Goal: Task Accomplishment & Management: Complete application form

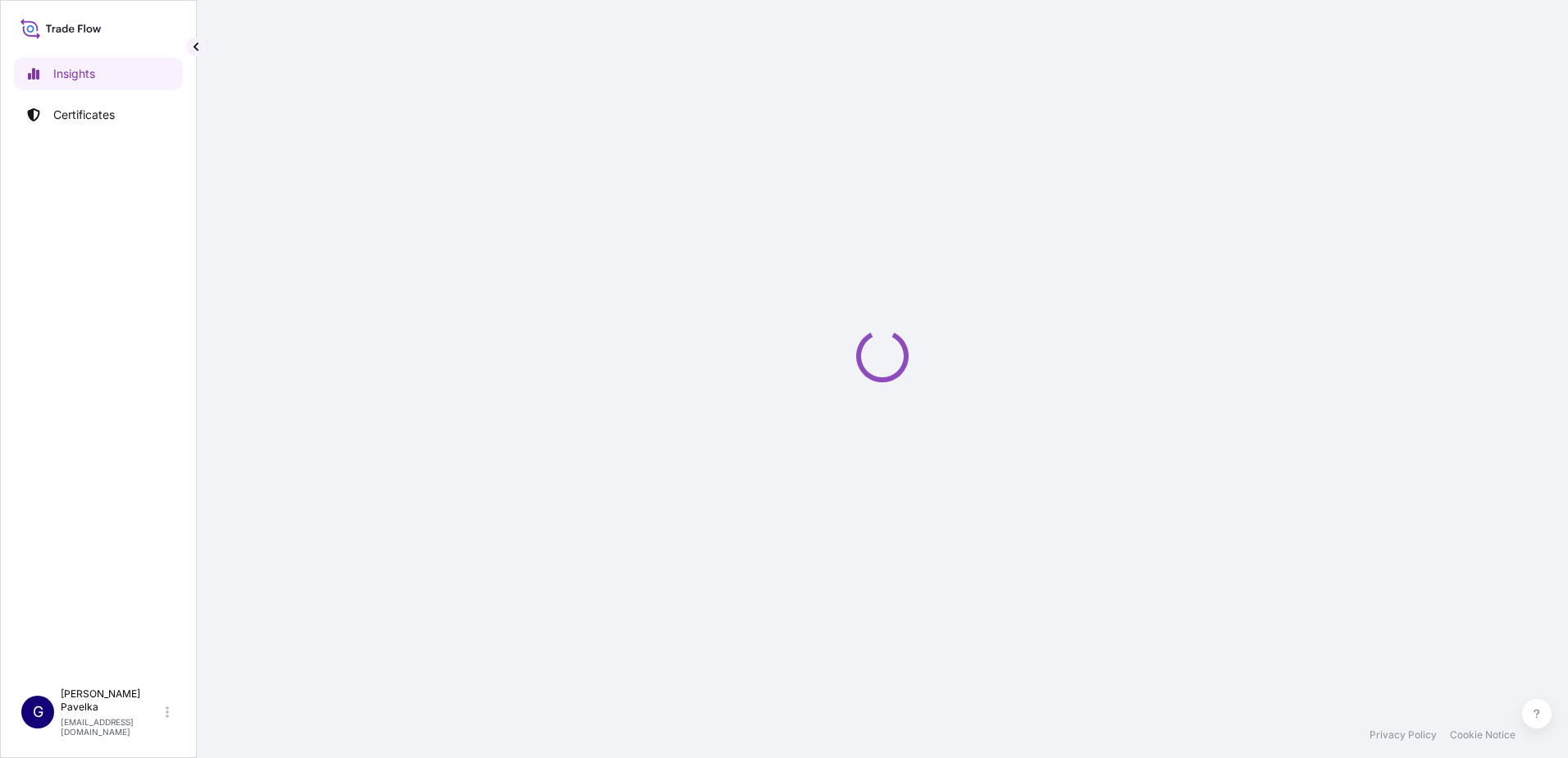
select select "2025"
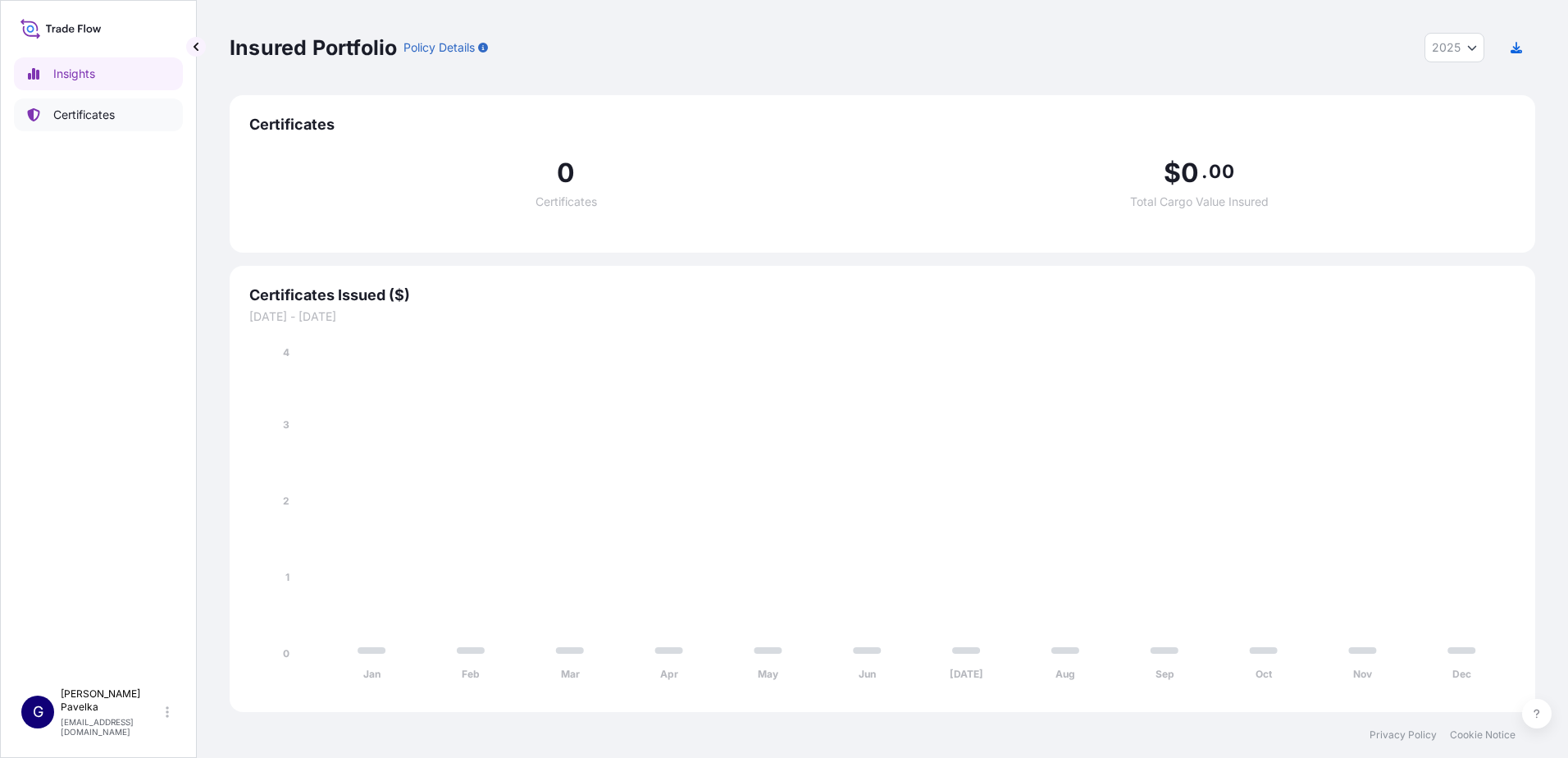
click at [66, 122] on p "Certificates" at bounding box center [84, 114] width 61 height 16
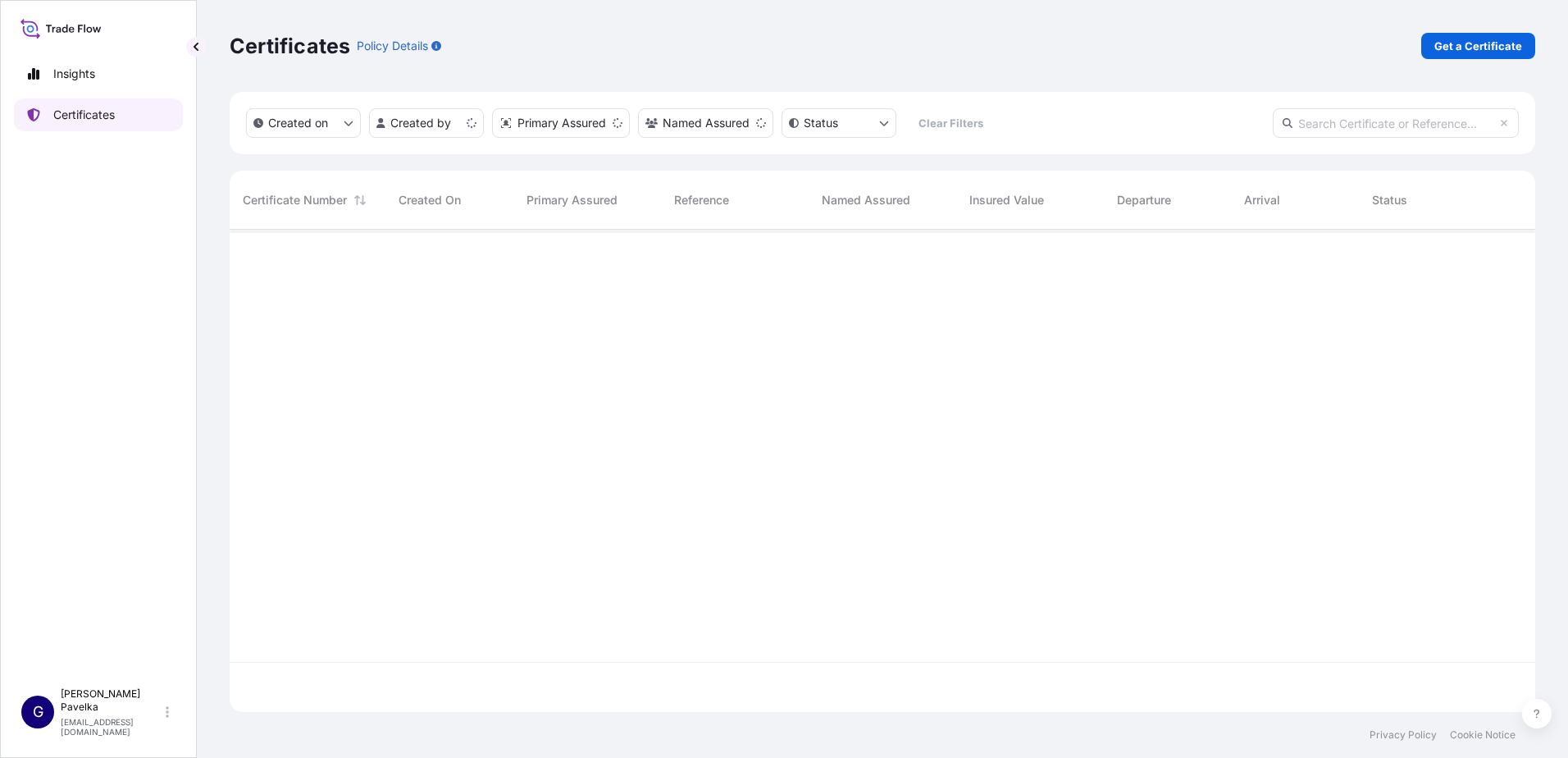
scroll to position [479, 1293]
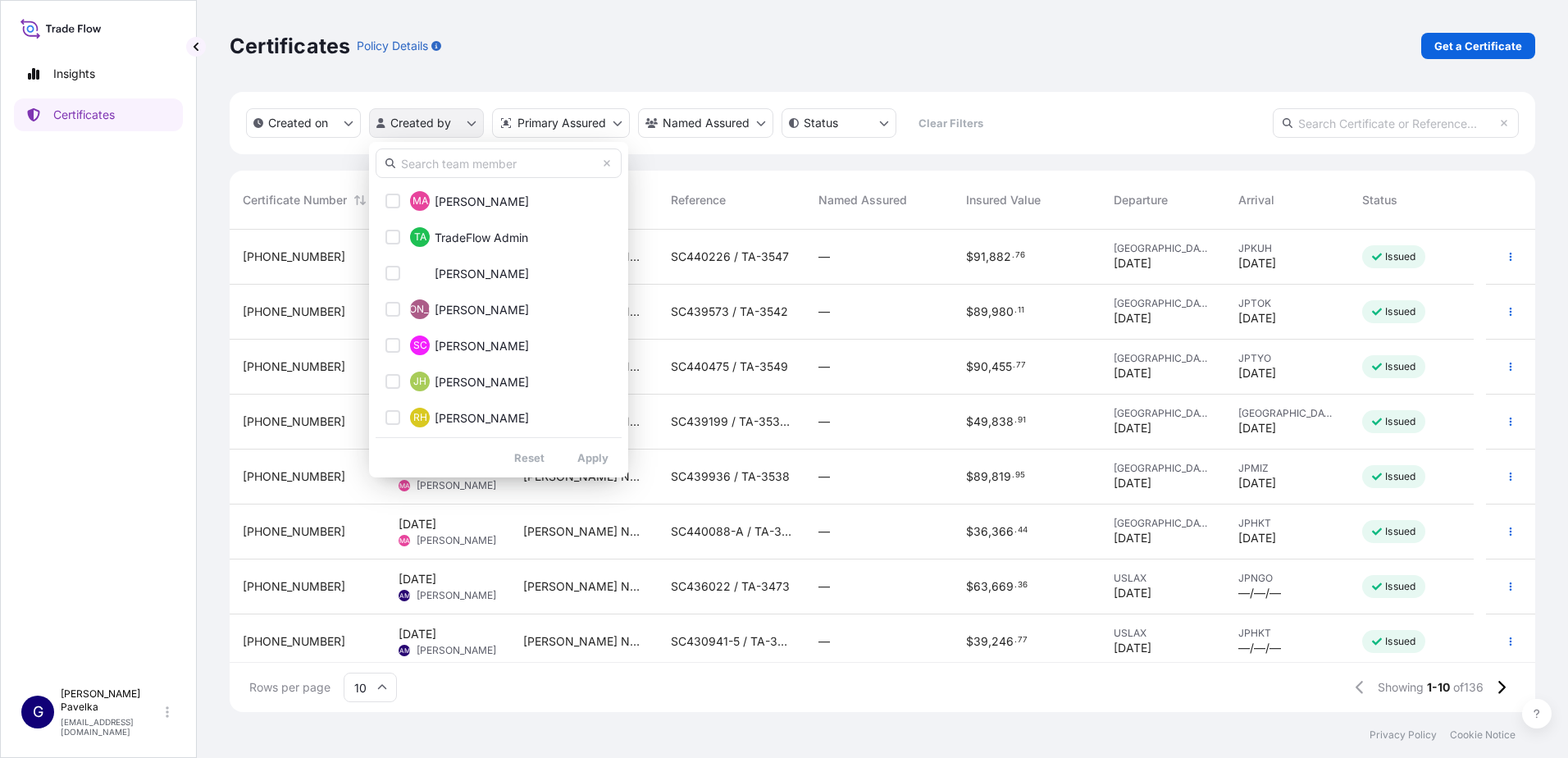
click at [438, 127] on html "Insights Certificates G [PERSON_NAME] [EMAIL_ADDRESS][DOMAIN_NAME] Certificates…" at bounding box center [784, 379] width 1568 height 758
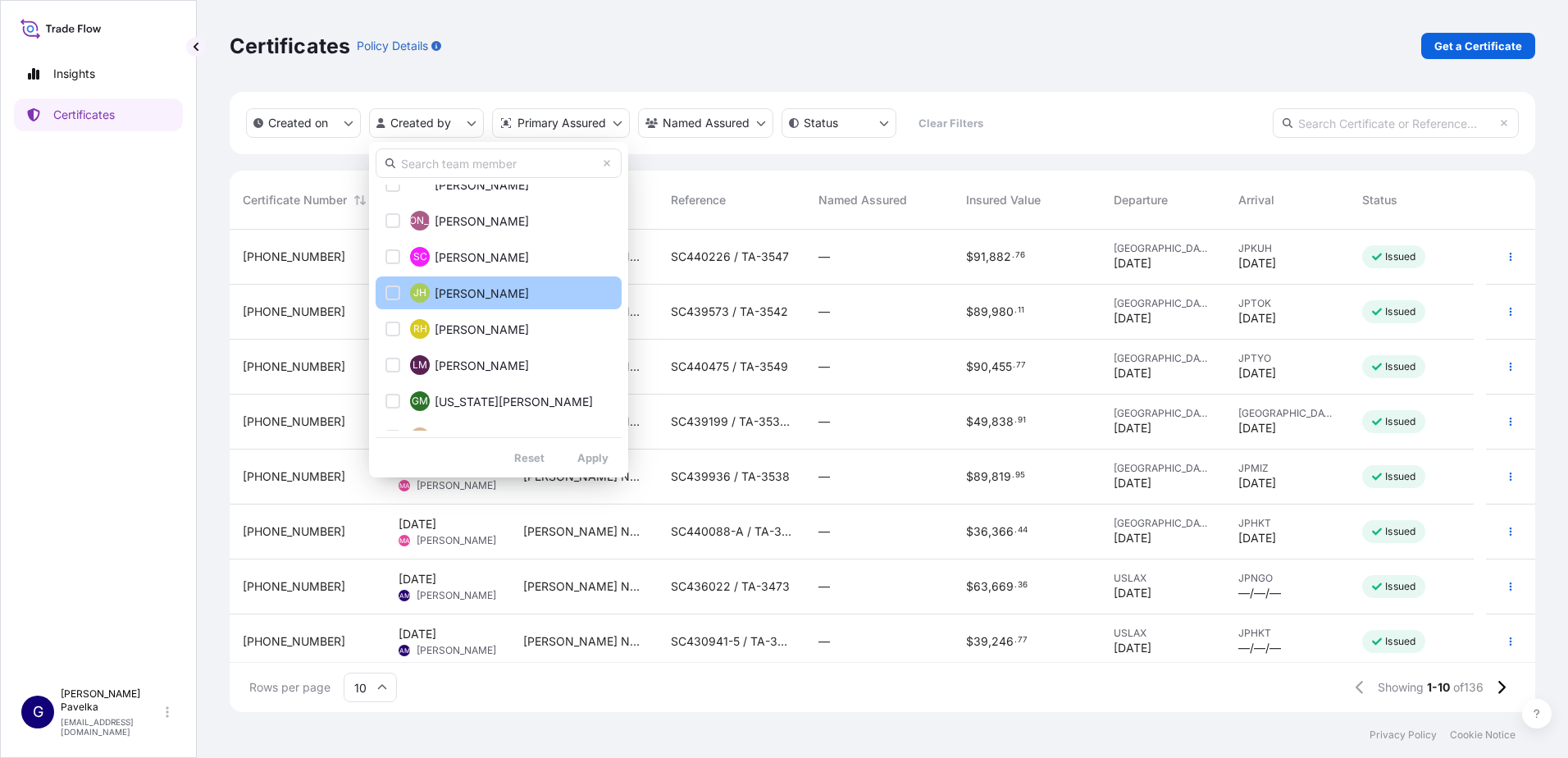
scroll to position [164, 0]
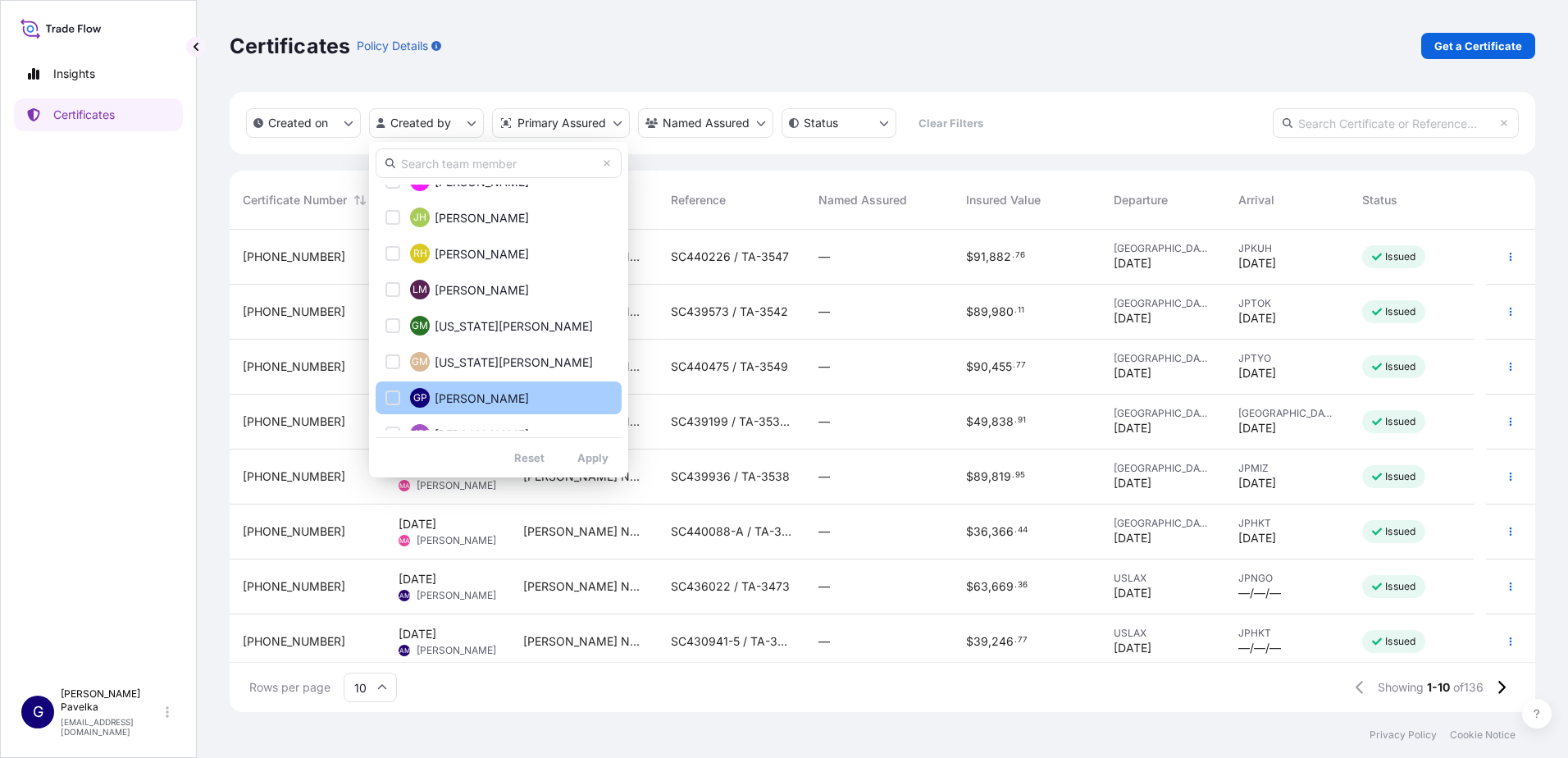
click at [451, 403] on span "[PERSON_NAME]" at bounding box center [482, 398] width 94 height 16
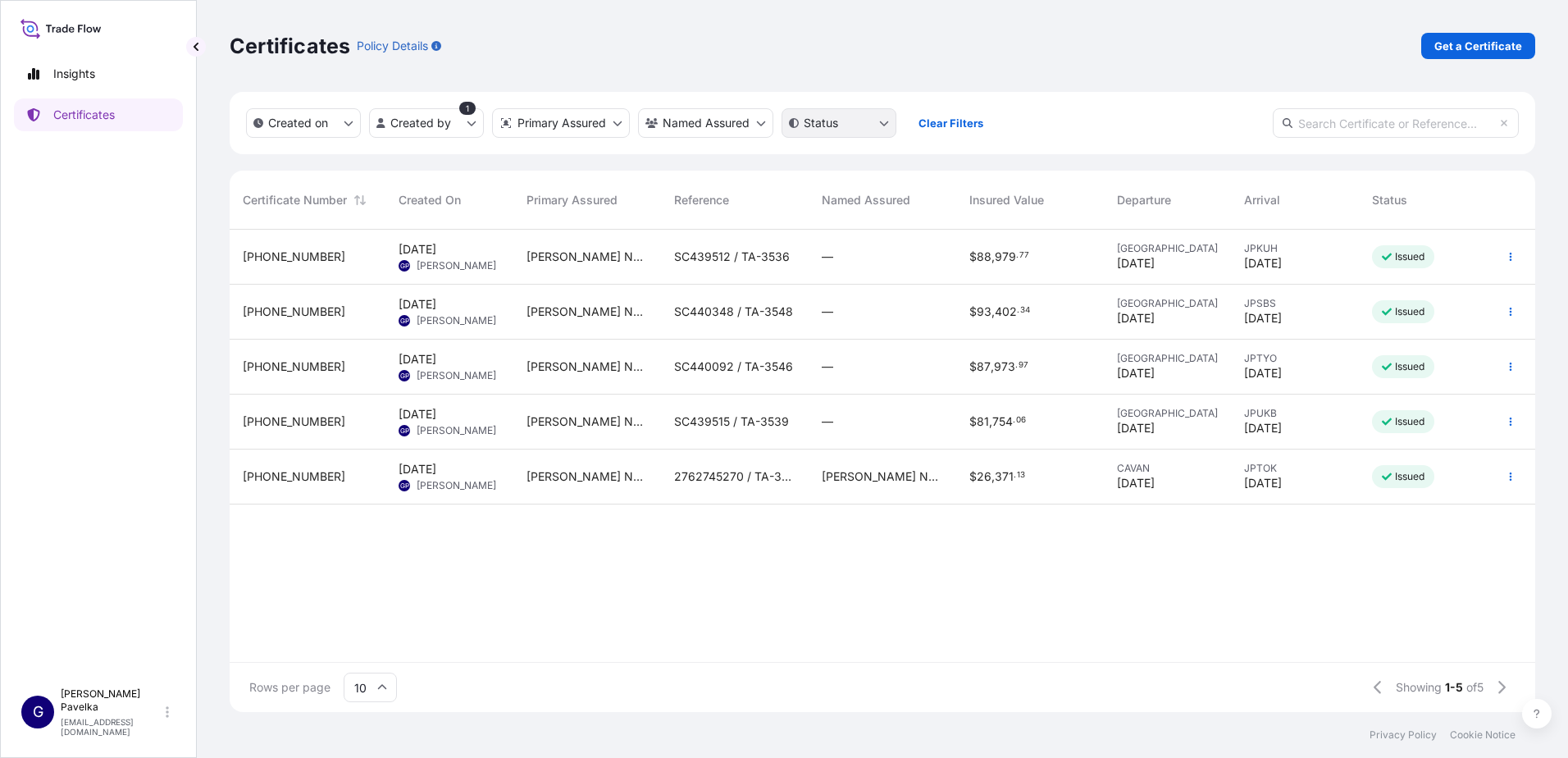
click at [839, 118] on html "Insights Certificates G [PERSON_NAME] [EMAIL_ADDRESS][DOMAIN_NAME] Certificates…" at bounding box center [784, 379] width 1568 height 758
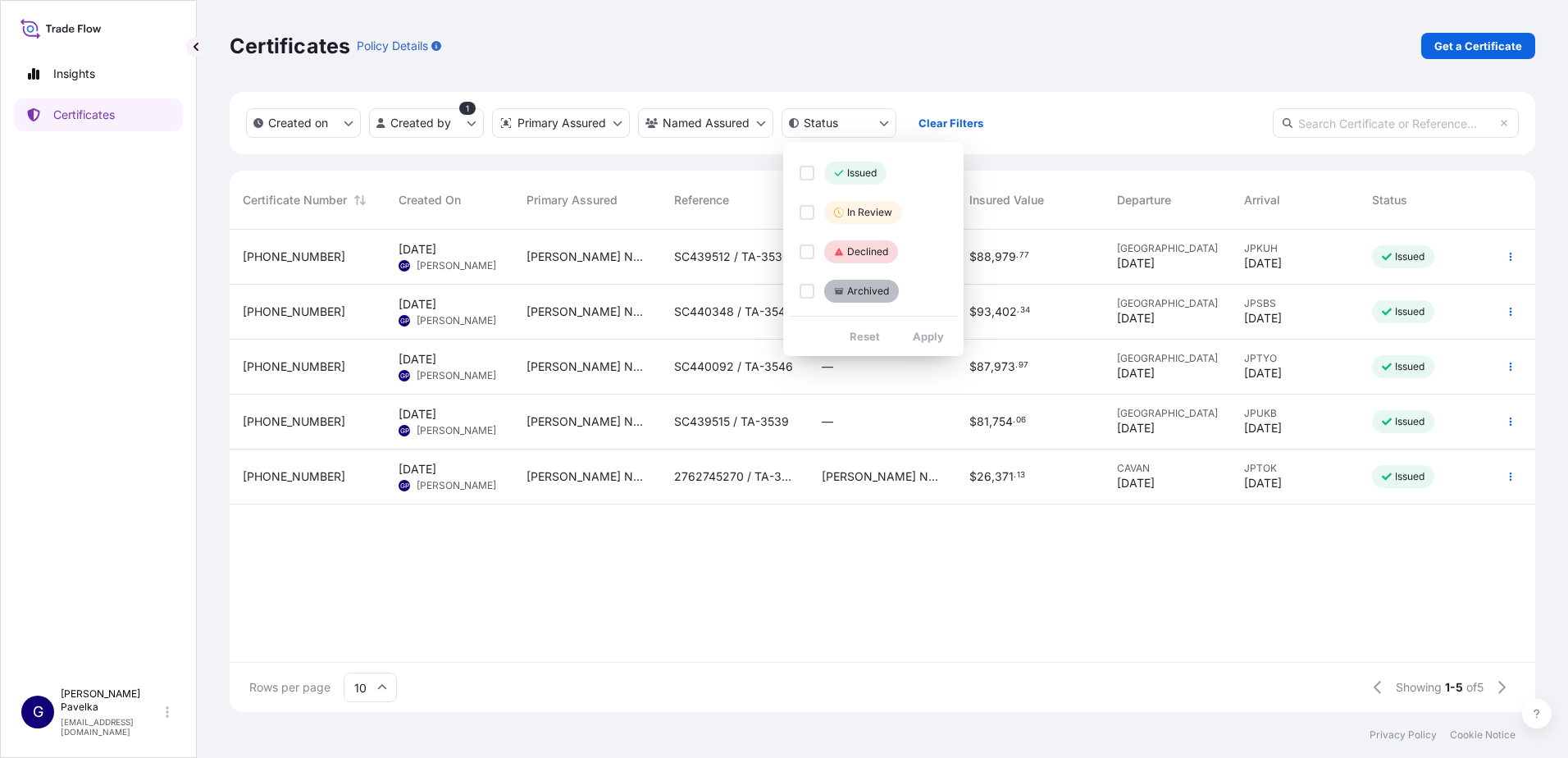
click at [730, 123] on html "Insights Certificates G [PERSON_NAME] [EMAIL_ADDRESS][DOMAIN_NAME] Certificates…" at bounding box center [784, 379] width 1568 height 758
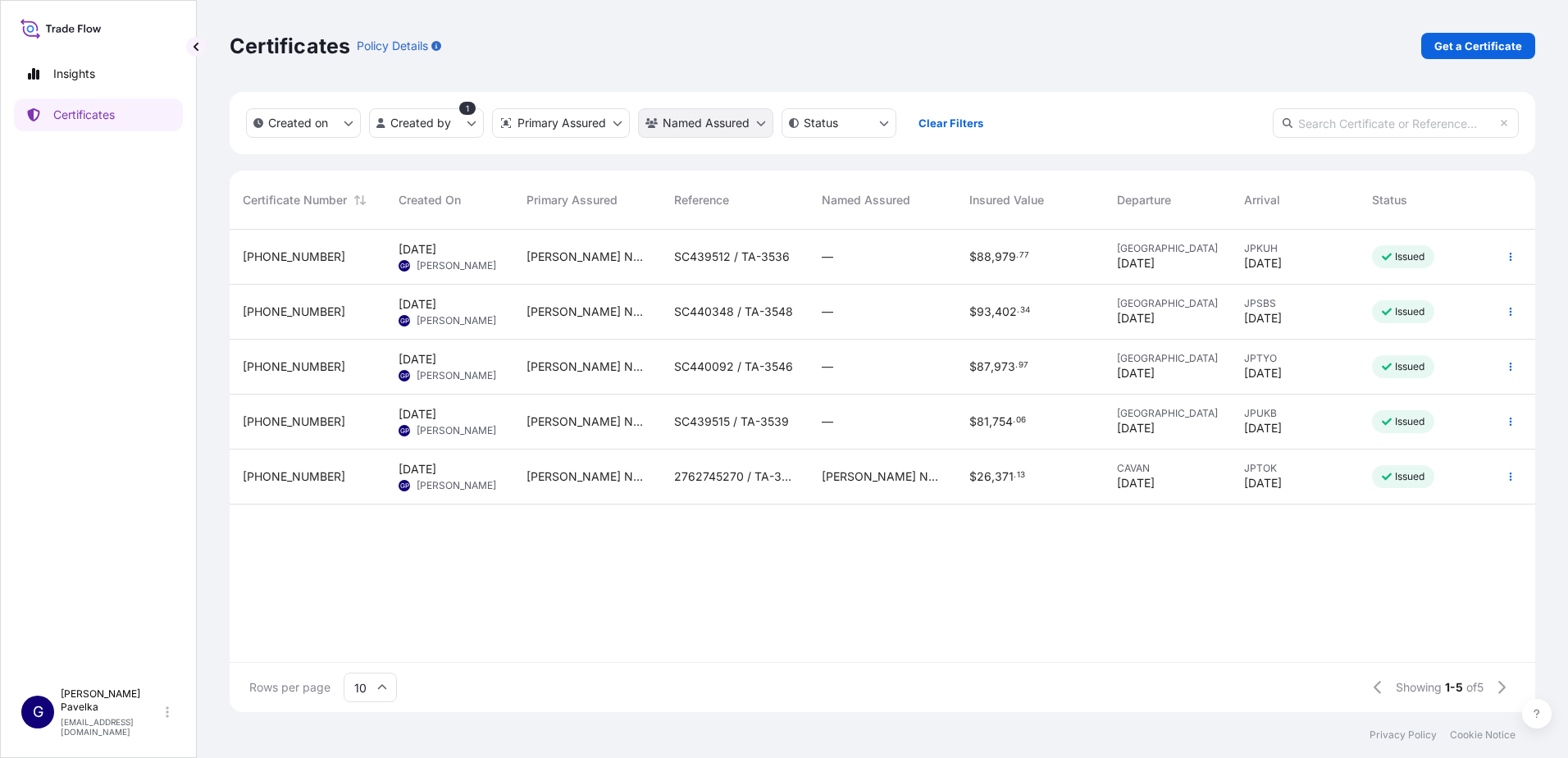
click at [729, 127] on html "Insights Certificates G [PERSON_NAME] [EMAIL_ADDRESS][DOMAIN_NAME] Certificates…" at bounding box center [784, 379] width 1568 height 758
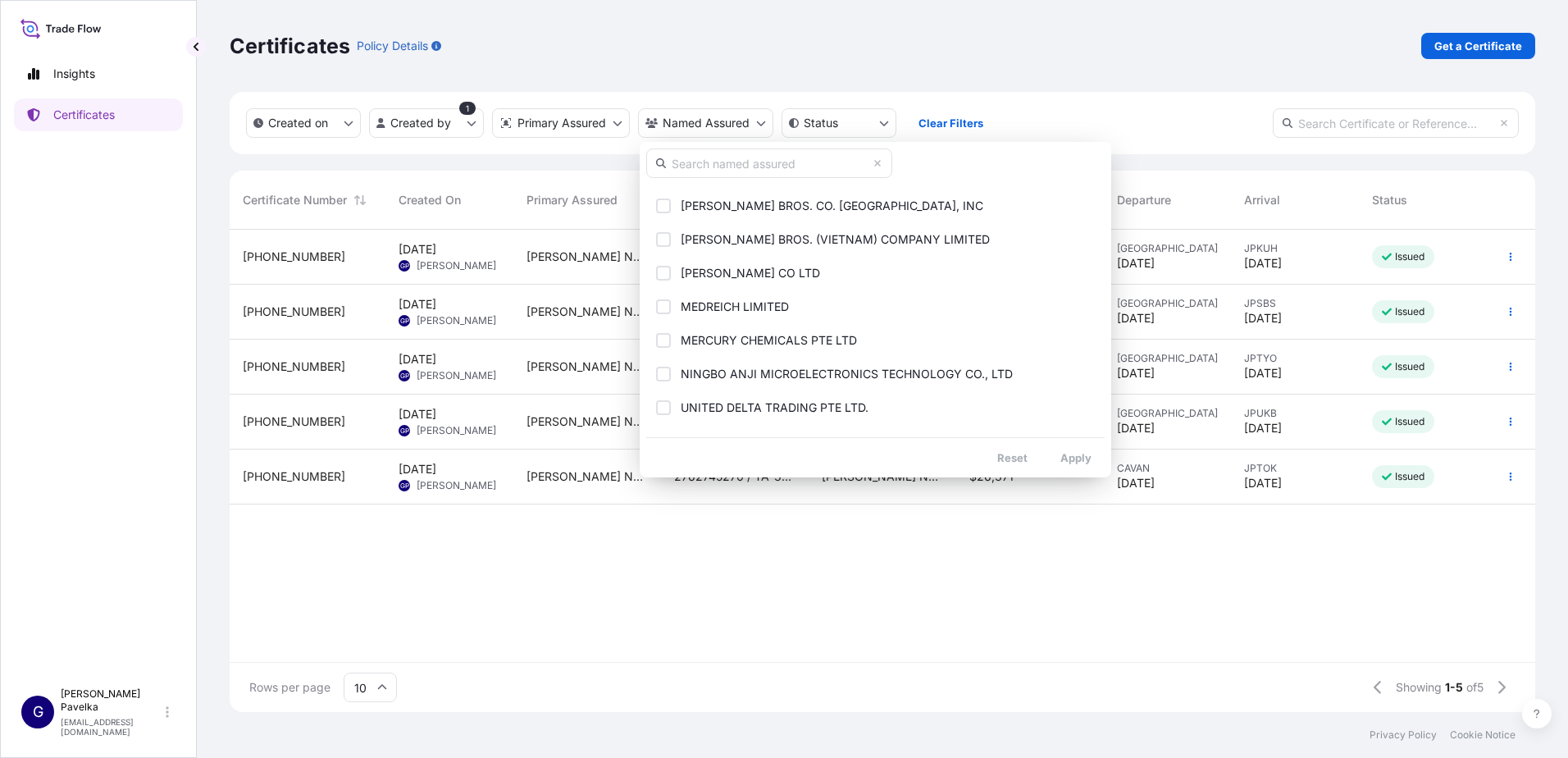
scroll to position [57, 0]
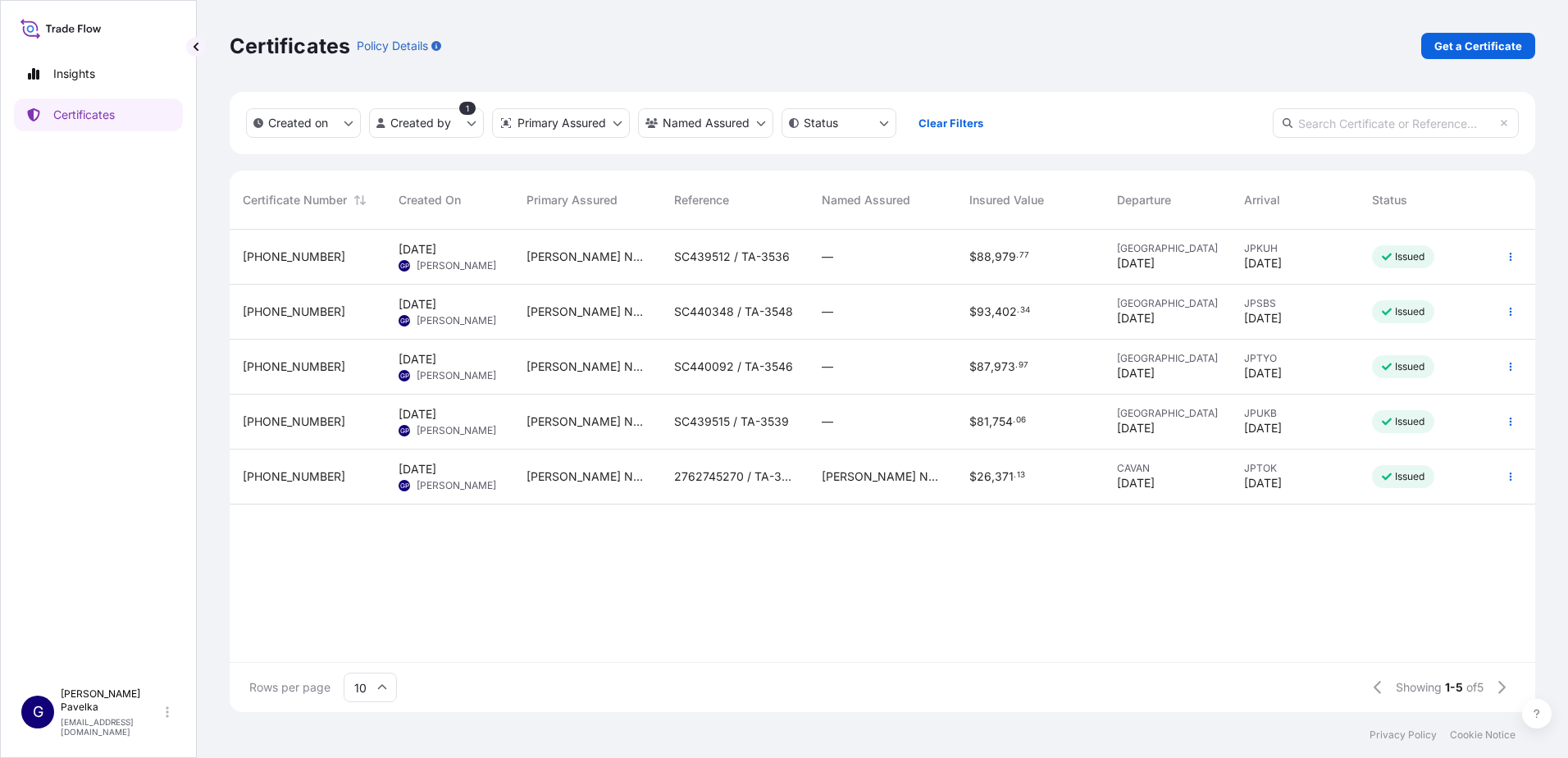
click at [563, 125] on html "Insights Certificates G [PERSON_NAME] [EMAIL_ADDRESS][DOMAIN_NAME] Certificates…" at bounding box center [784, 379] width 1568 height 758
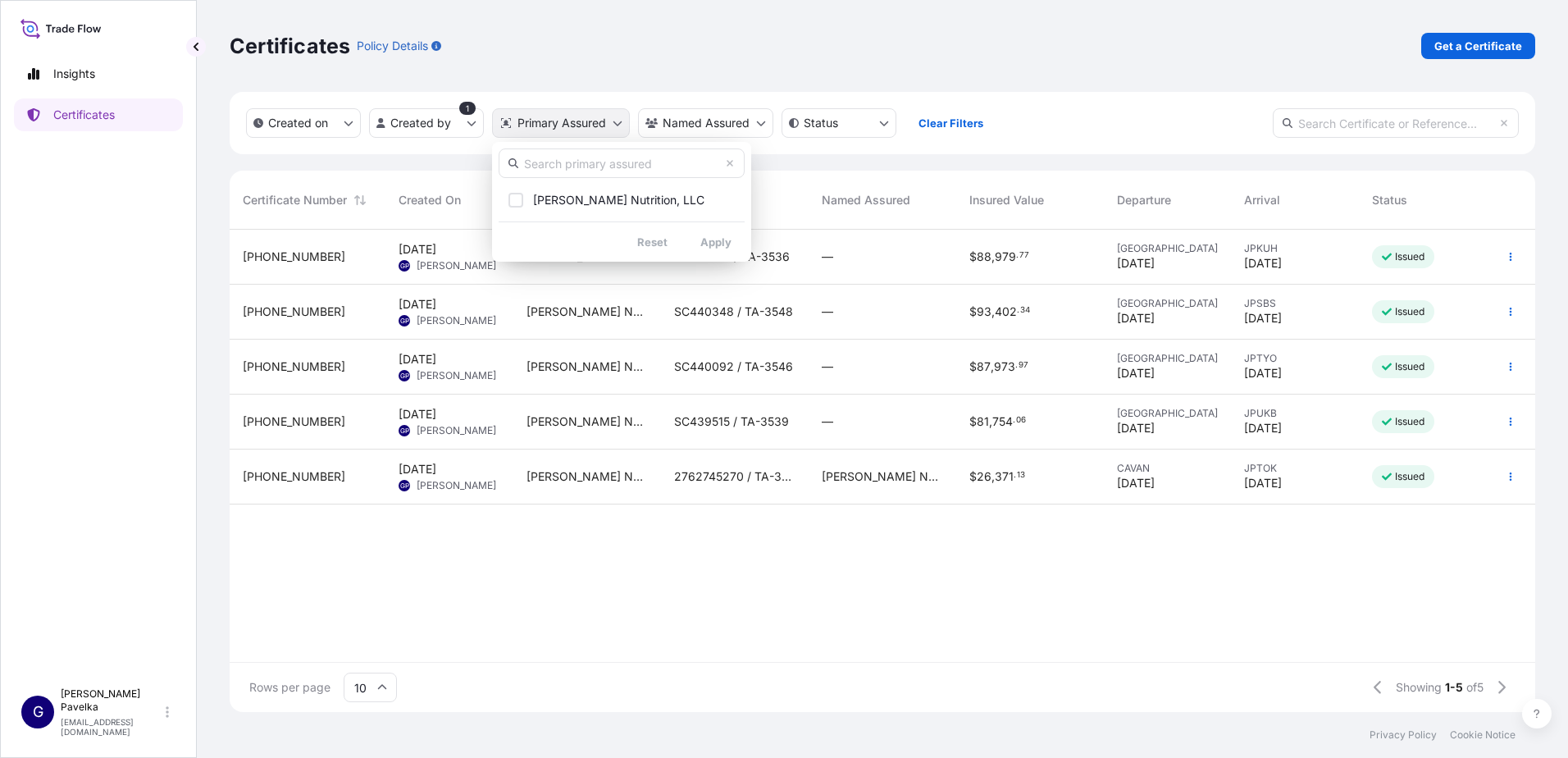
click at [563, 127] on html "Insights Certificates G [PERSON_NAME] [EMAIL_ADDRESS][DOMAIN_NAME] Certificates…" at bounding box center [784, 379] width 1568 height 758
click at [286, 123] on html "Insights Certificates G [PERSON_NAME] [EMAIL_ADDRESS][DOMAIN_NAME] Certificates…" at bounding box center [784, 379] width 1568 height 758
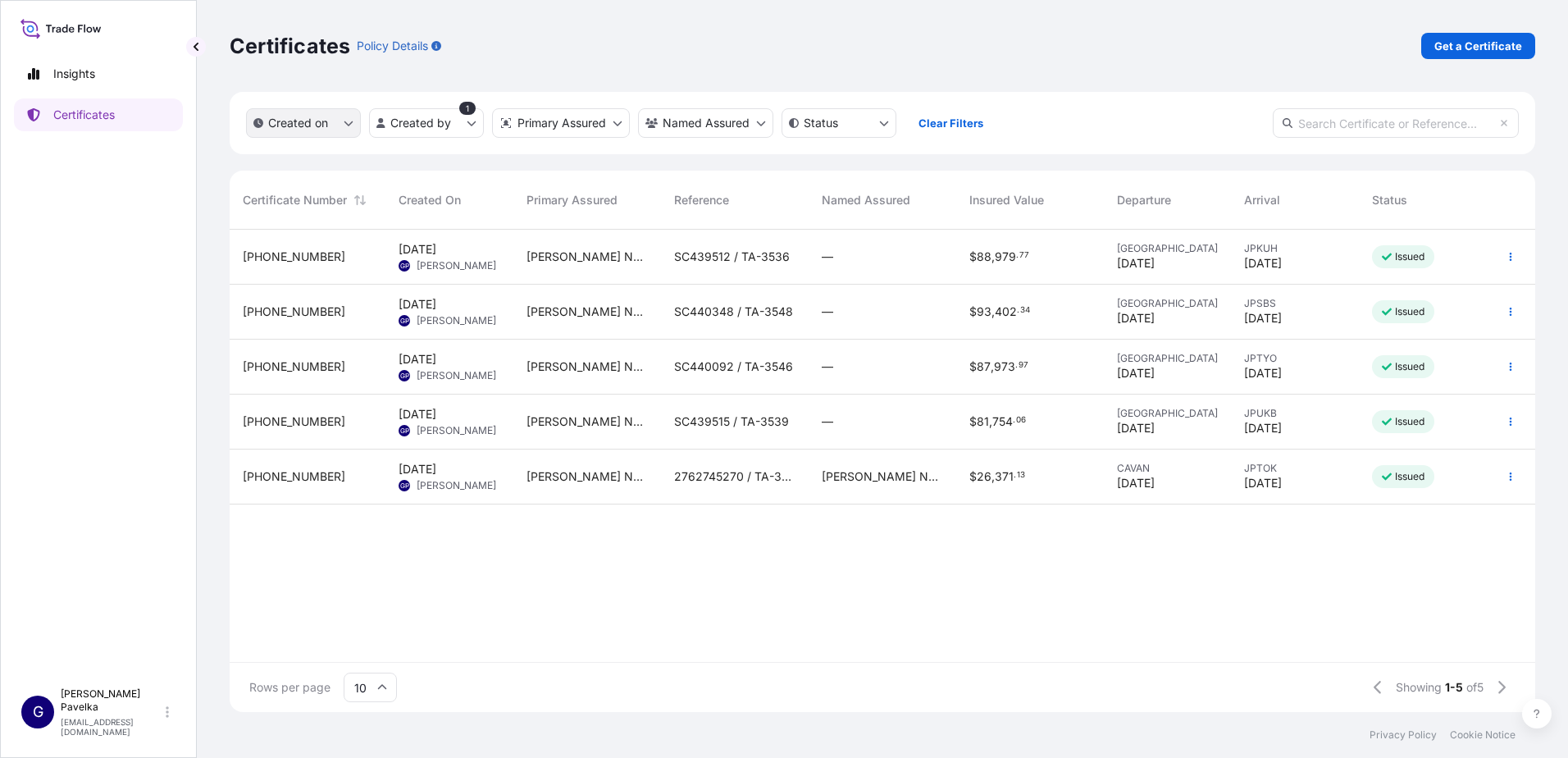
click at [300, 121] on p "Created on" at bounding box center [298, 123] width 60 height 16
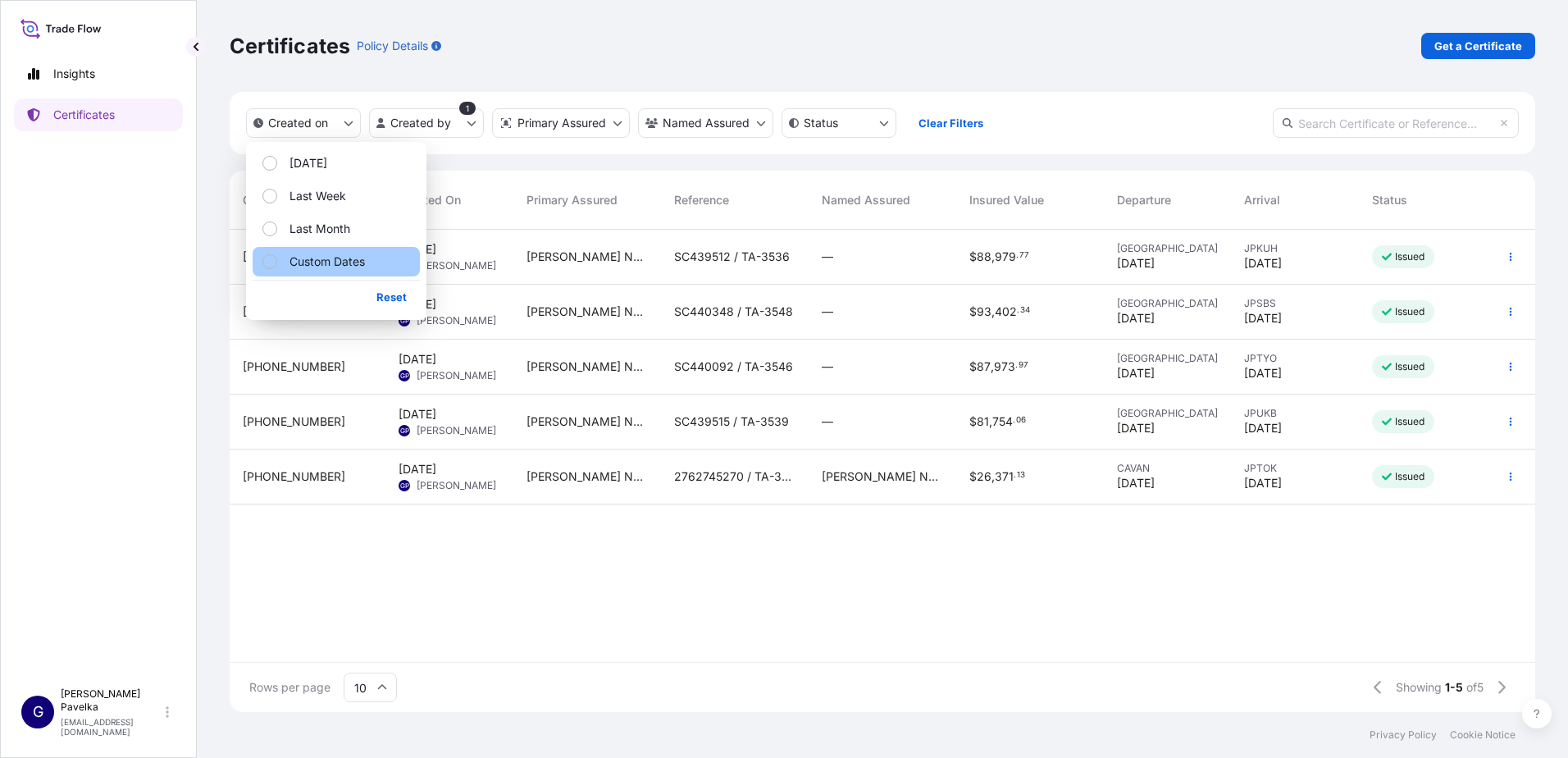
click at [331, 258] on p "Custom Dates" at bounding box center [327, 261] width 76 height 16
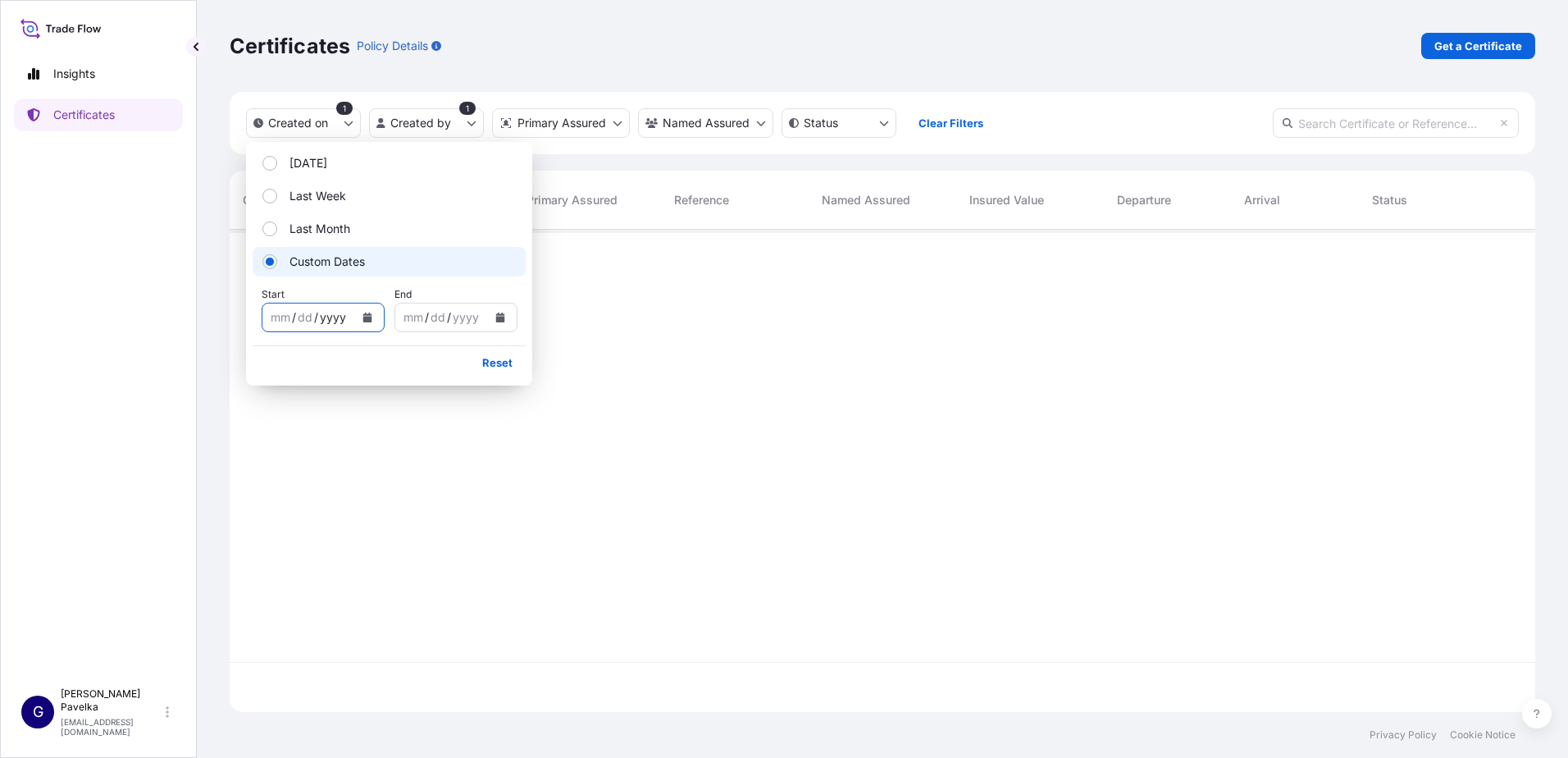
click at [334, 321] on div "yyyy" at bounding box center [333, 316] width 30 height 20
click at [371, 321] on icon "Calendar" at bounding box center [367, 317] width 9 height 10
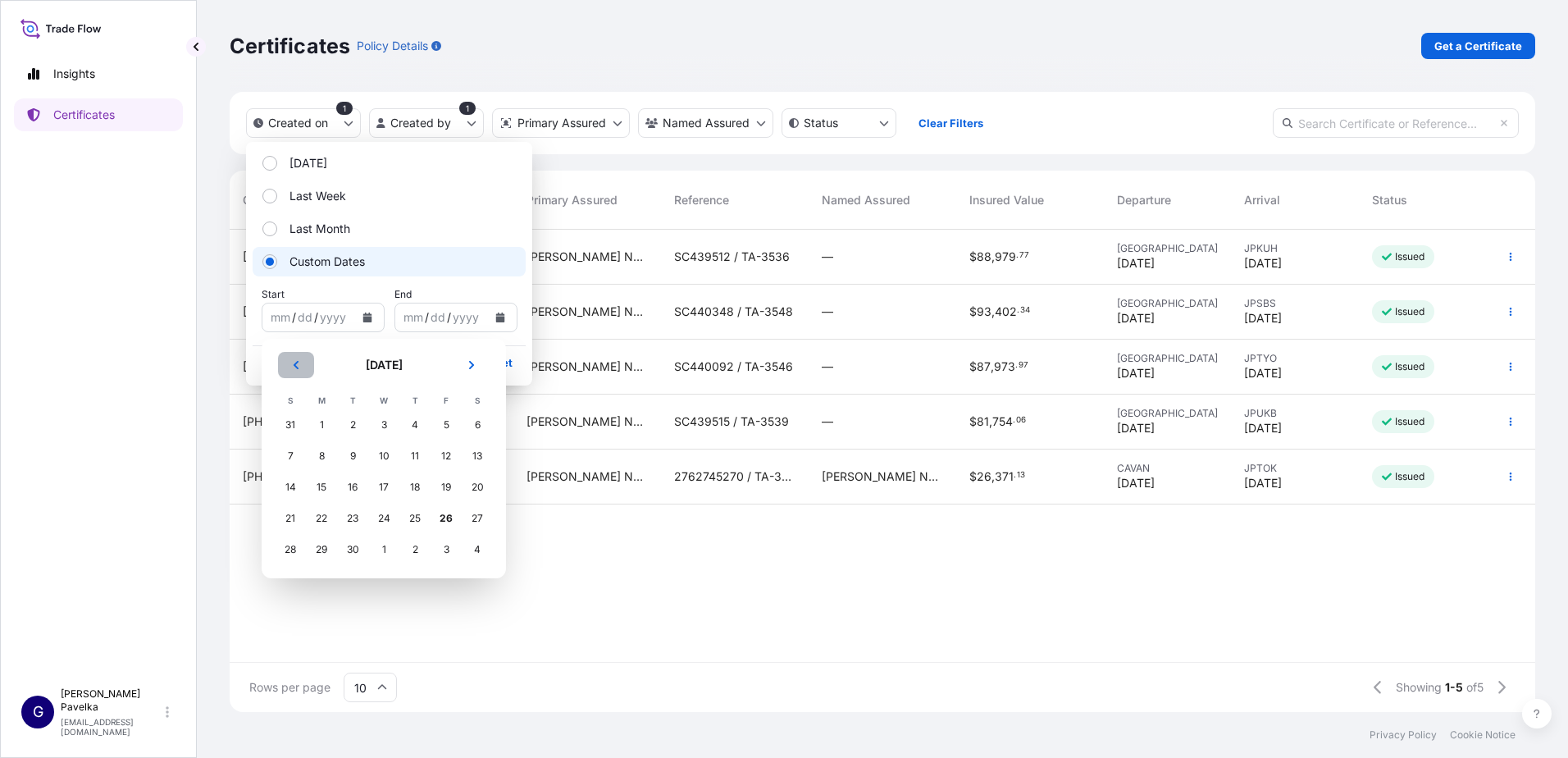
click at [292, 356] on button "Previous" at bounding box center [296, 364] width 36 height 26
click at [350, 419] on div "1" at bounding box center [352, 425] width 30 height 30
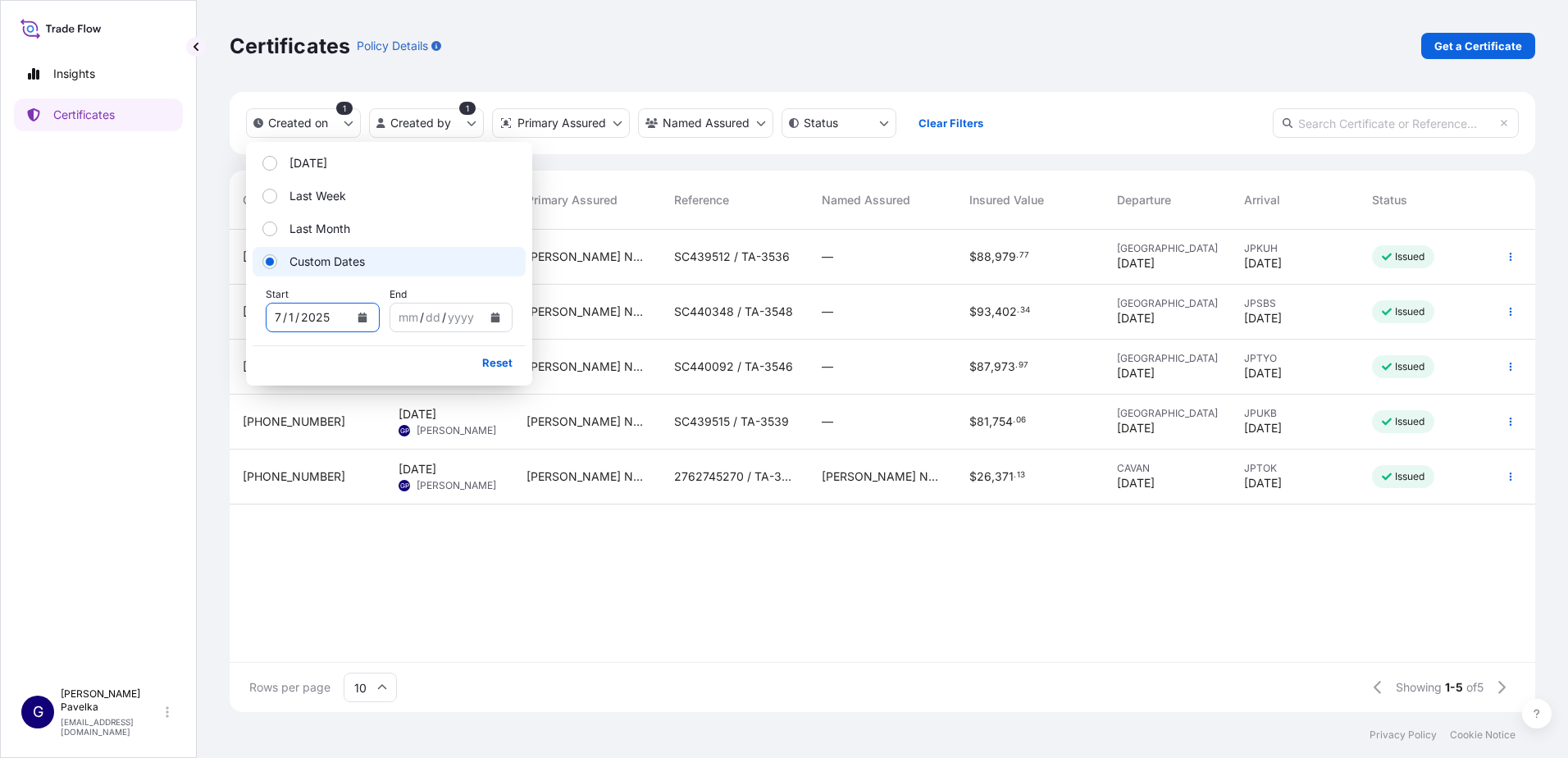
click at [497, 316] on icon "Calendar" at bounding box center [495, 317] width 10 height 10
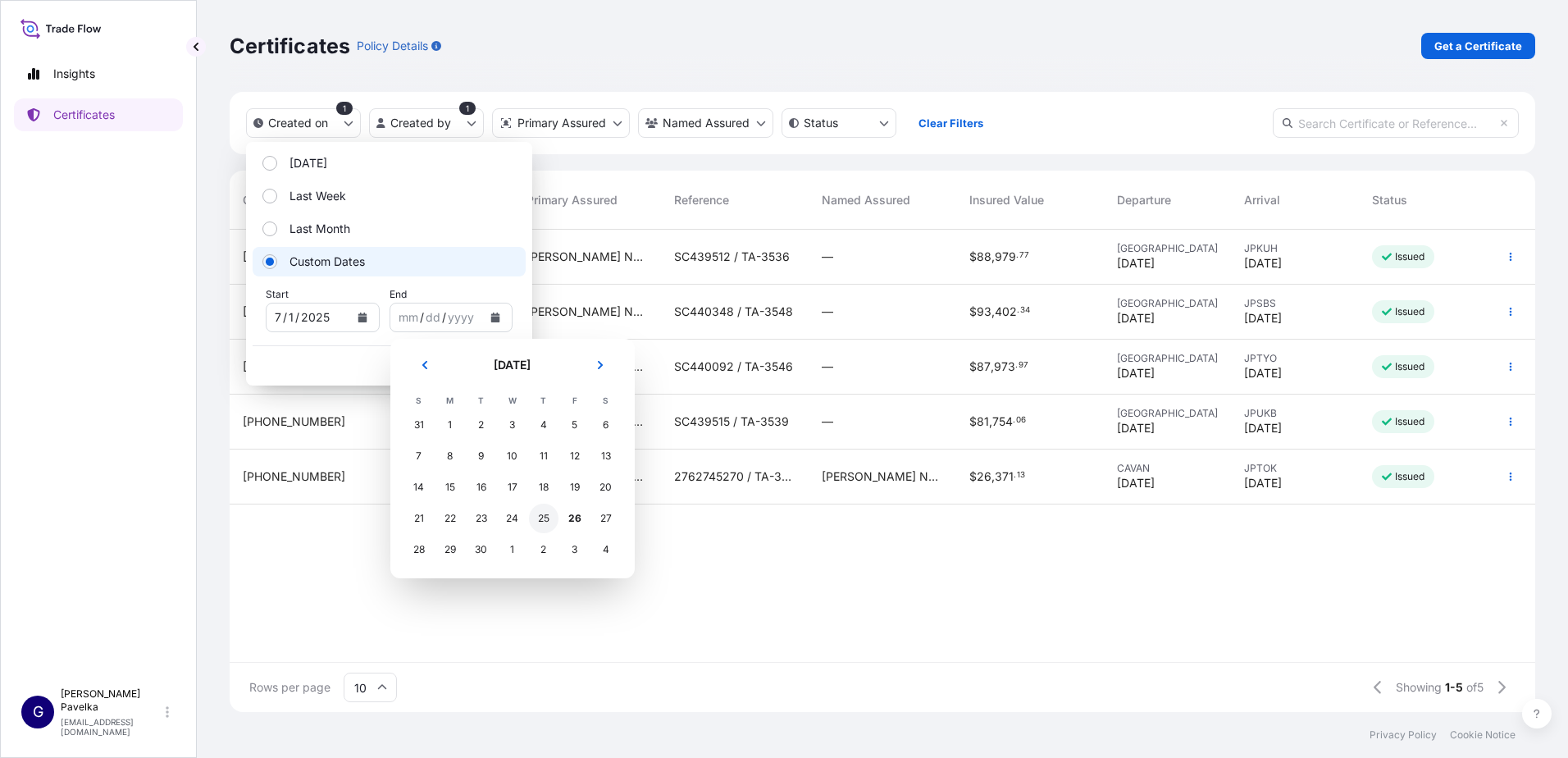
click at [539, 515] on div "25" at bounding box center [544, 518] width 30 height 30
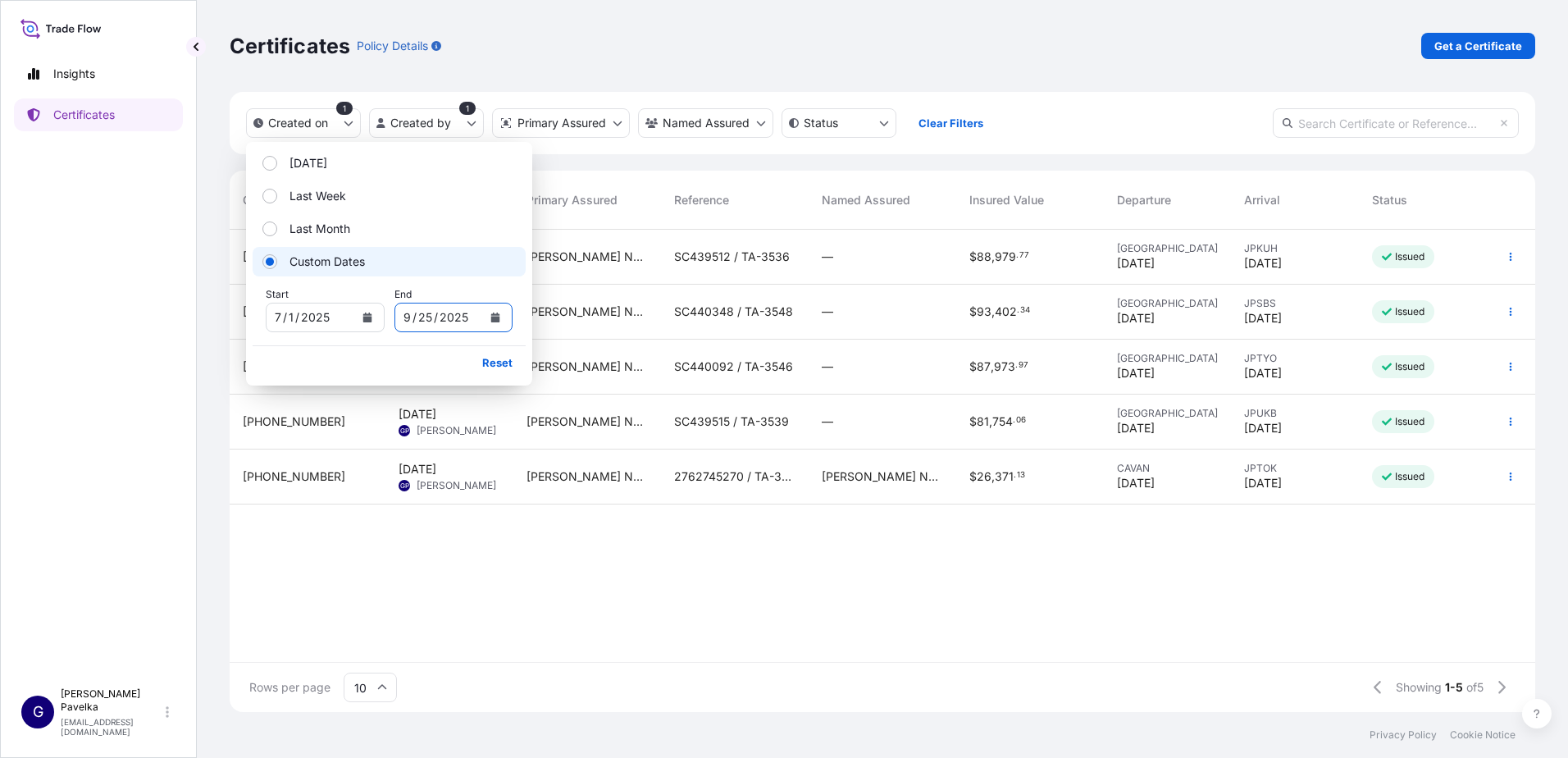
click at [632, 56] on div "Certificates Policy Details Get a Certificate" at bounding box center [882, 46] width 1305 height 26
click at [436, 117] on html "Insights Certificates G [PERSON_NAME] [EMAIL_ADDRESS][DOMAIN_NAME] Certificates…" at bounding box center [784, 379] width 1568 height 758
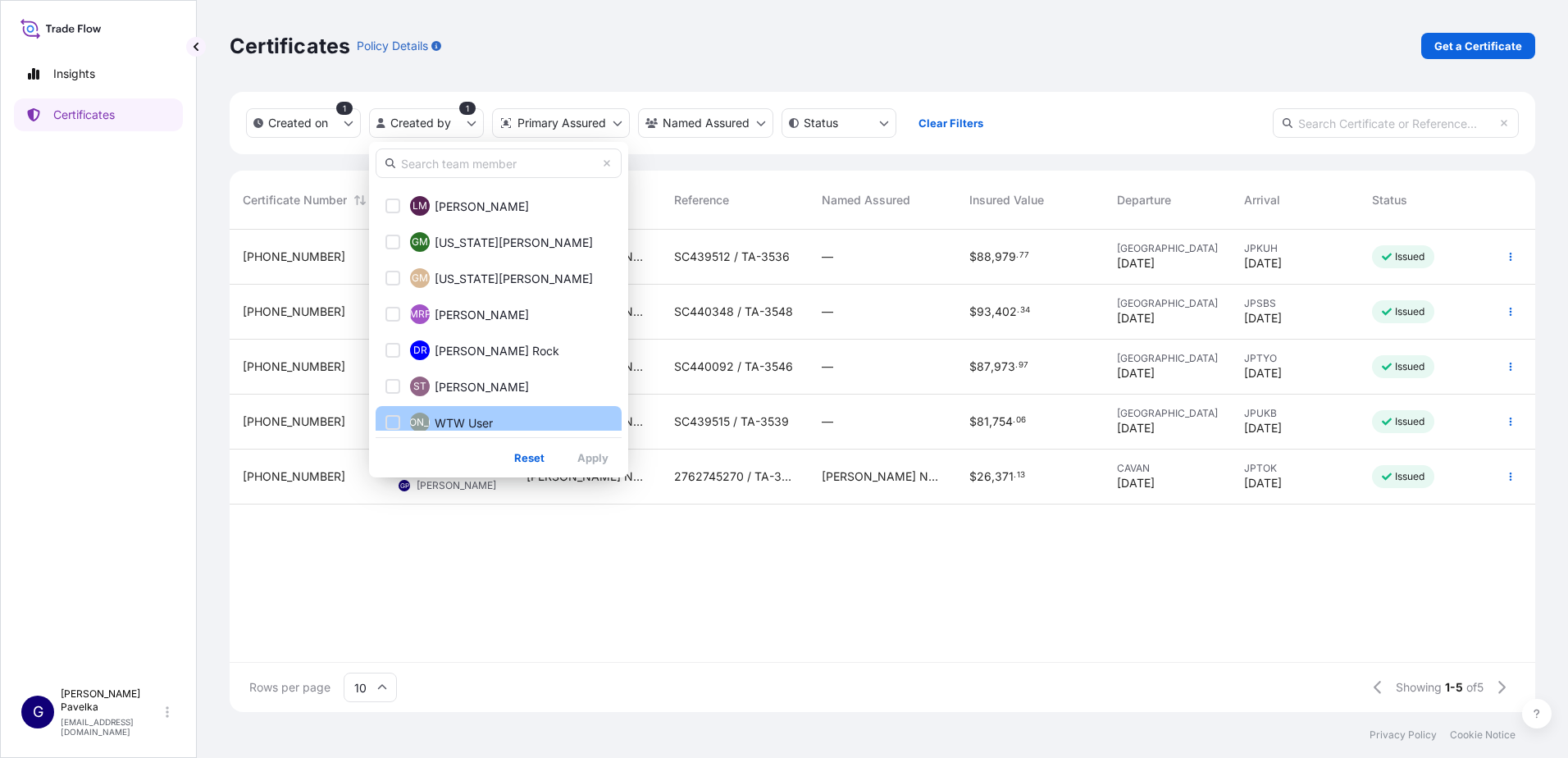
scroll to position [381, 0]
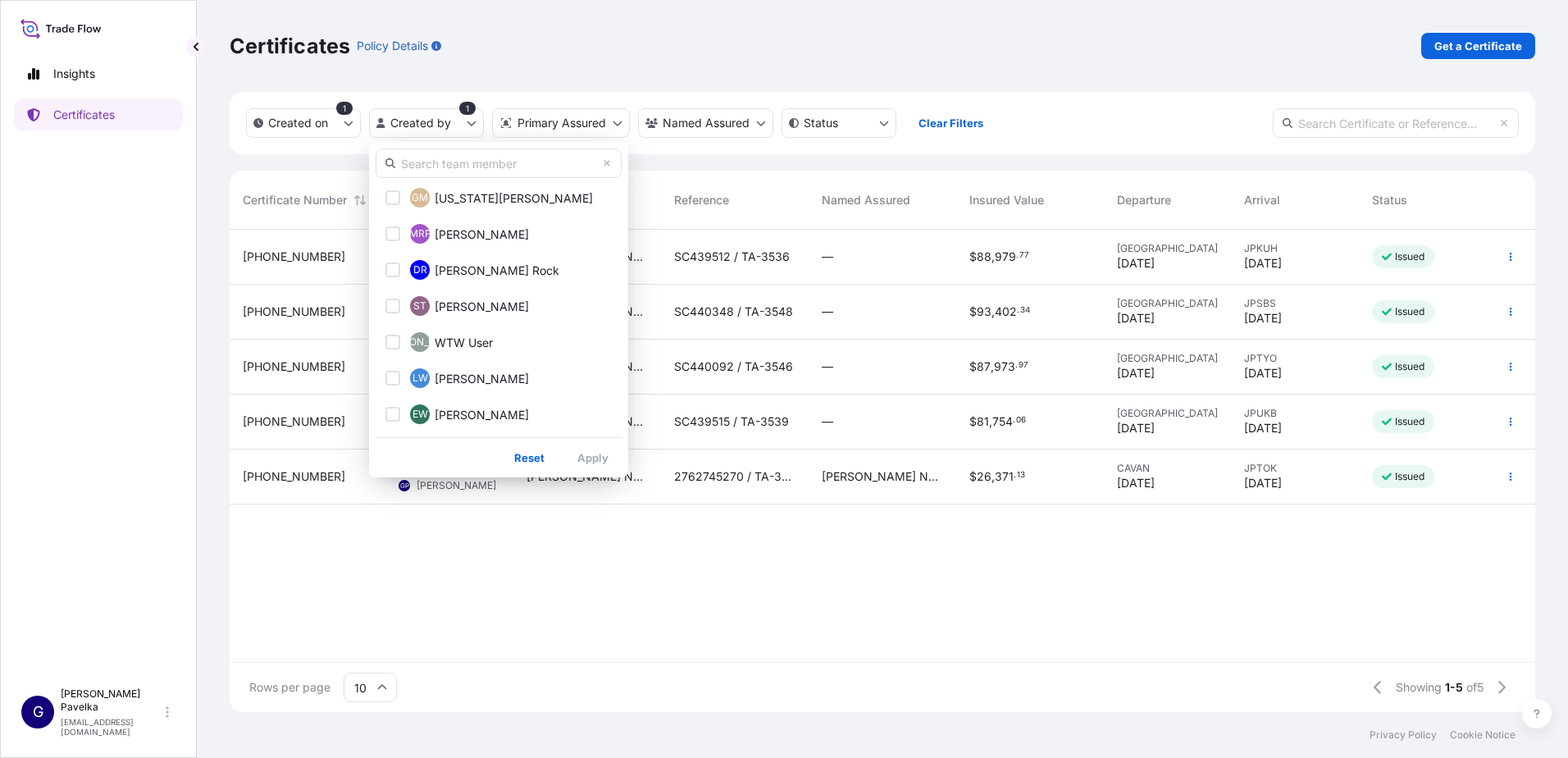
click at [857, 589] on html "Insights Certificates G [PERSON_NAME] [EMAIL_ADDRESS][DOMAIN_NAME] Certificates…" at bounding box center [784, 379] width 1568 height 758
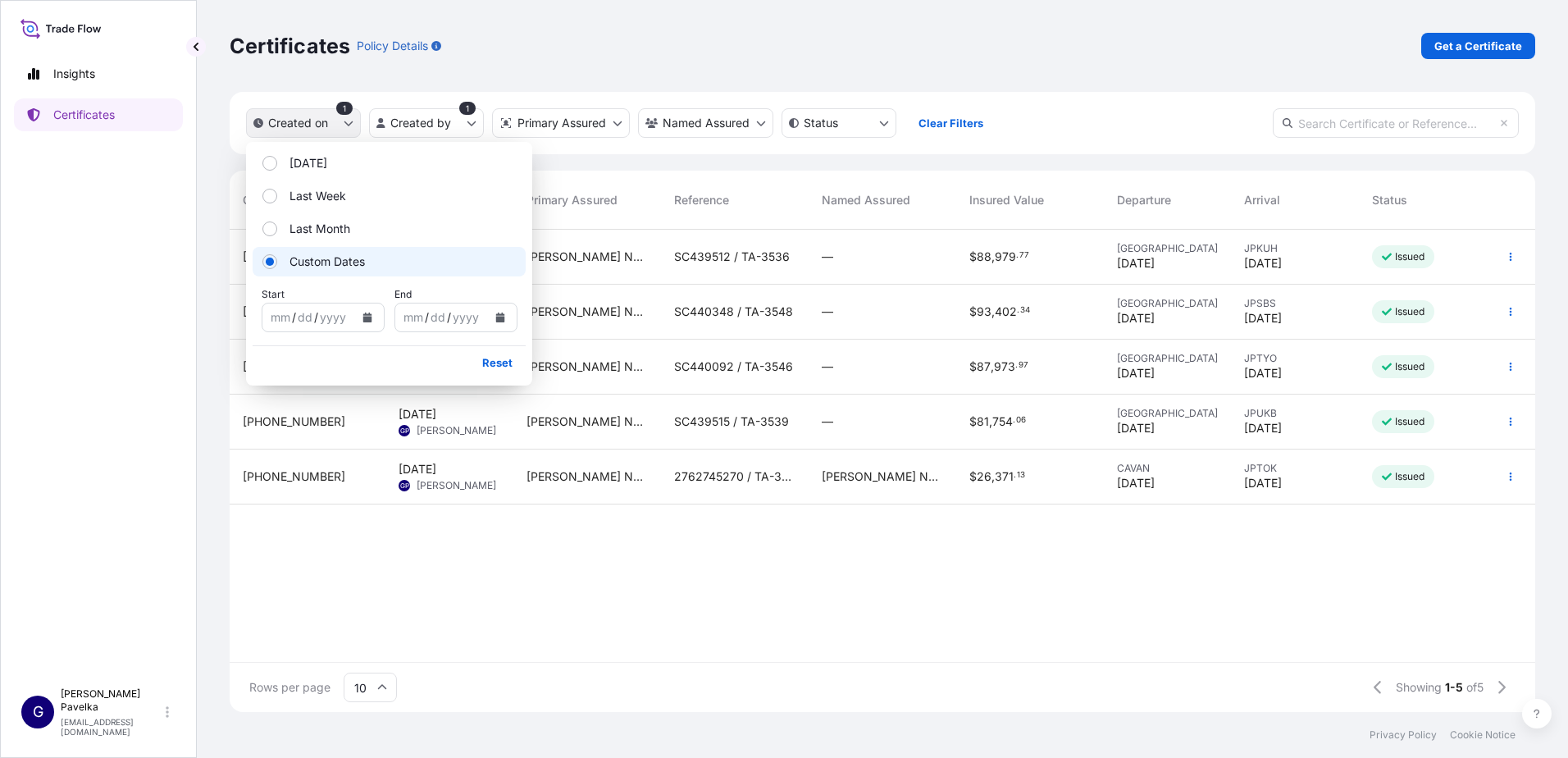
click at [347, 123] on icon "createdOn Filter options" at bounding box center [349, 123] width 10 height 10
click at [330, 318] on div "yyyy" at bounding box center [333, 316] width 30 height 20
click at [367, 321] on icon "Calendar" at bounding box center [367, 317] width 9 height 10
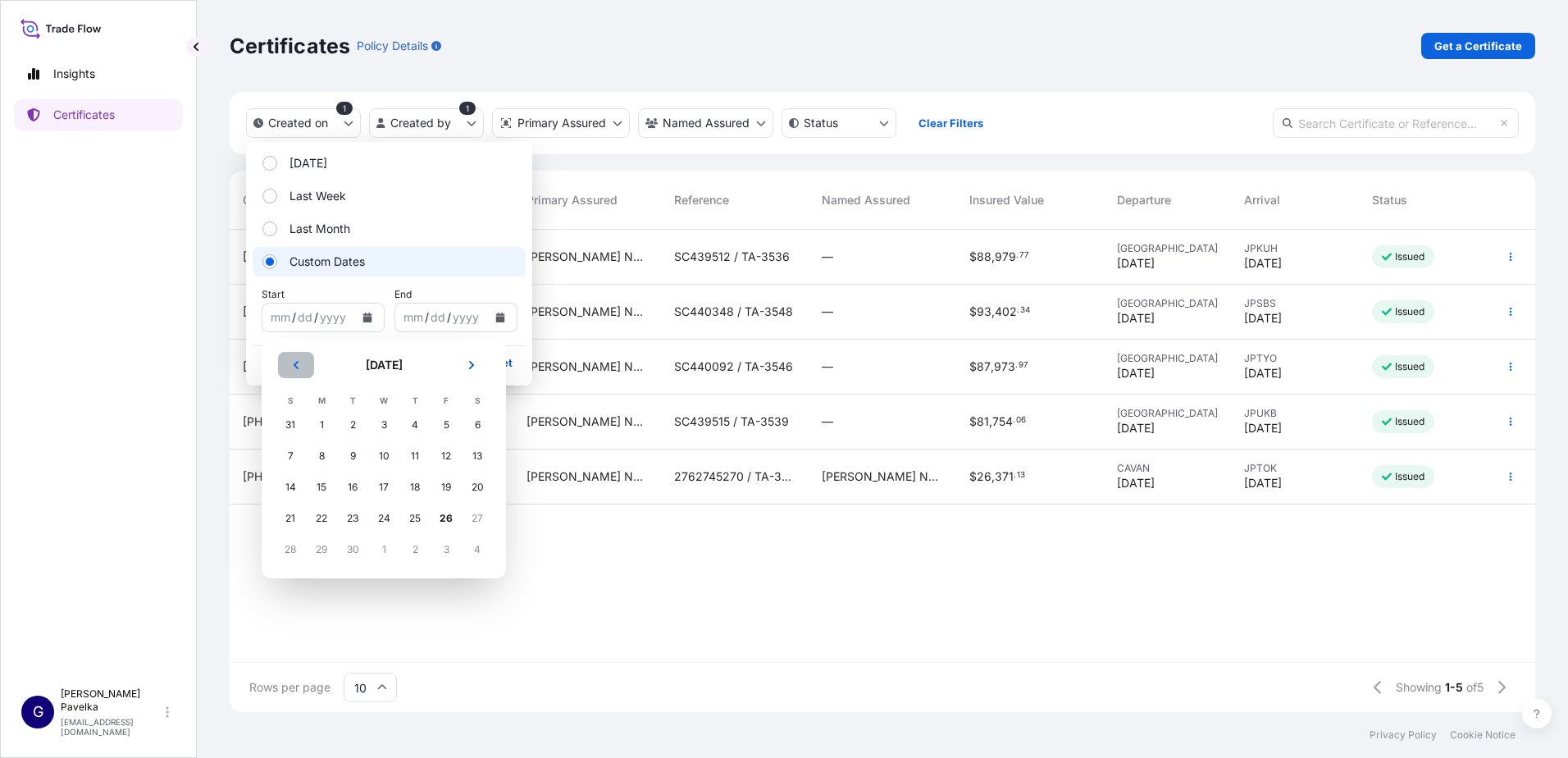
click at [296, 361] on icon "Previous" at bounding box center [296, 365] width 10 height 10
click at [297, 418] on div "1" at bounding box center [290, 425] width 30 height 30
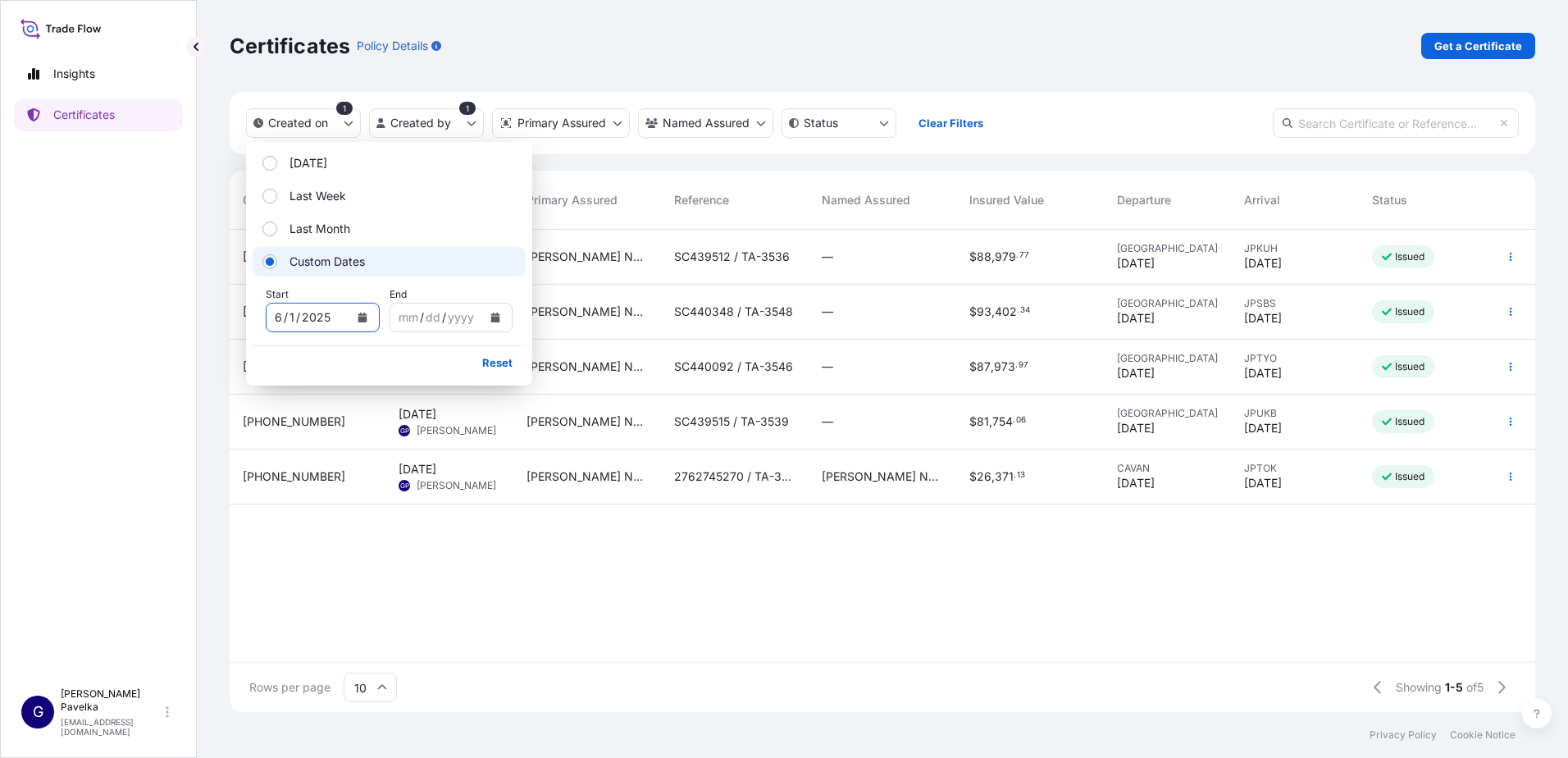
drag, startPoint x: 676, startPoint y: 581, endPoint x: 676, endPoint y: 562, distance: 19.0
click at [676, 581] on div "31733-245-1 [DATE] GP [PERSON_NAME] [PERSON_NAME] Nutrition, LLC SC439512 / TA-…" at bounding box center [882, 446] width 1305 height 432
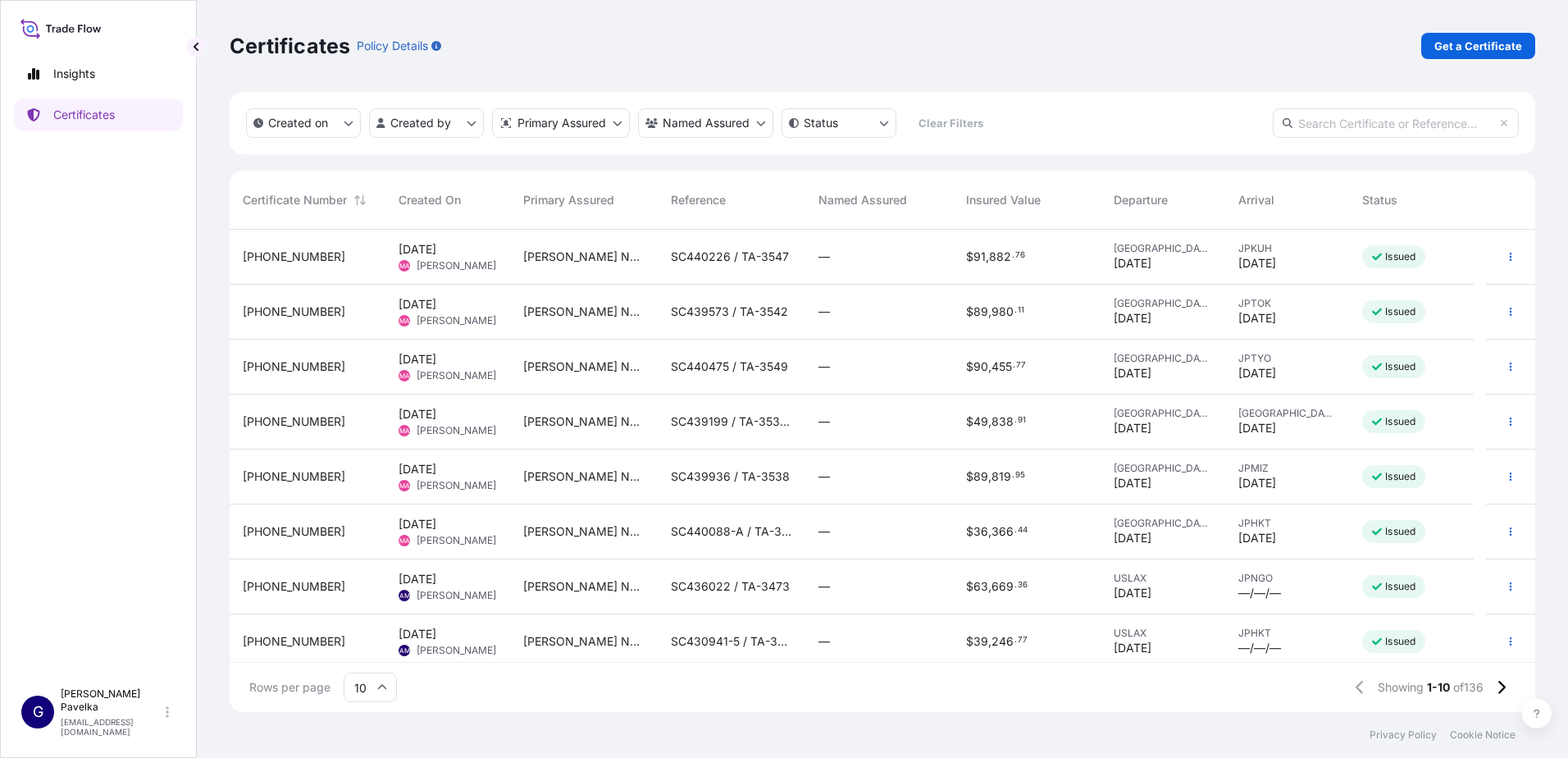
click at [1411, 125] on input "text" at bounding box center [1395, 123] width 246 height 30
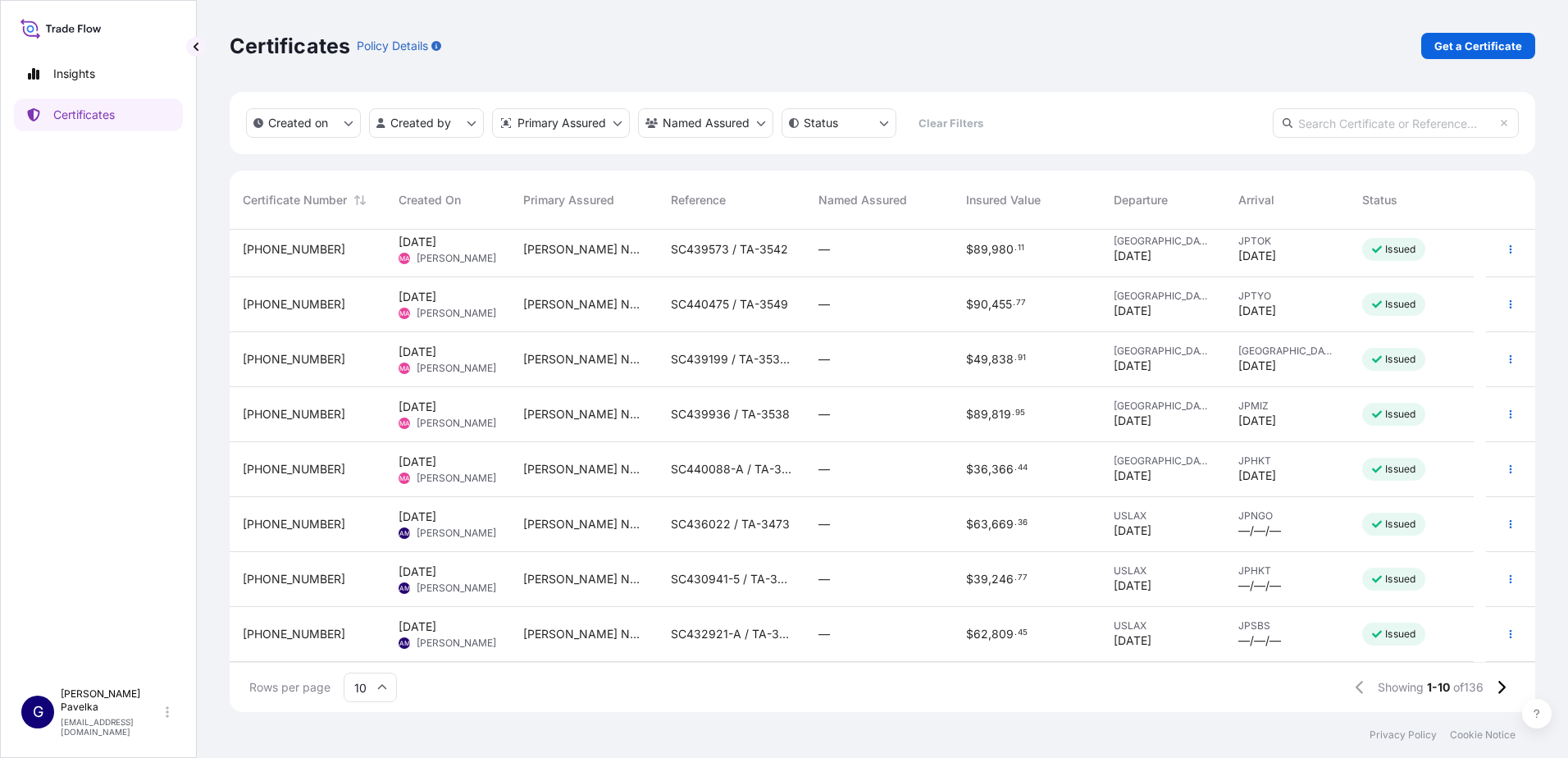
scroll to position [117, 0]
click at [467, 120] on html "Insights Certificates G [PERSON_NAME] [EMAIL_ADDRESS][DOMAIN_NAME] Certificates…" at bounding box center [784, 379] width 1568 height 758
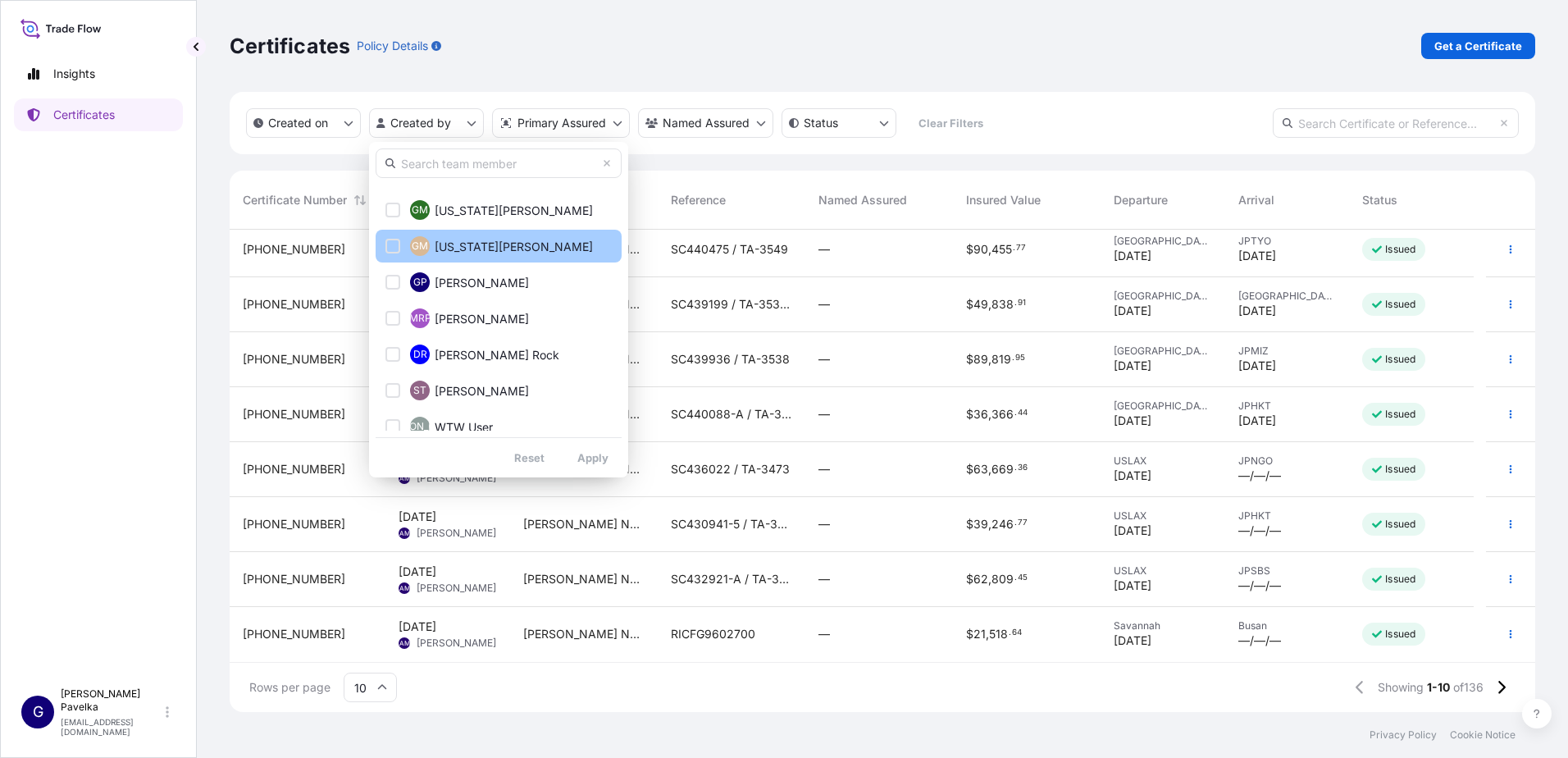
scroll to position [364, 0]
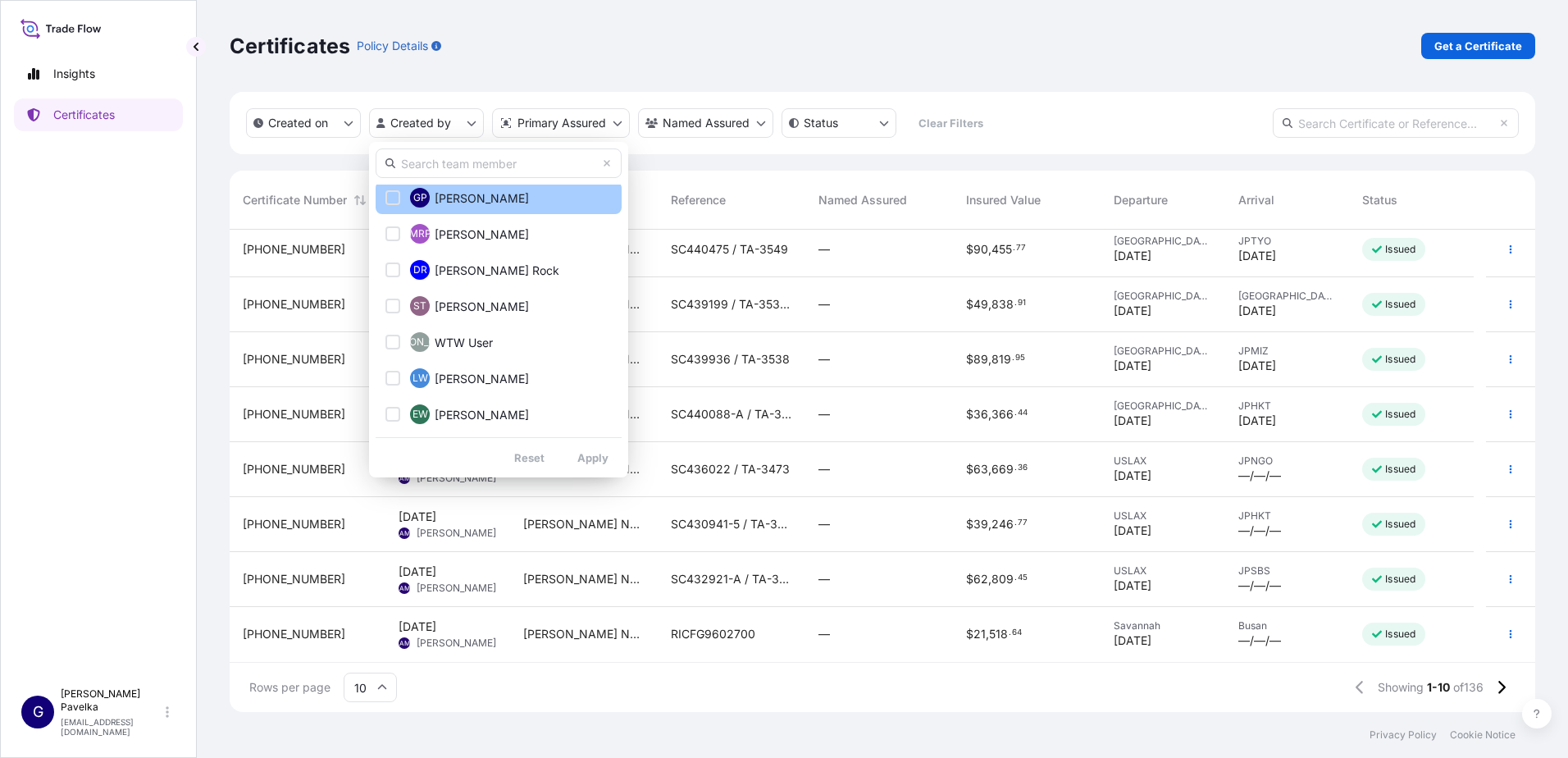
click at [479, 202] on span "[PERSON_NAME]" at bounding box center [482, 198] width 94 height 16
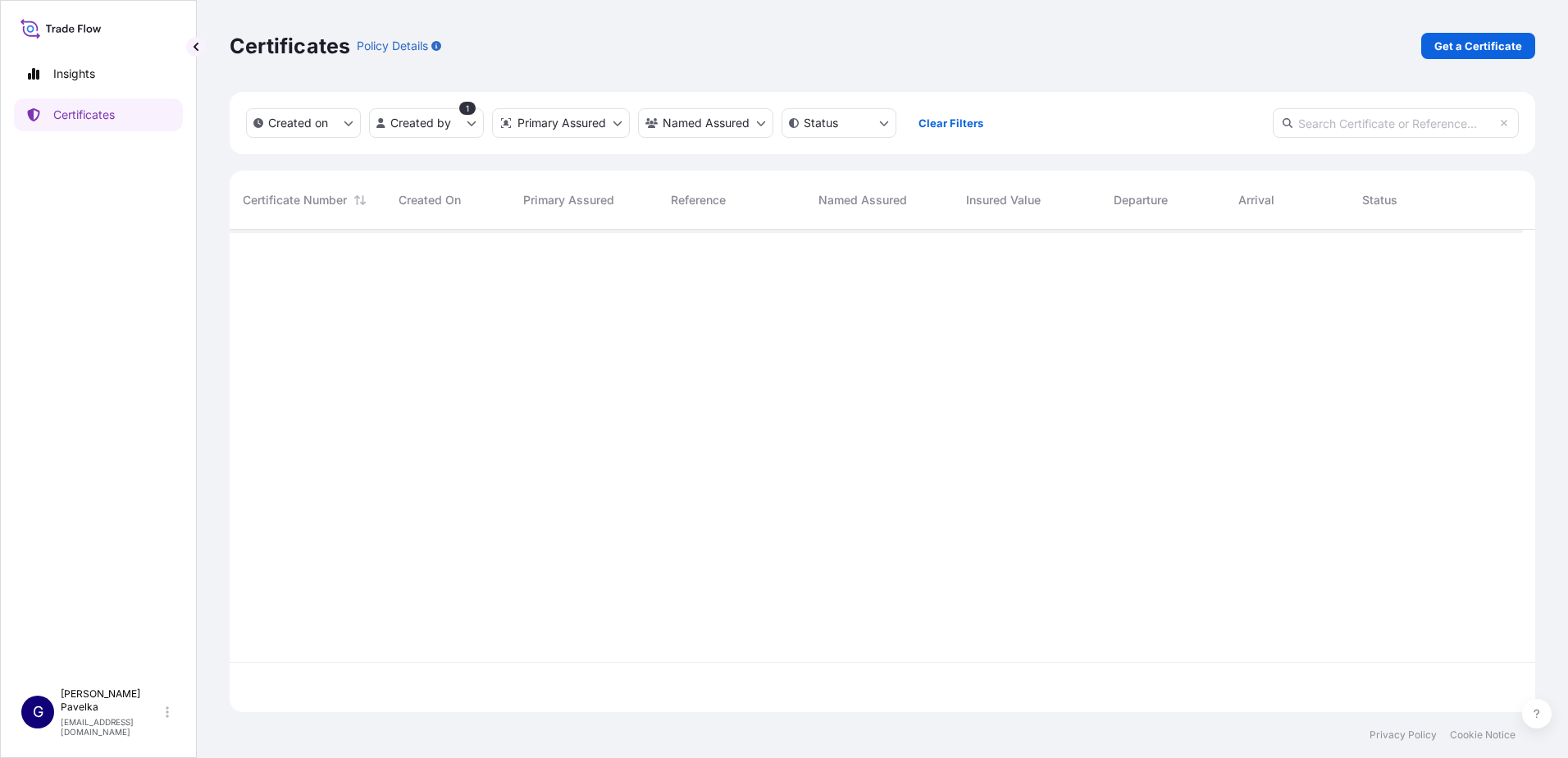
scroll to position [0, 0]
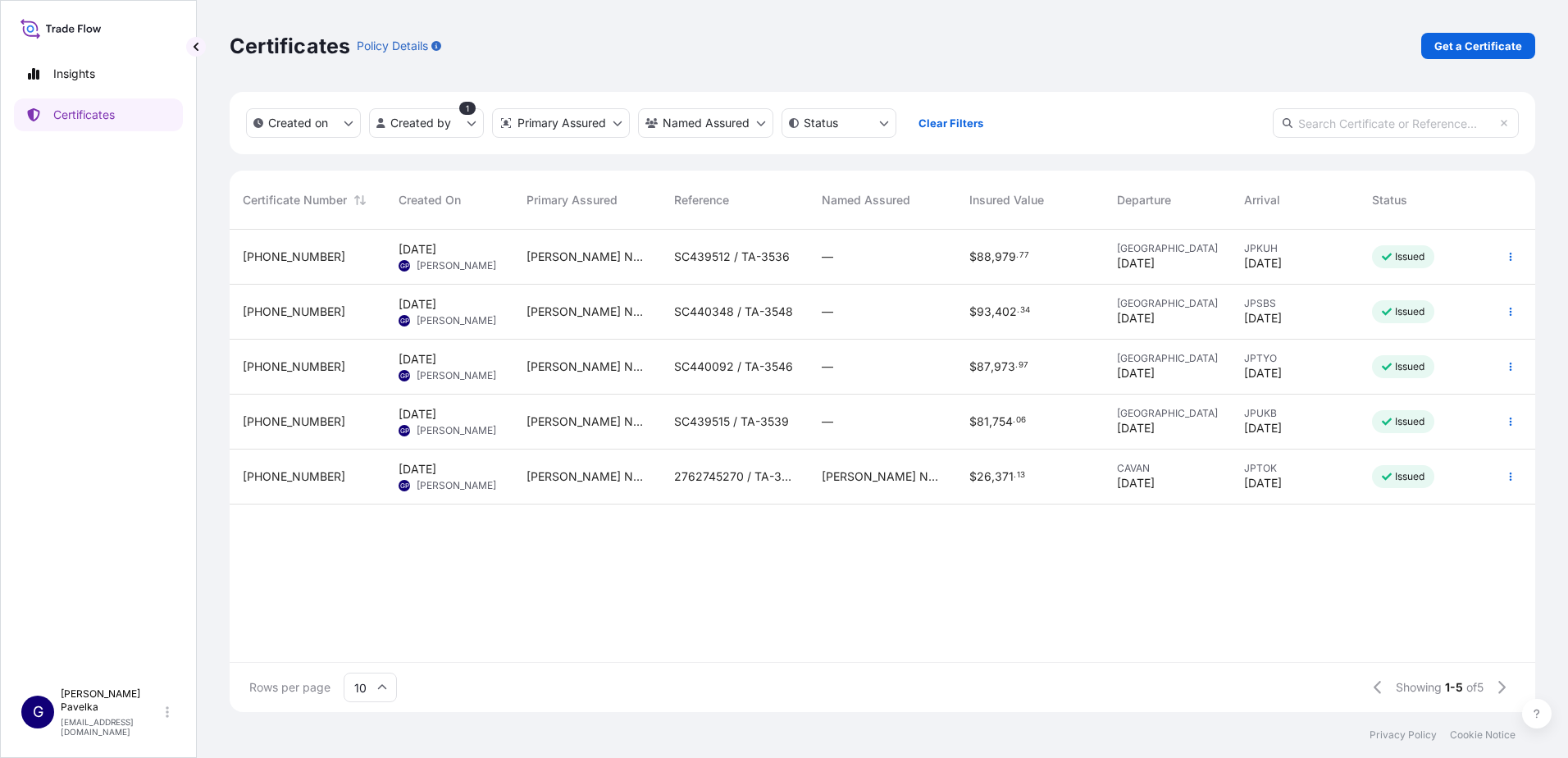
click at [373, 690] on input "10" at bounding box center [370, 687] width 54 height 30
click at [373, 647] on div "50" at bounding box center [370, 641] width 40 height 31
click at [1363, 126] on input "text" at bounding box center [1395, 123] width 246 height 30
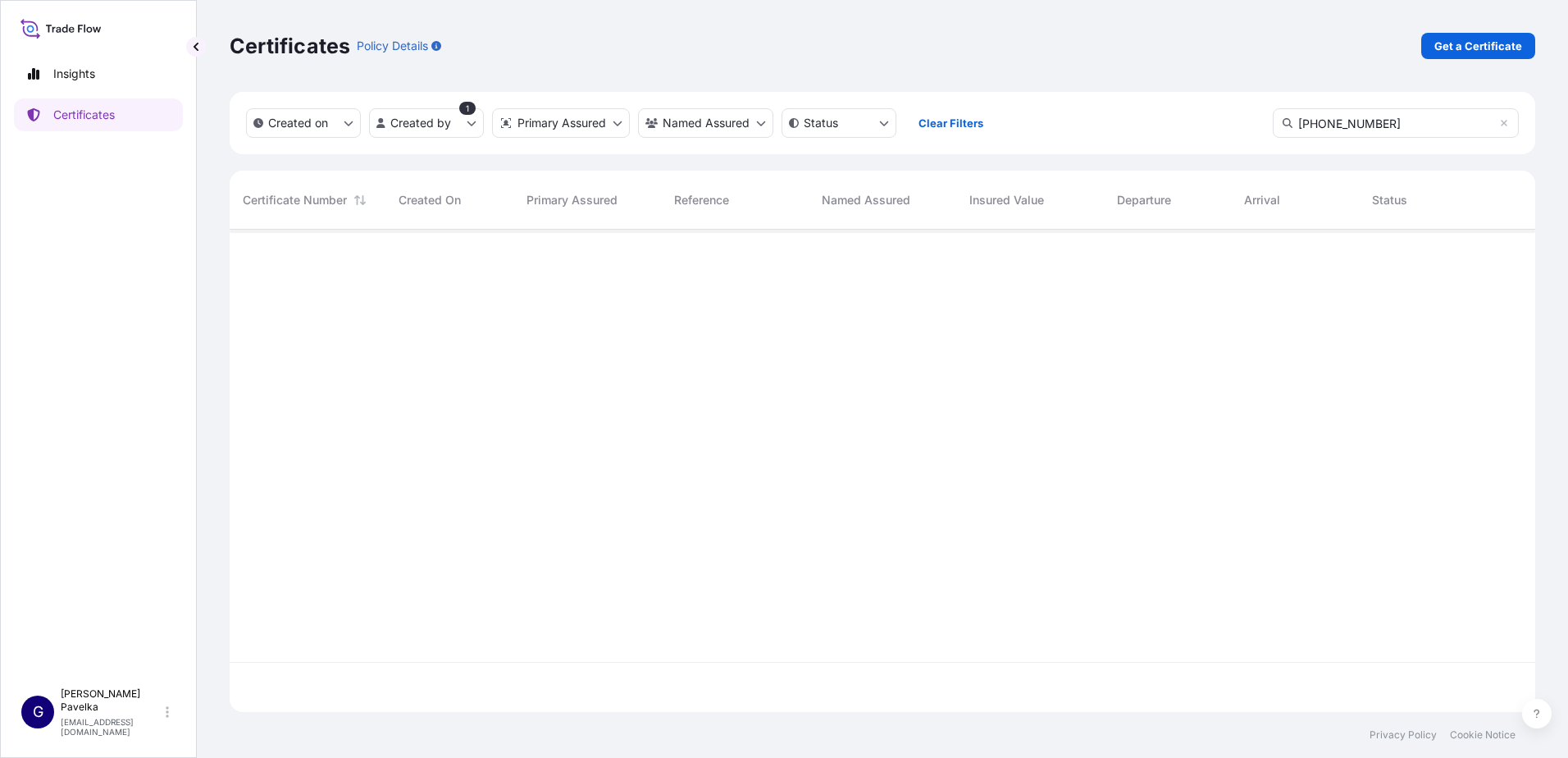
type input "[PHONE_NUMBER]"
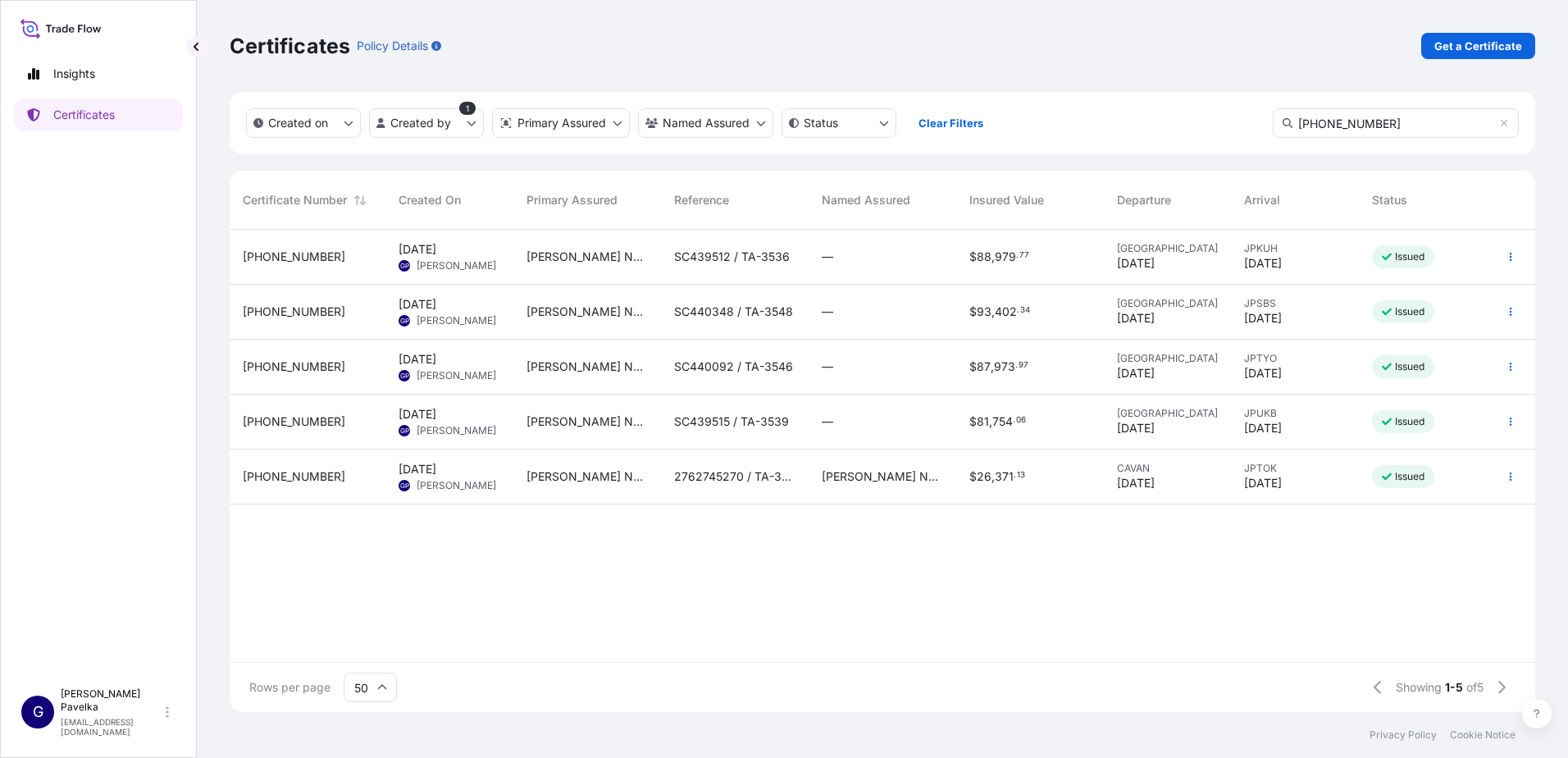
scroll to position [529, 1293]
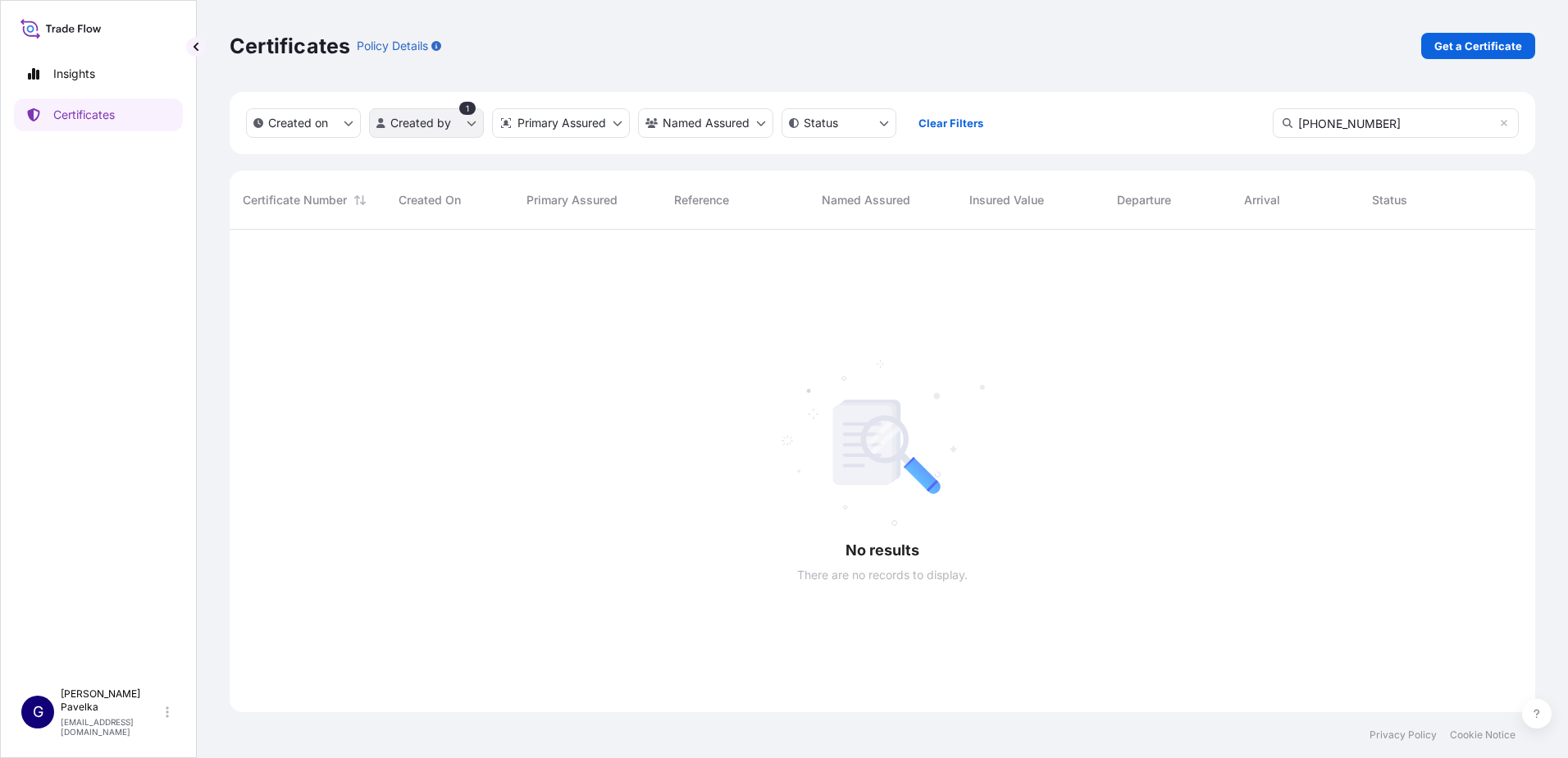
click at [463, 124] on html "Insights Certificates G [PERSON_NAME] [EMAIL_ADDRESS][DOMAIN_NAME] Certificates…" at bounding box center [784, 379] width 1568 height 758
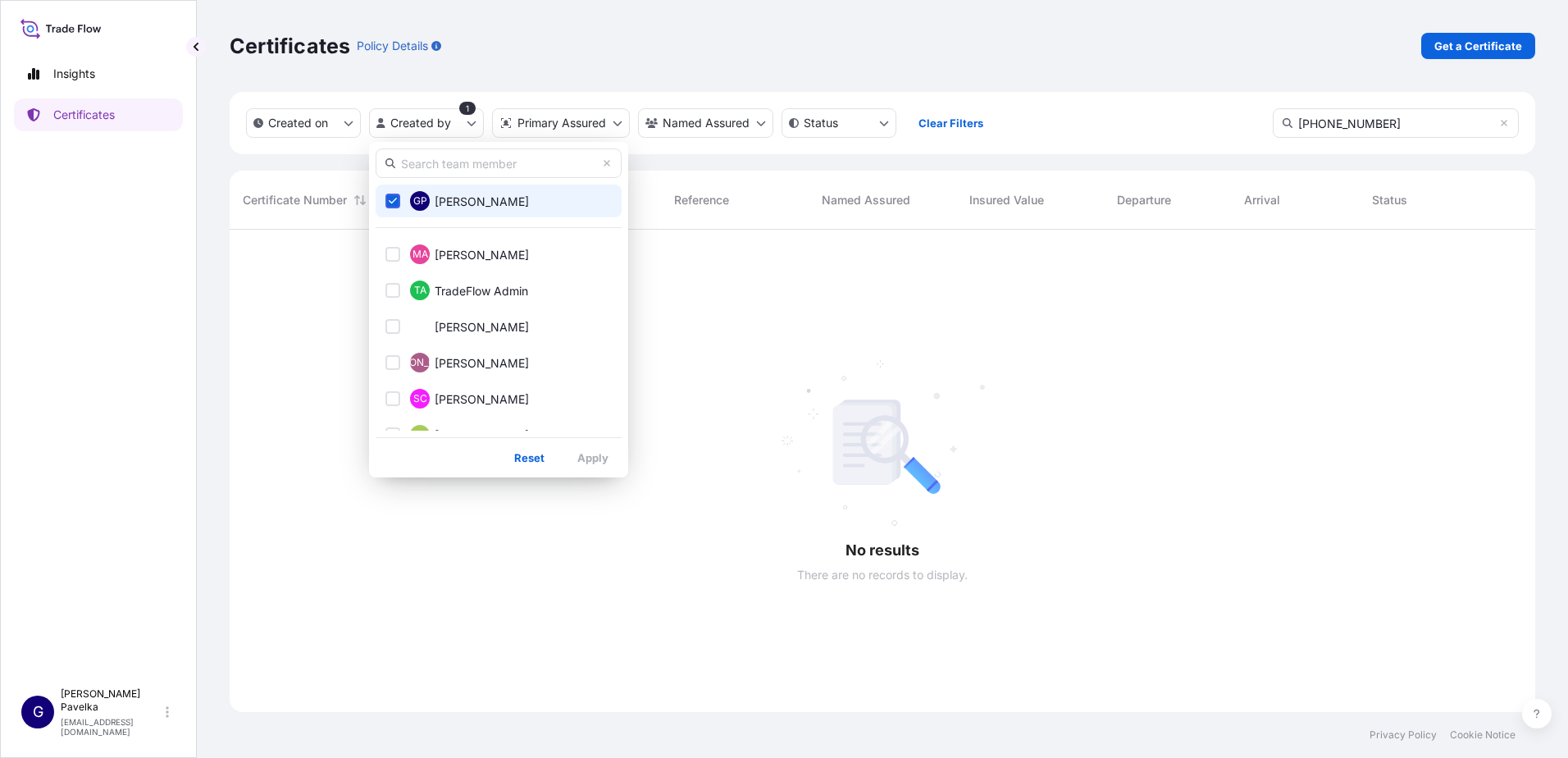
click at [289, 125] on html "Insights Certificates G [PERSON_NAME] [EMAIL_ADDRESS][DOMAIN_NAME] Certificates…" at bounding box center [784, 379] width 1568 height 758
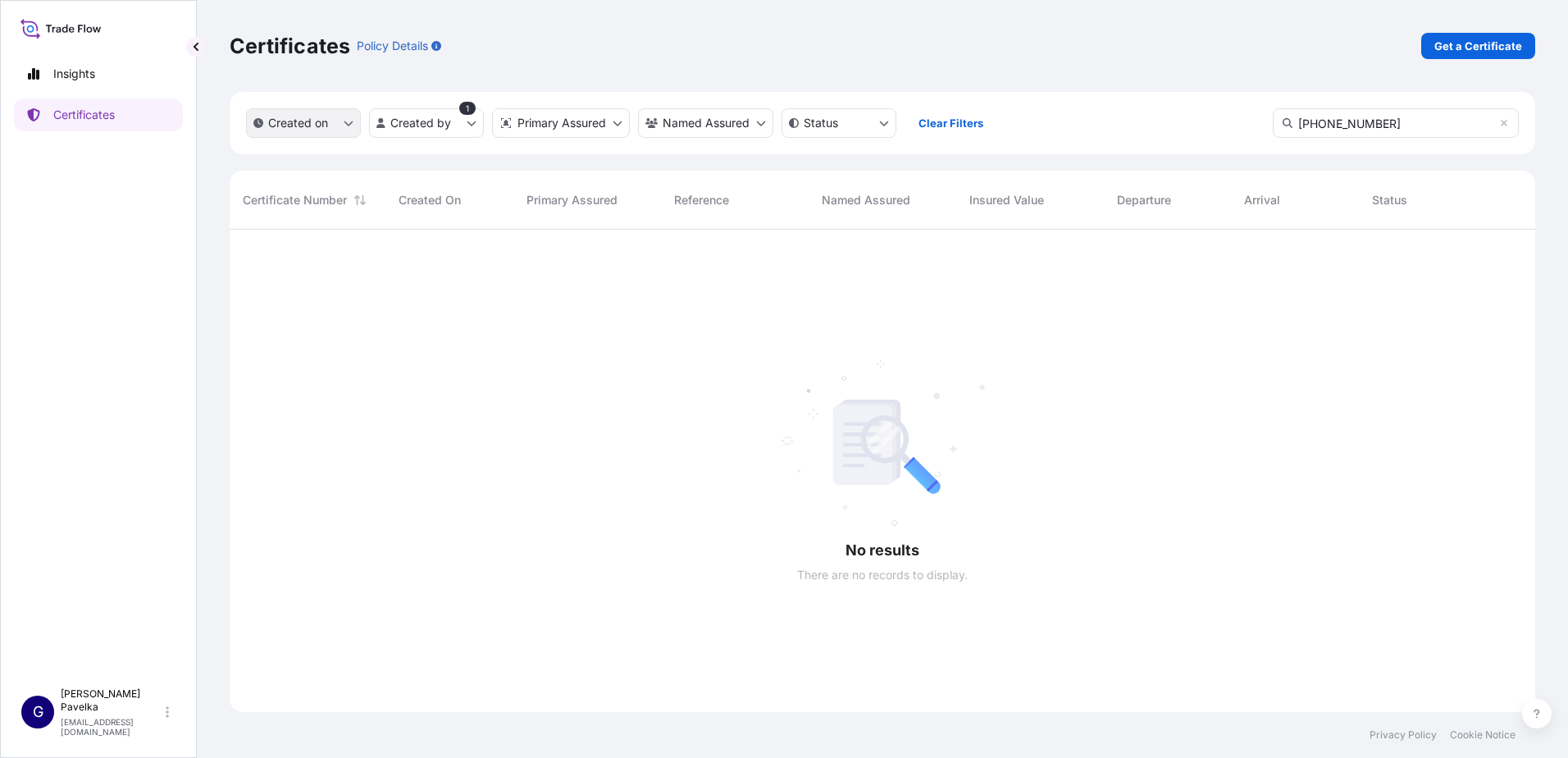
click at [291, 125] on p "Created on" at bounding box center [298, 123] width 60 height 16
click at [521, 402] on div at bounding box center [882, 470] width 1305 height 482
click at [459, 123] on html "Insights Certificates G [PERSON_NAME] [EMAIL_ADDRESS][DOMAIN_NAME] Certificates…" at bounding box center [784, 379] width 1568 height 758
click at [752, 558] on html "Insights Certificates G [PERSON_NAME] [EMAIL_ADDRESS][DOMAIN_NAME] Certificates…" at bounding box center [784, 379] width 1568 height 758
drag, startPoint x: 1380, startPoint y: 113, endPoint x: 1405, endPoint y: 128, distance: 29.2
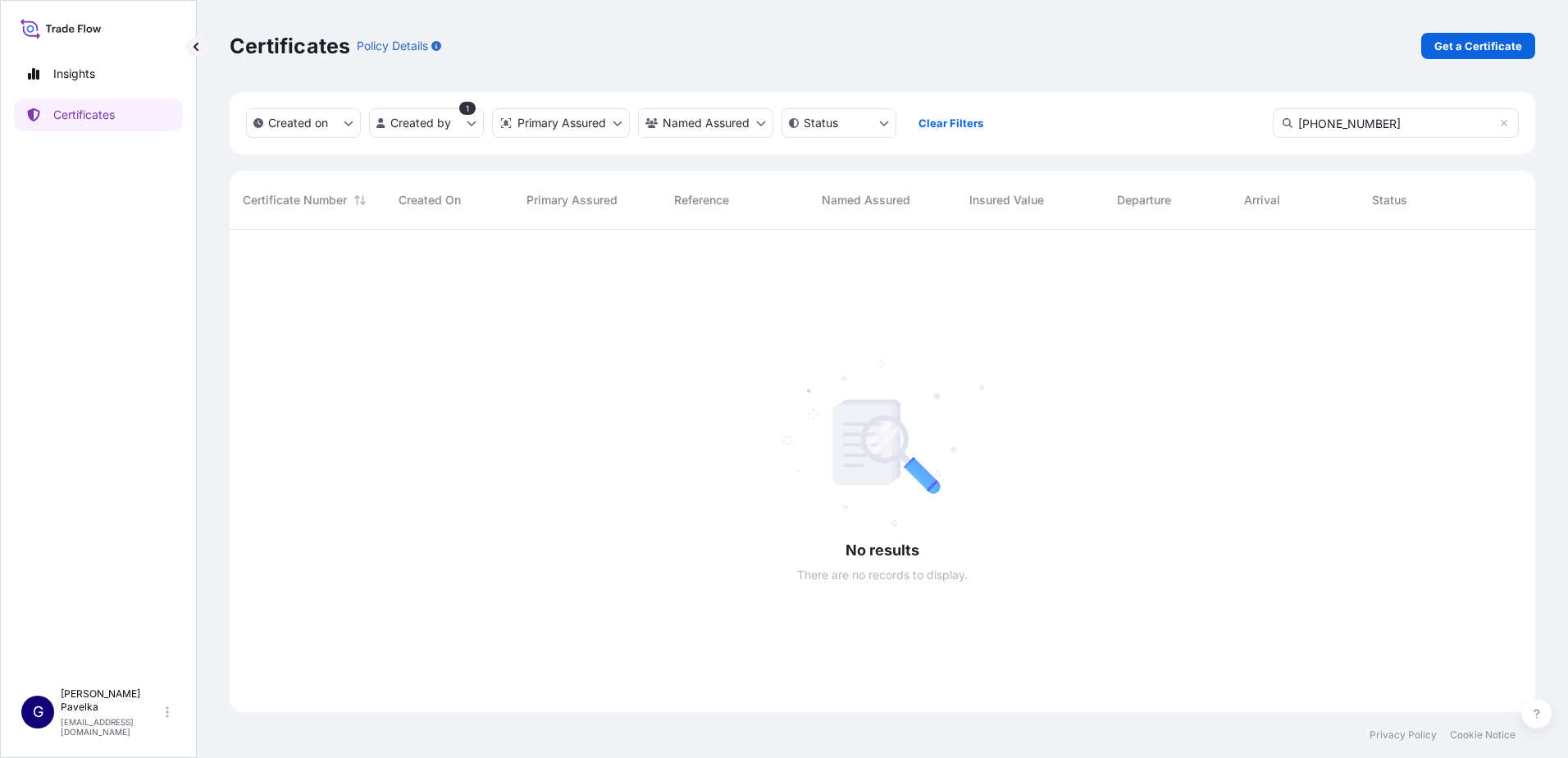
click at [1380, 114] on input "[PHONE_NUMBER]" at bounding box center [1395, 123] width 246 height 30
drag, startPoint x: 1250, startPoint y: 137, endPoint x: 841, endPoint y: 123, distance: 409.2
click at [807, 133] on div "Created on Created by 1 Primary Assured Named Assured Status Clear Filters [PHO…" at bounding box center [882, 123] width 1305 height 62
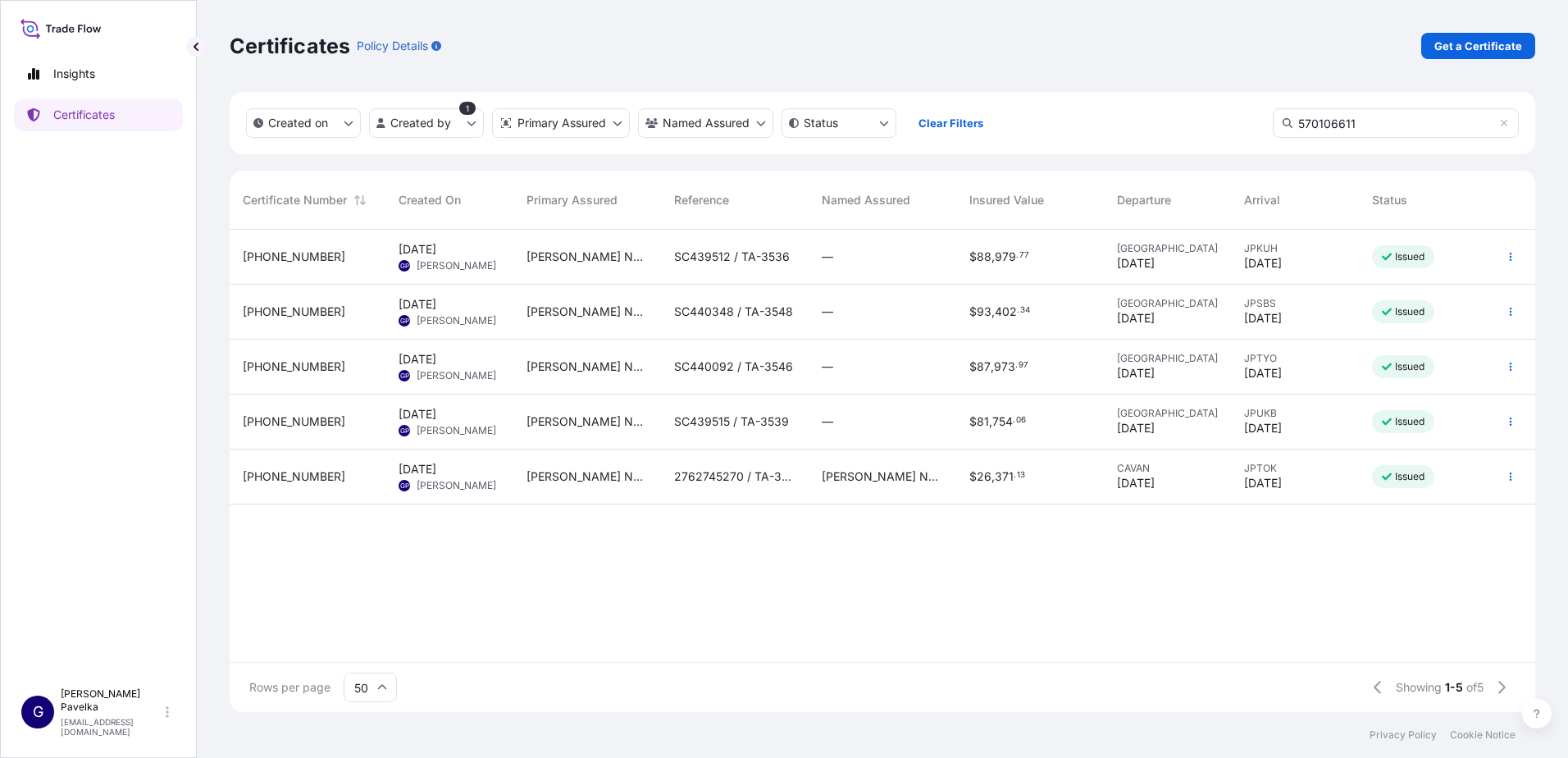
type input "570106611"
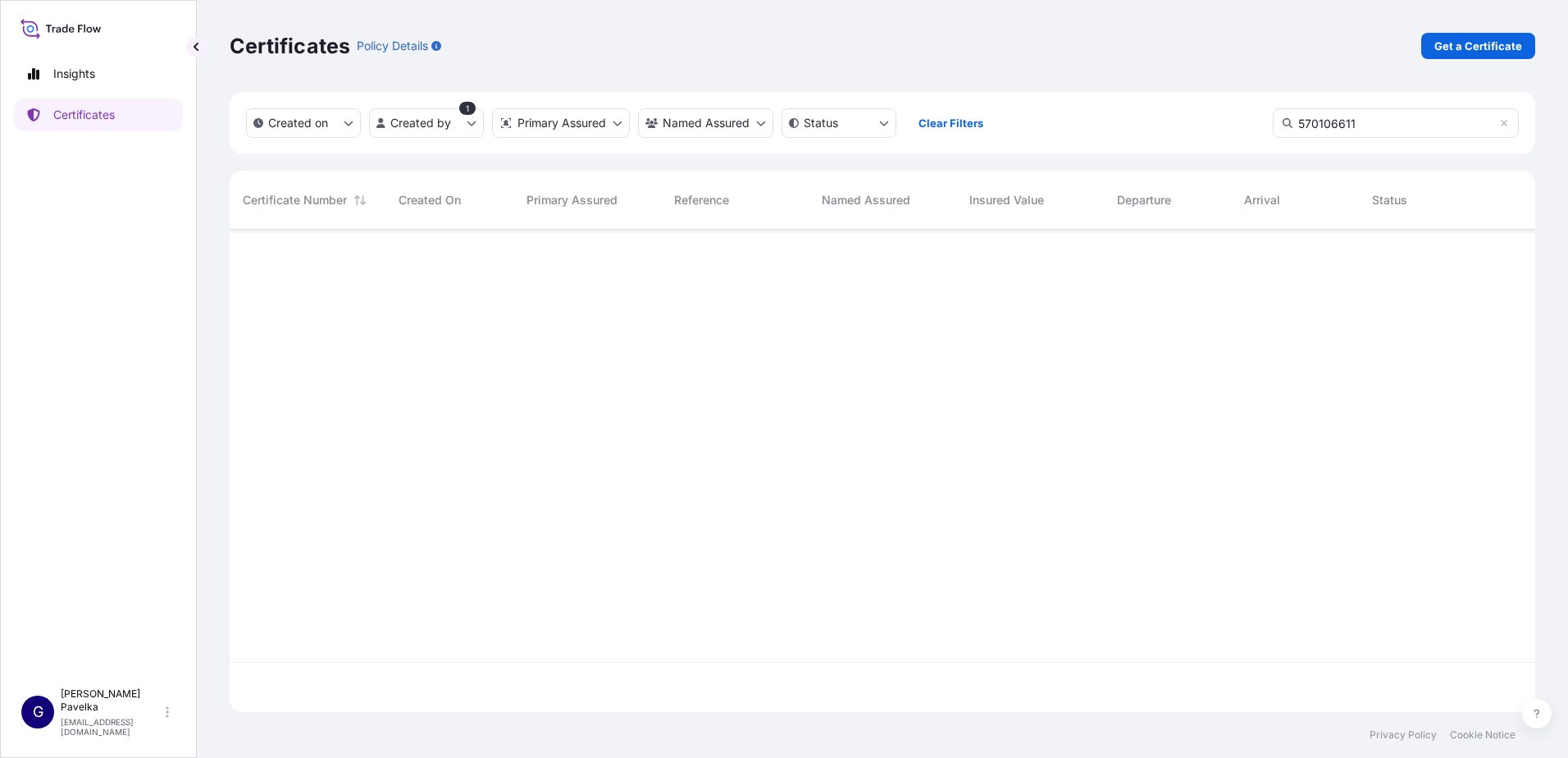
scroll to position [529, 1293]
click at [88, 117] on p "Certificates" at bounding box center [84, 114] width 61 height 16
click at [1473, 44] on p "Get a Certificate" at bounding box center [1478, 45] width 88 height 16
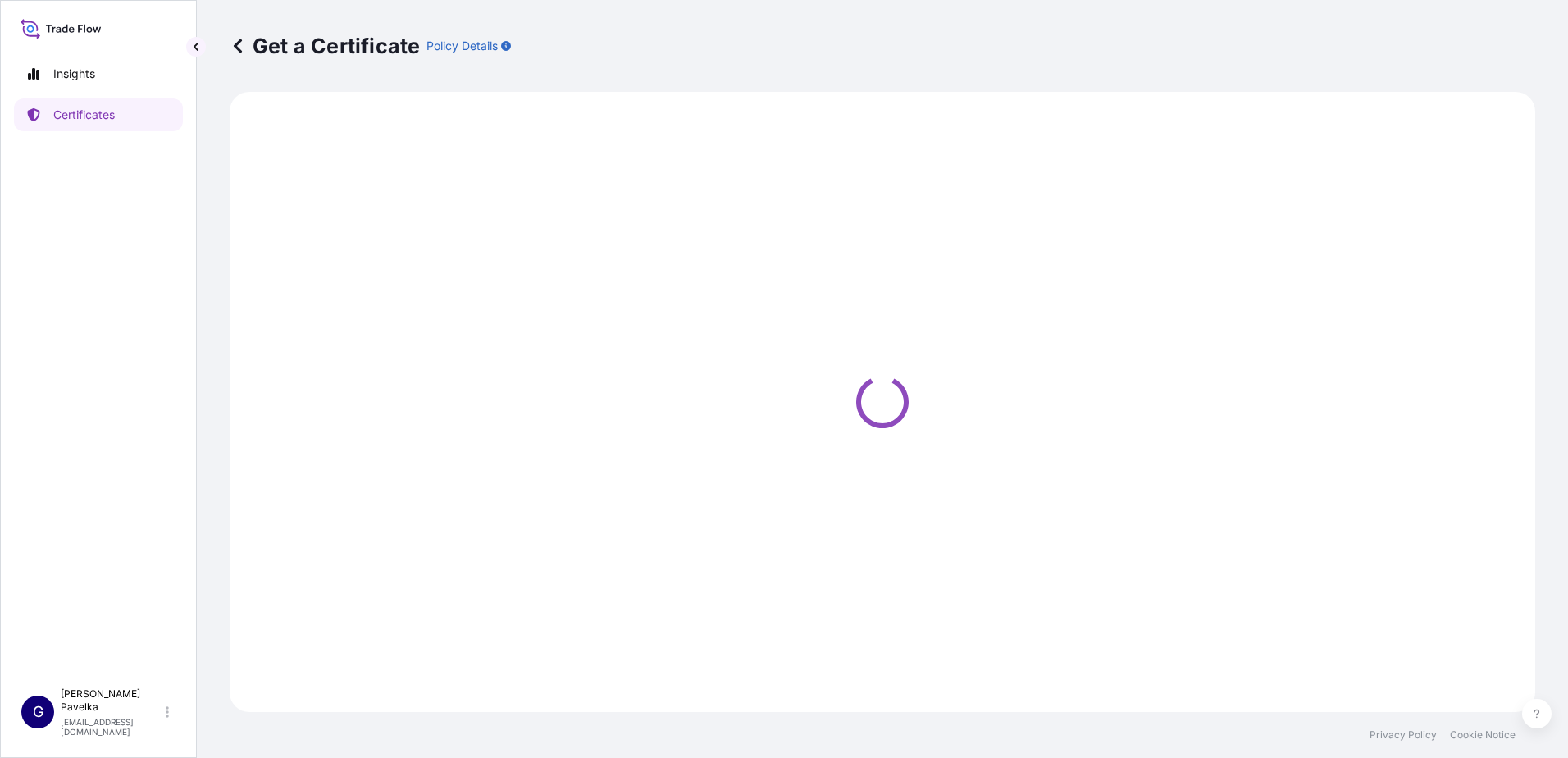
select select "Road / [GEOGRAPHIC_DATA]"
select select "Sea"
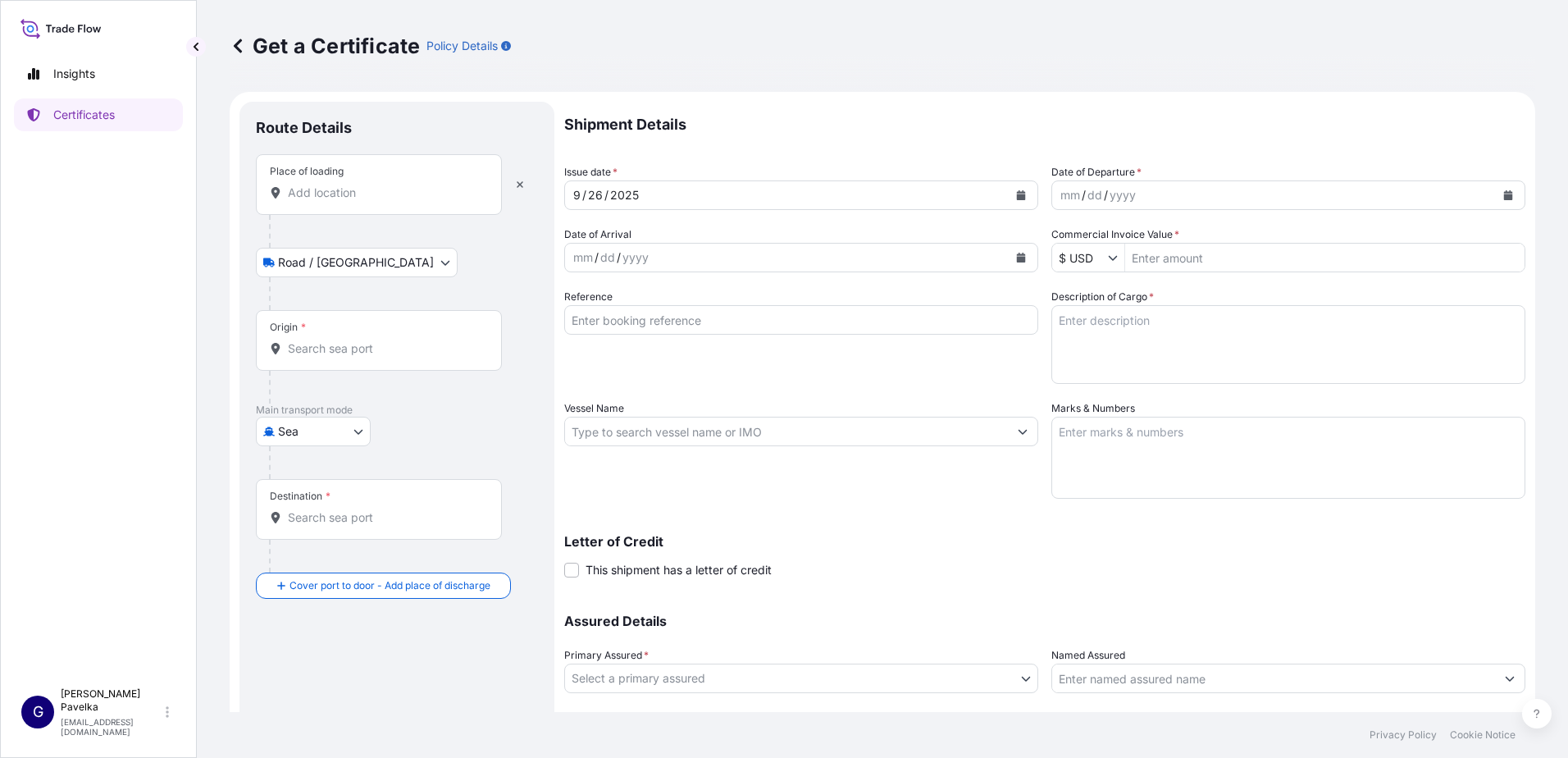
click at [350, 189] on input "Place of loading" at bounding box center [384, 192] width 193 height 16
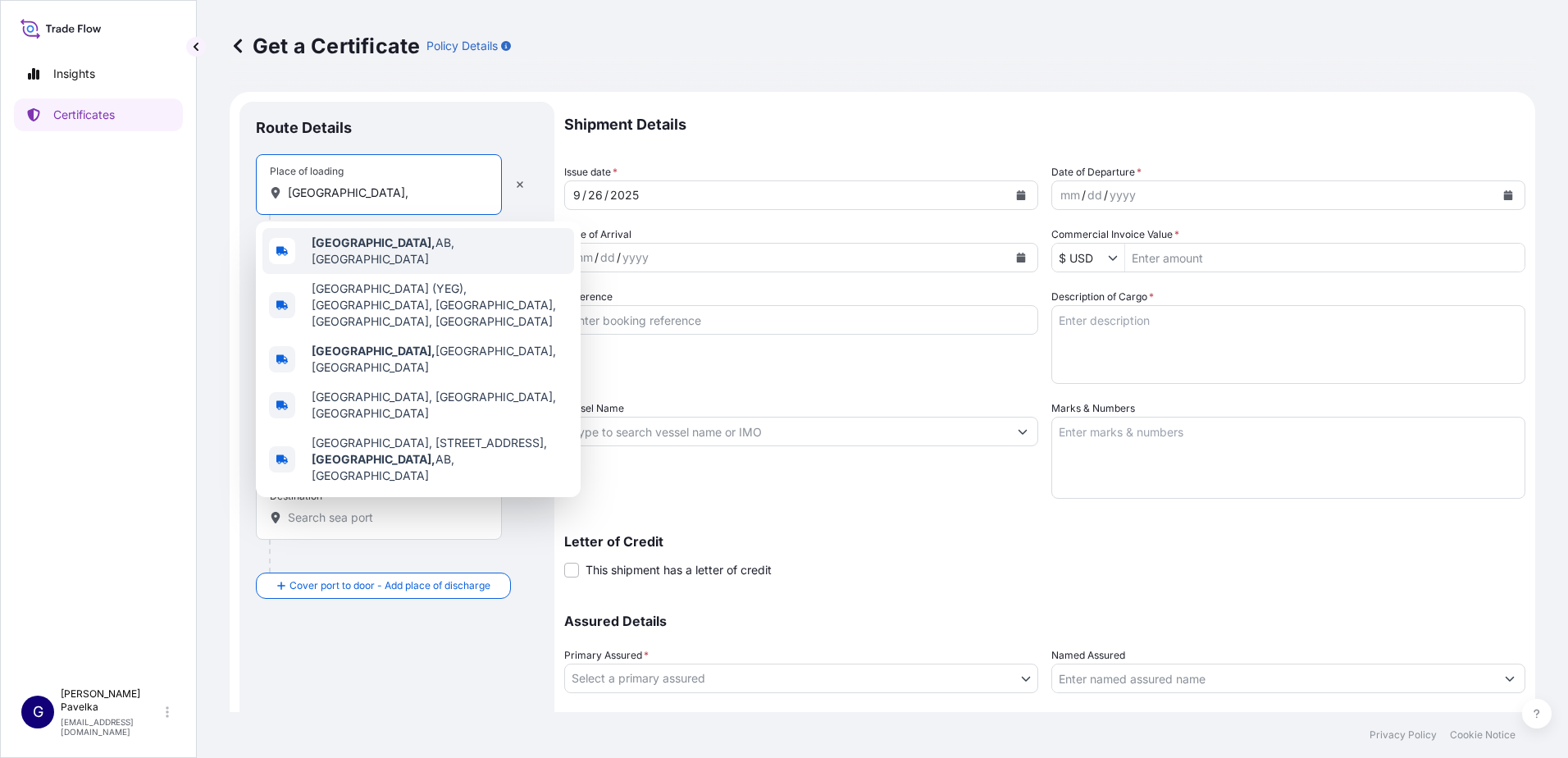
click at [314, 242] on b "[GEOGRAPHIC_DATA]," at bounding box center [373, 242] width 124 height 14
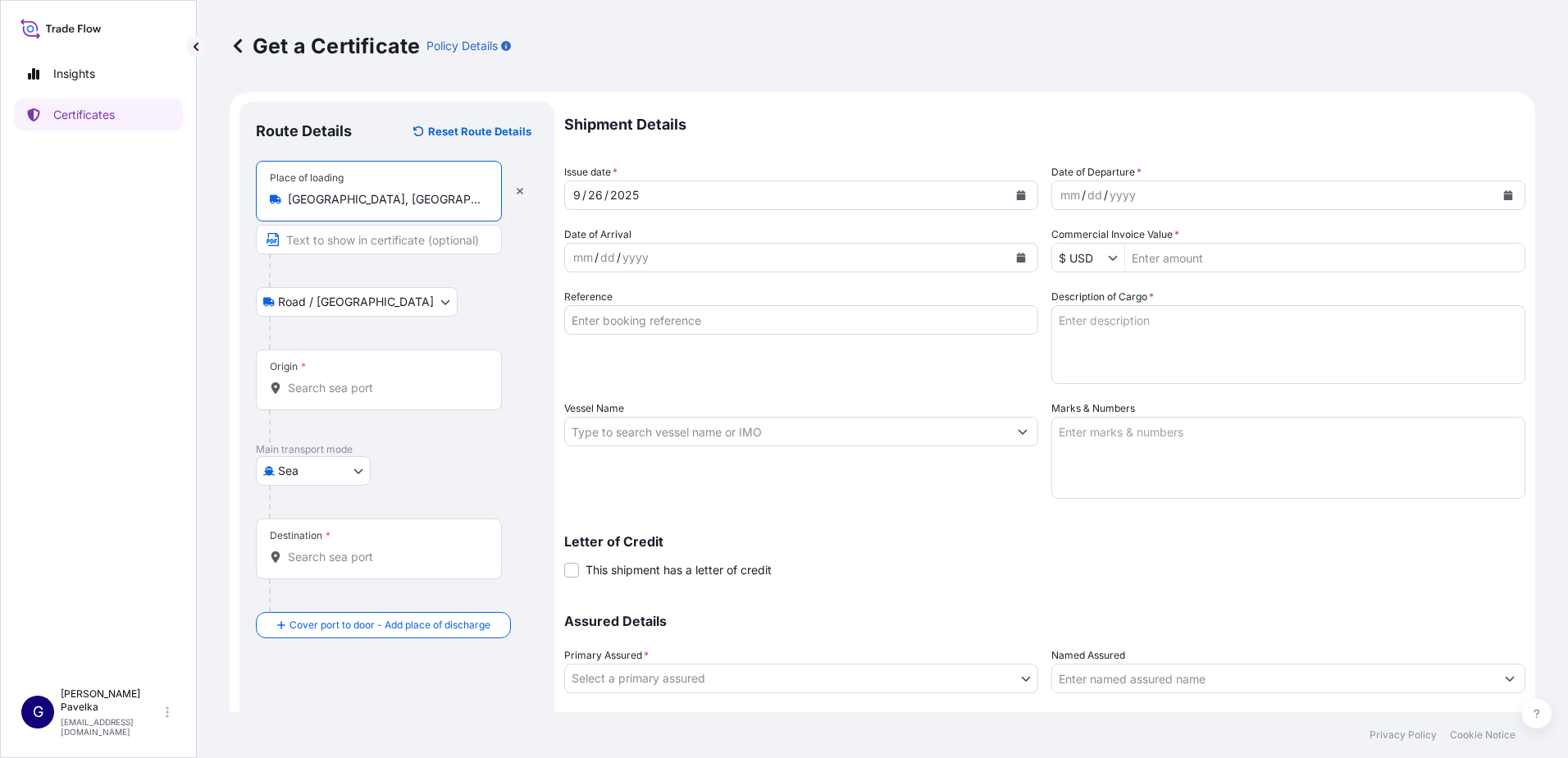
type input "[GEOGRAPHIC_DATA], [GEOGRAPHIC_DATA], [GEOGRAPHIC_DATA]"
click at [309, 294] on body "0 options available. 5 options available. Insights Certificates G [PERSON_NAME]…" at bounding box center [784, 379] width 1568 height 758
click at [342, 370] on div "Origin *" at bounding box center [379, 379] width 246 height 60
click at [342, 379] on input "Origin *" at bounding box center [384, 387] width 193 height 16
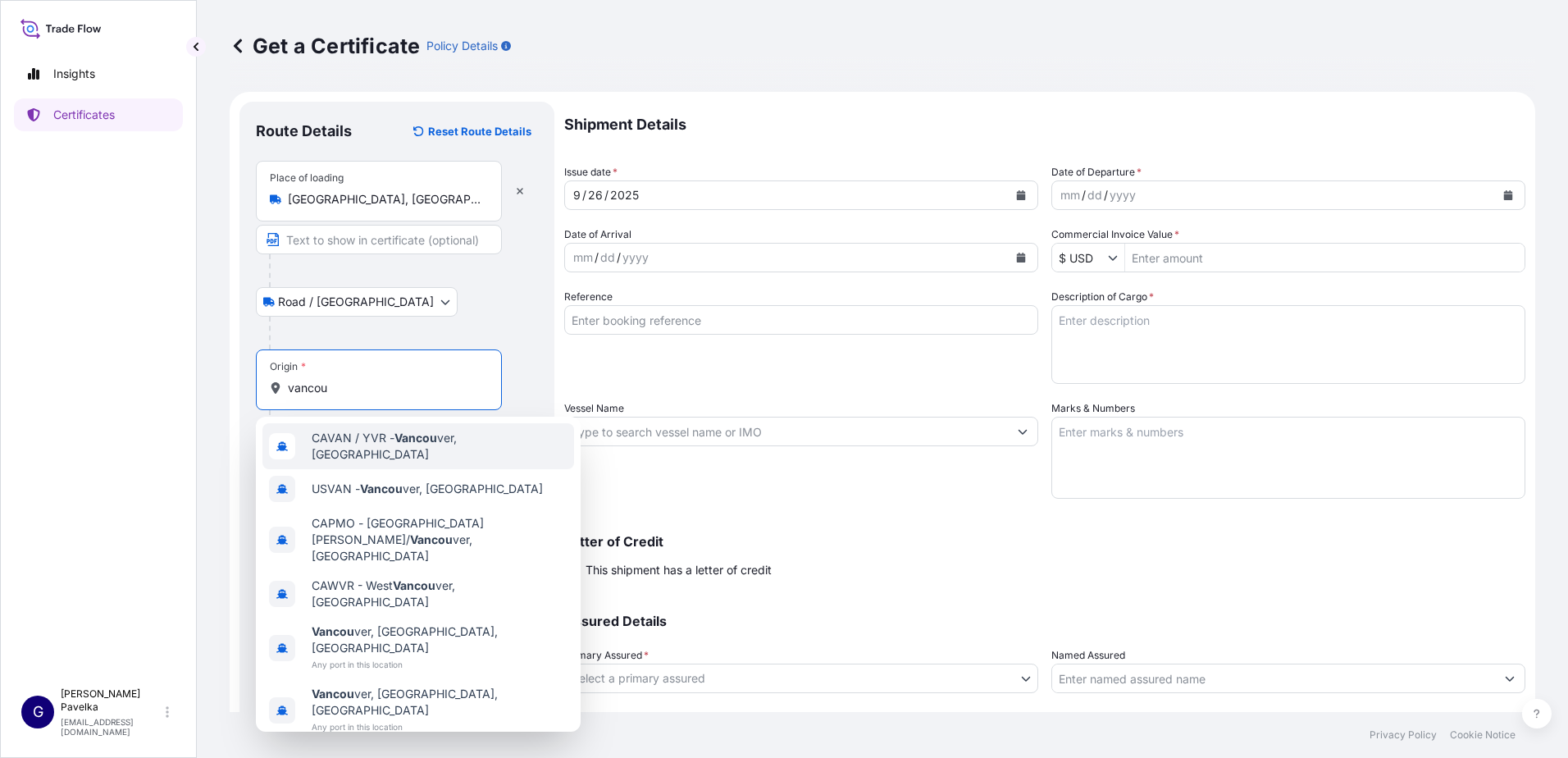
click at [366, 442] on span "CAVAN / YVR - Vancou ver, [GEOGRAPHIC_DATA]" at bounding box center [439, 446] width 256 height 33
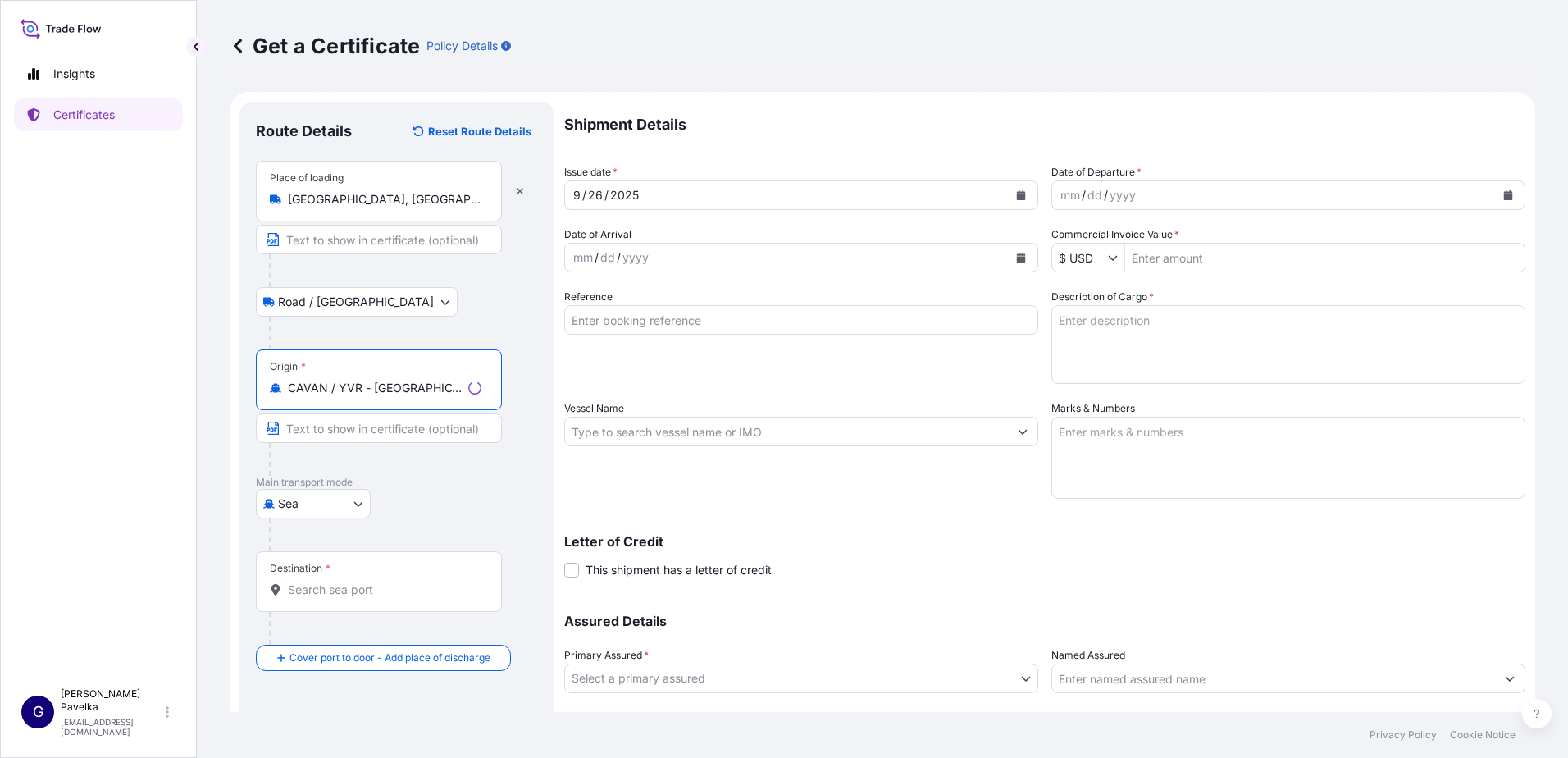
type input "CAVAN / YVR - [GEOGRAPHIC_DATA], [GEOGRAPHIC_DATA]"
click at [343, 571] on div "Destination *" at bounding box center [379, 581] width 246 height 60
click at [343, 581] on input "Destination *" at bounding box center [384, 589] width 193 height 16
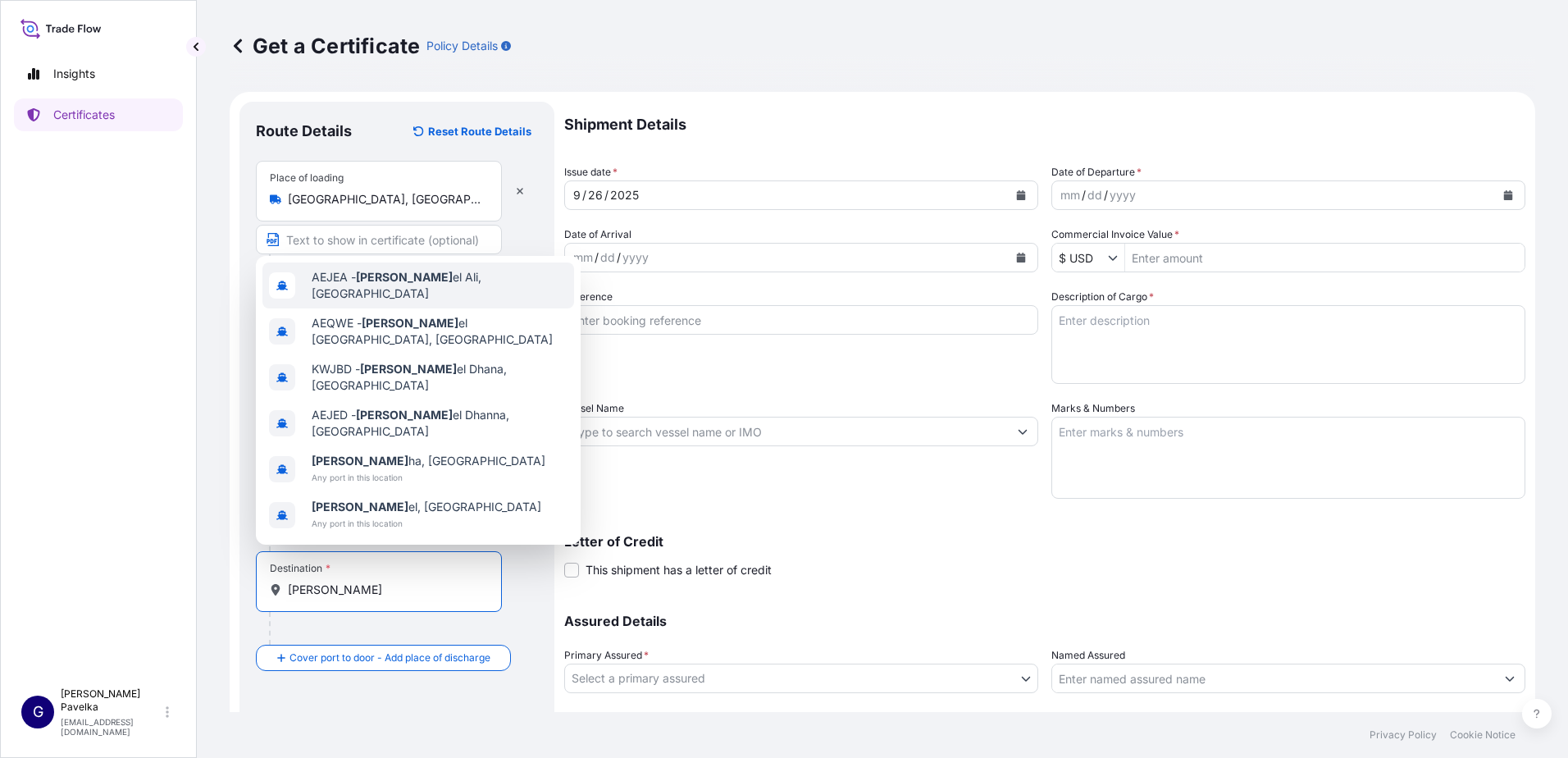
click at [392, 302] on span "AEJEA - [PERSON_NAME] el Ali, [GEOGRAPHIC_DATA]" at bounding box center [439, 285] width 256 height 33
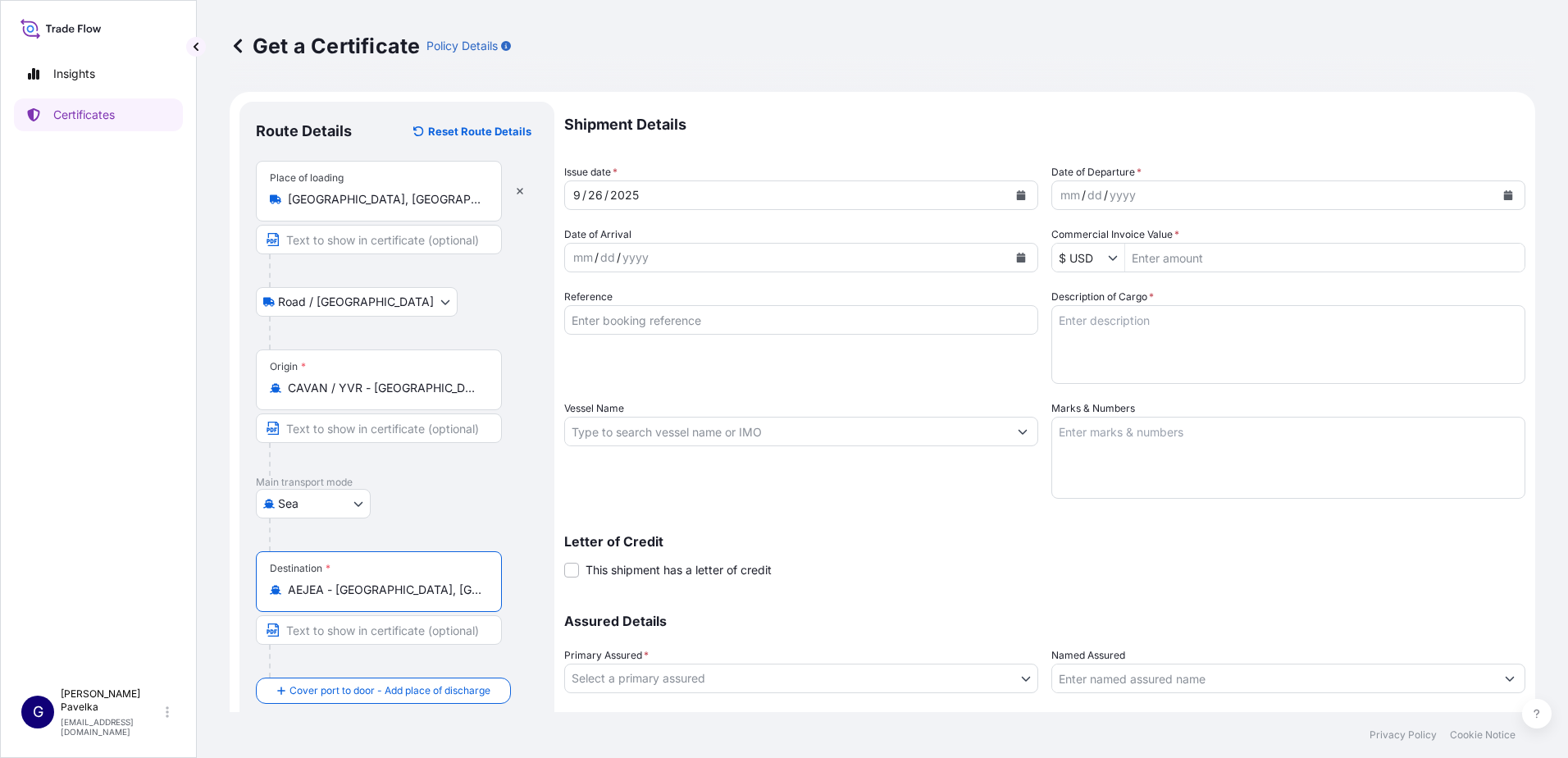
type input "AEJEA - [GEOGRAPHIC_DATA], [GEOGRAPHIC_DATA]"
click at [1020, 192] on button "Calendar" at bounding box center [1021, 195] width 26 height 26
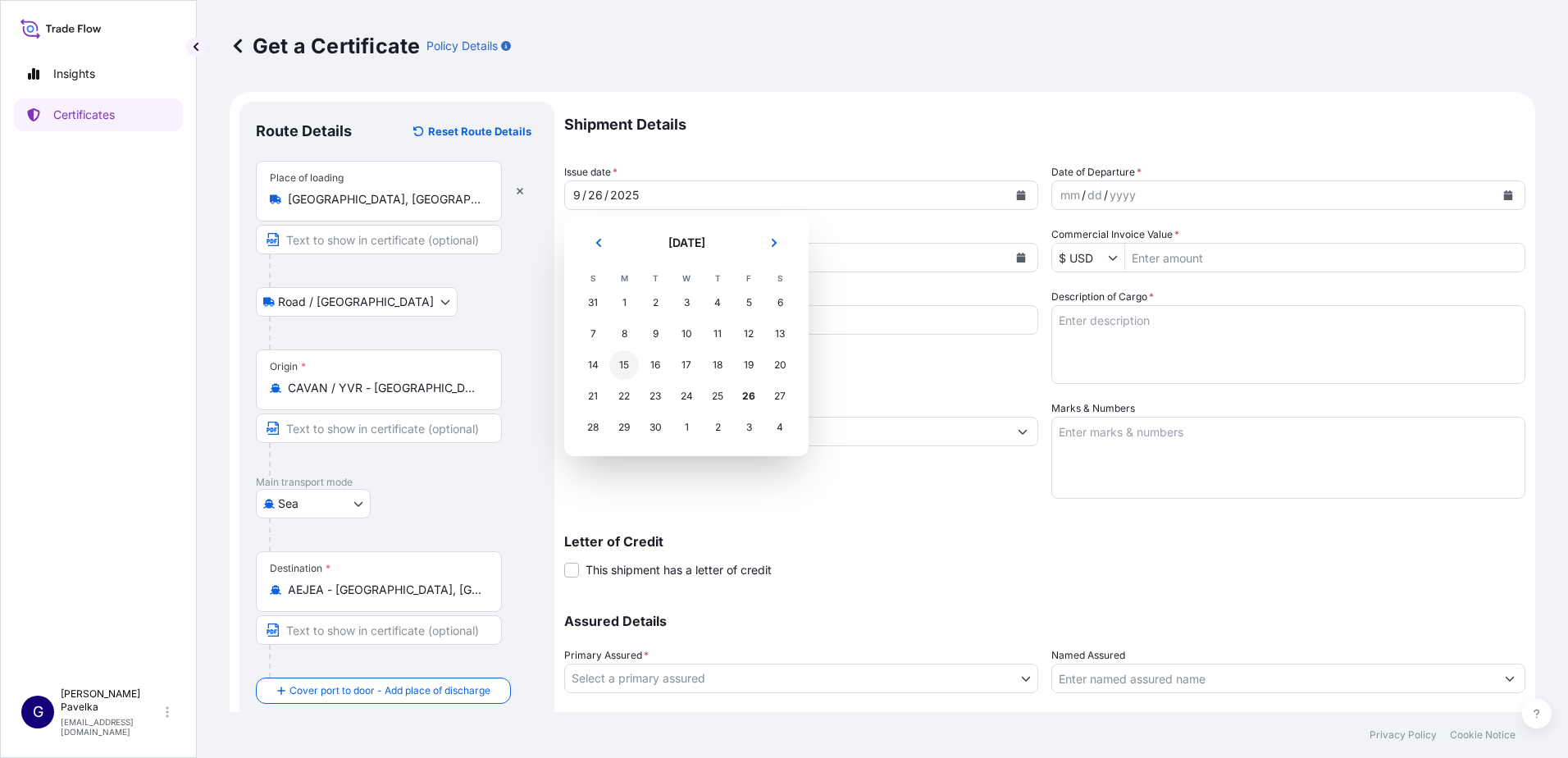
click at [626, 365] on div "15" at bounding box center [624, 365] width 30 height 30
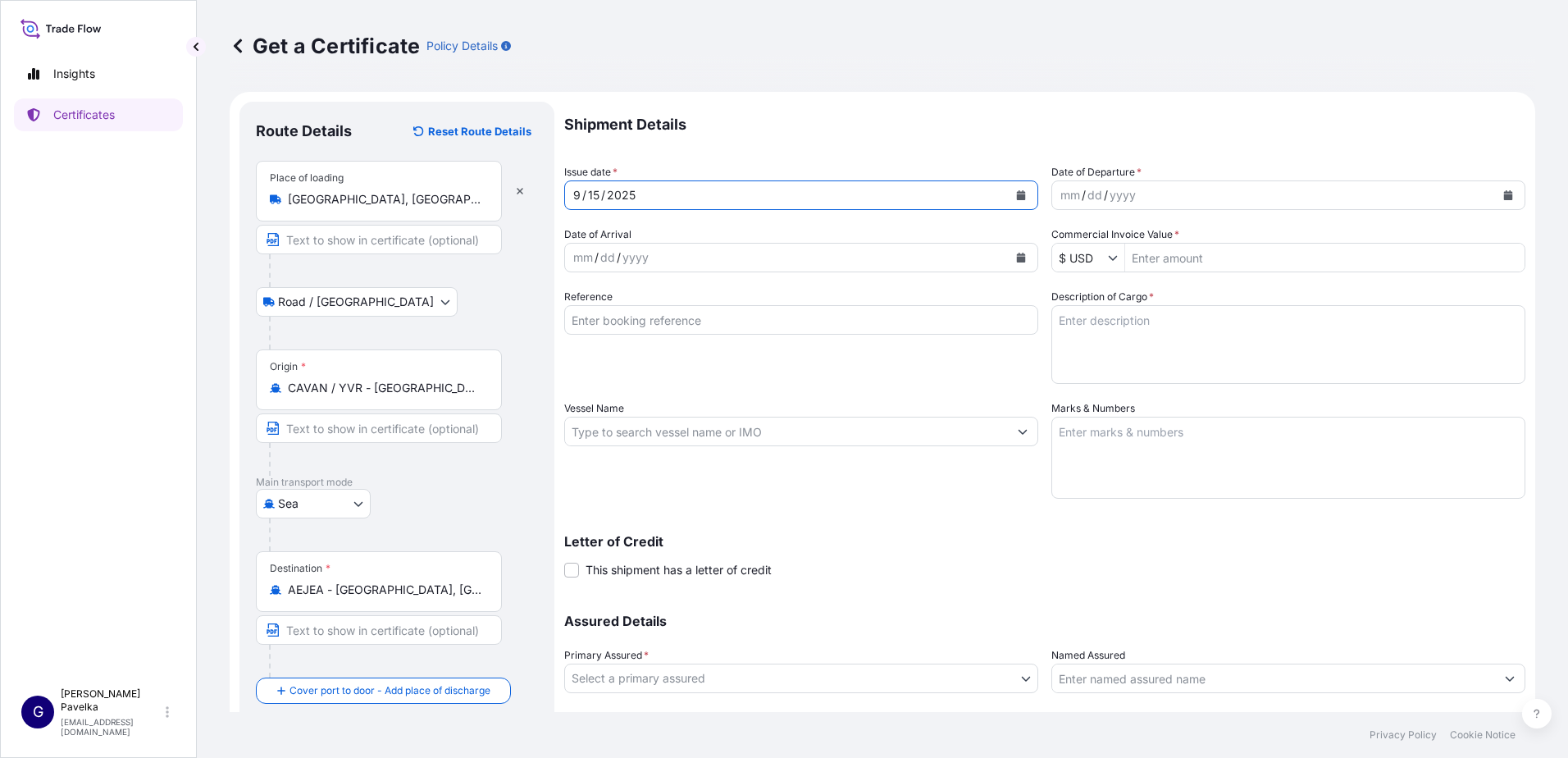
click at [1157, 197] on div "mm / dd / yyyy" at bounding box center [1274, 195] width 442 height 30
click at [1504, 197] on icon "Calendar" at bounding box center [1508, 196] width 9 height 10
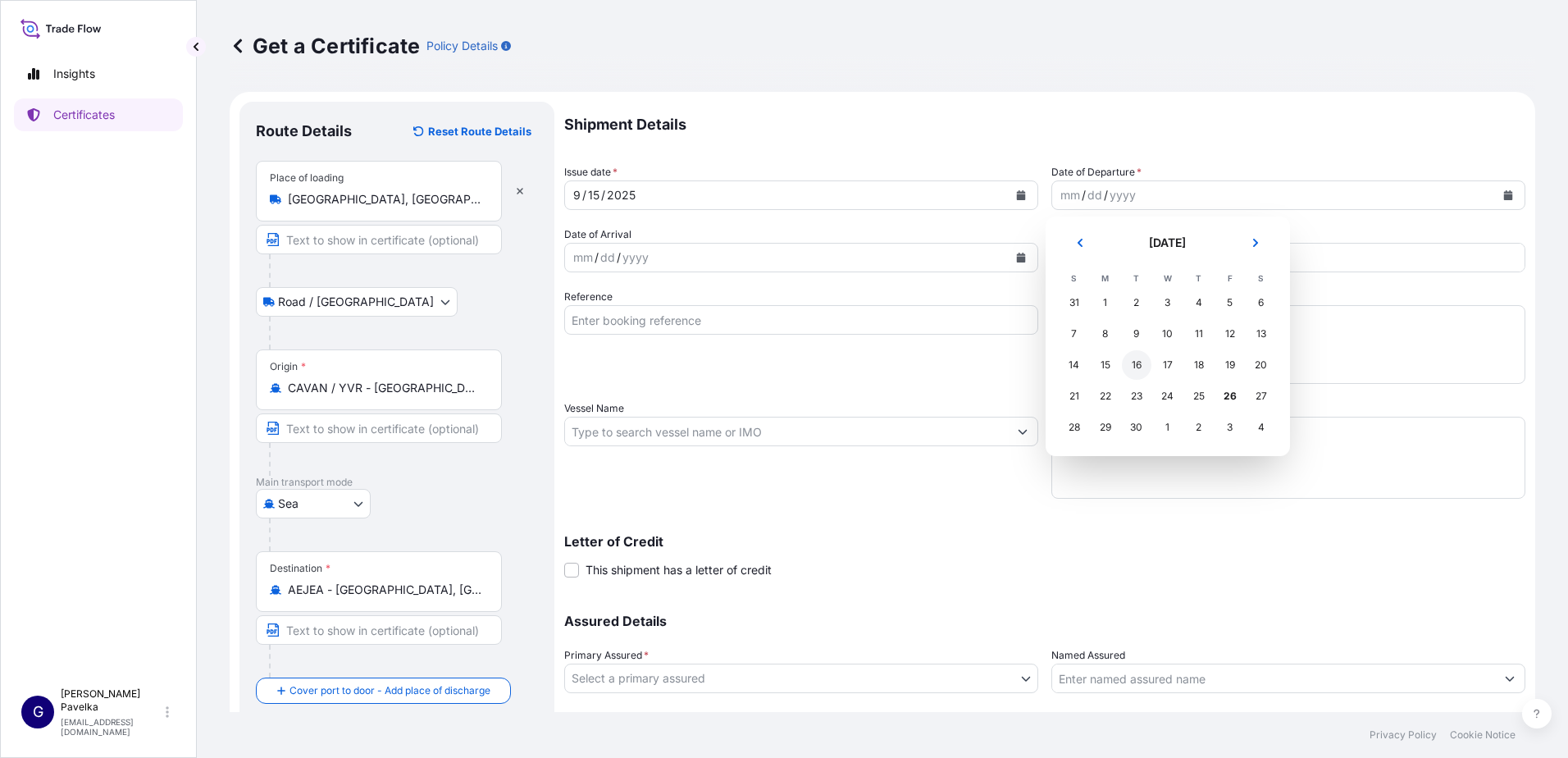
click at [1134, 371] on div "16" at bounding box center [1137, 365] width 30 height 30
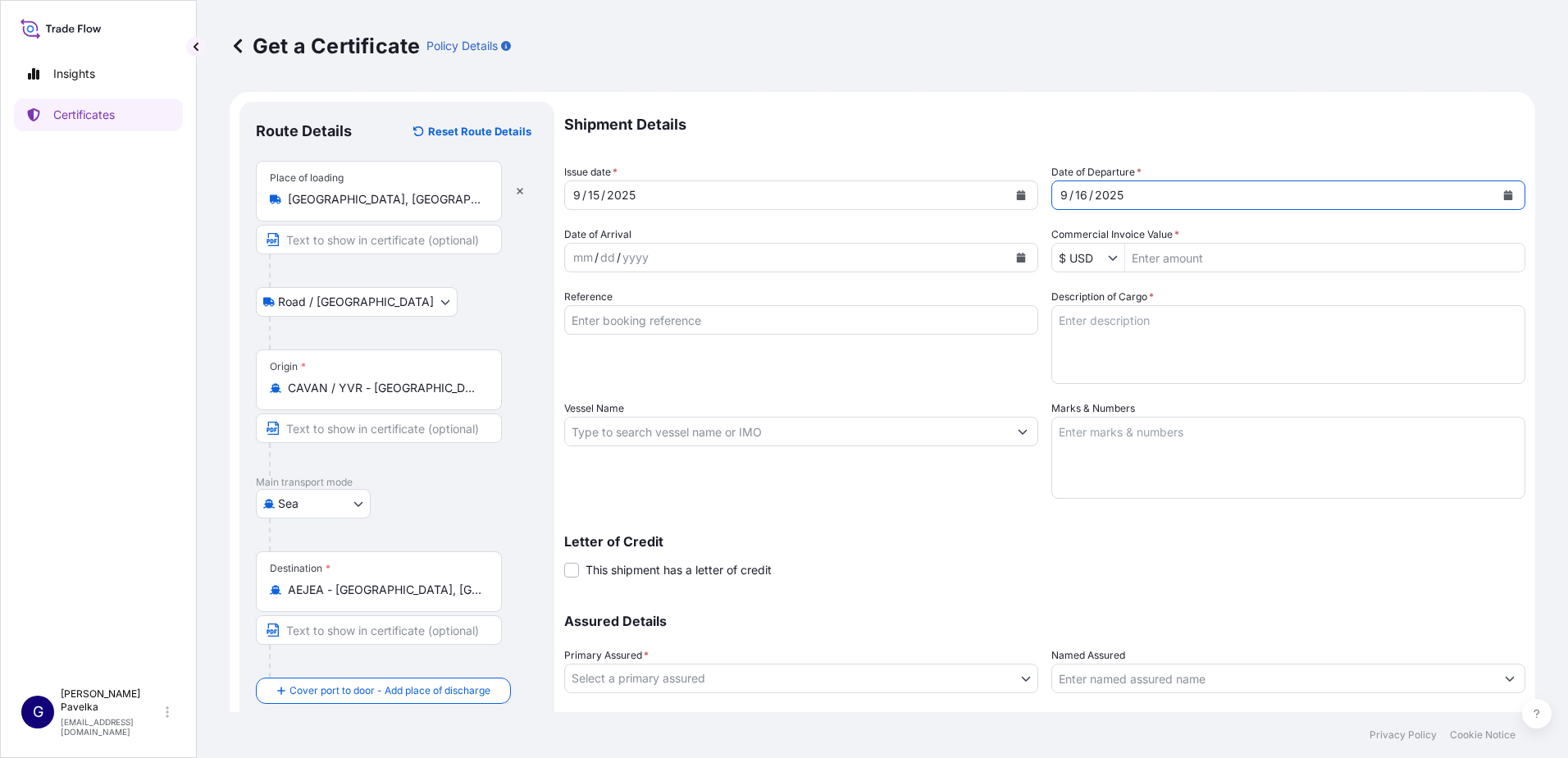
click at [636, 249] on div "yyyy" at bounding box center [636, 257] width 30 height 20
click at [1214, 189] on div "[DATE]" at bounding box center [1274, 195] width 442 height 30
click at [685, 248] on div "mm / dd / yyyy" at bounding box center [786, 257] width 442 height 30
click at [1016, 256] on icon "Calendar" at bounding box center [1021, 258] width 10 height 10
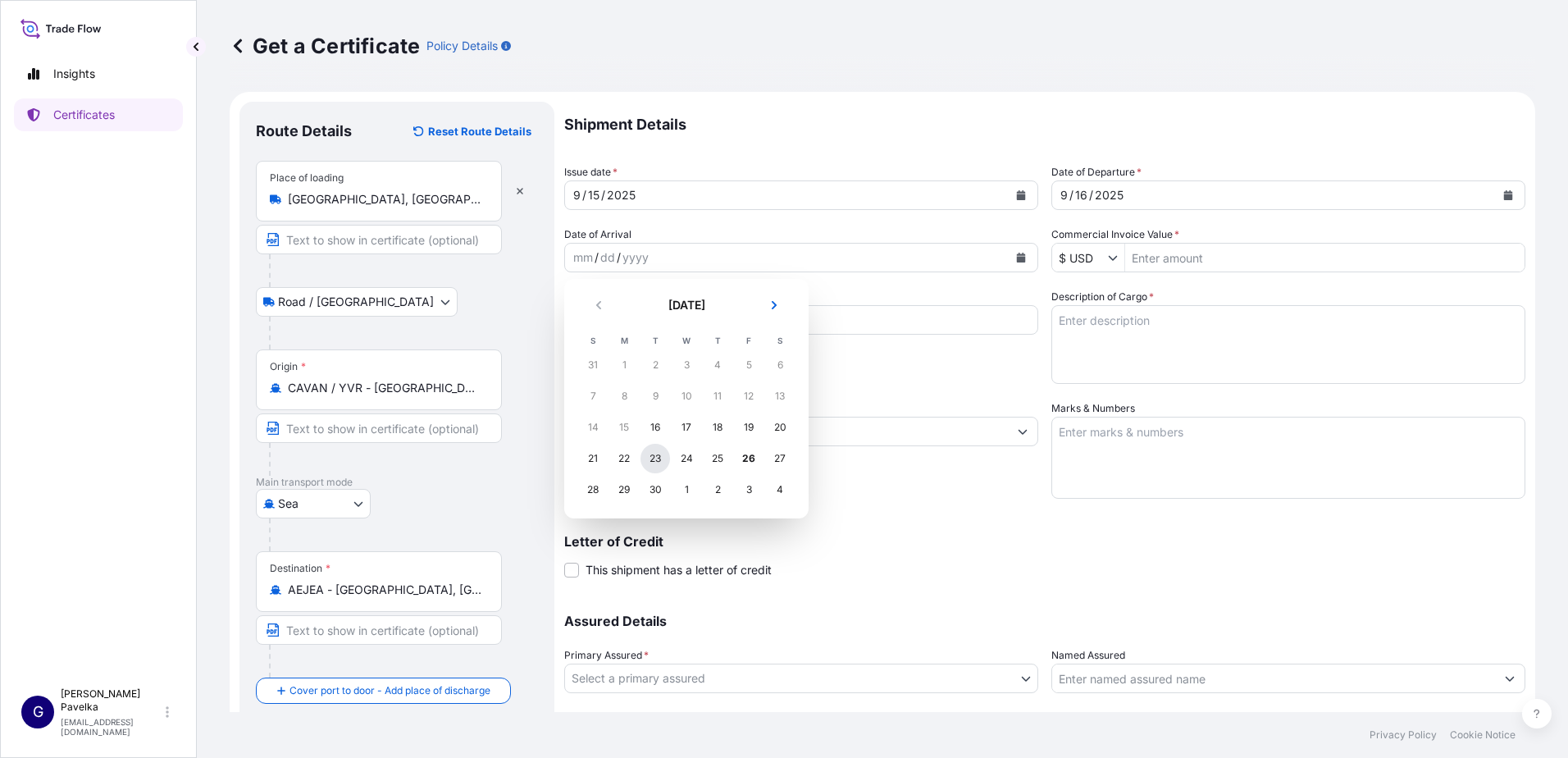
click at [657, 459] on div "23" at bounding box center [655, 458] width 30 height 30
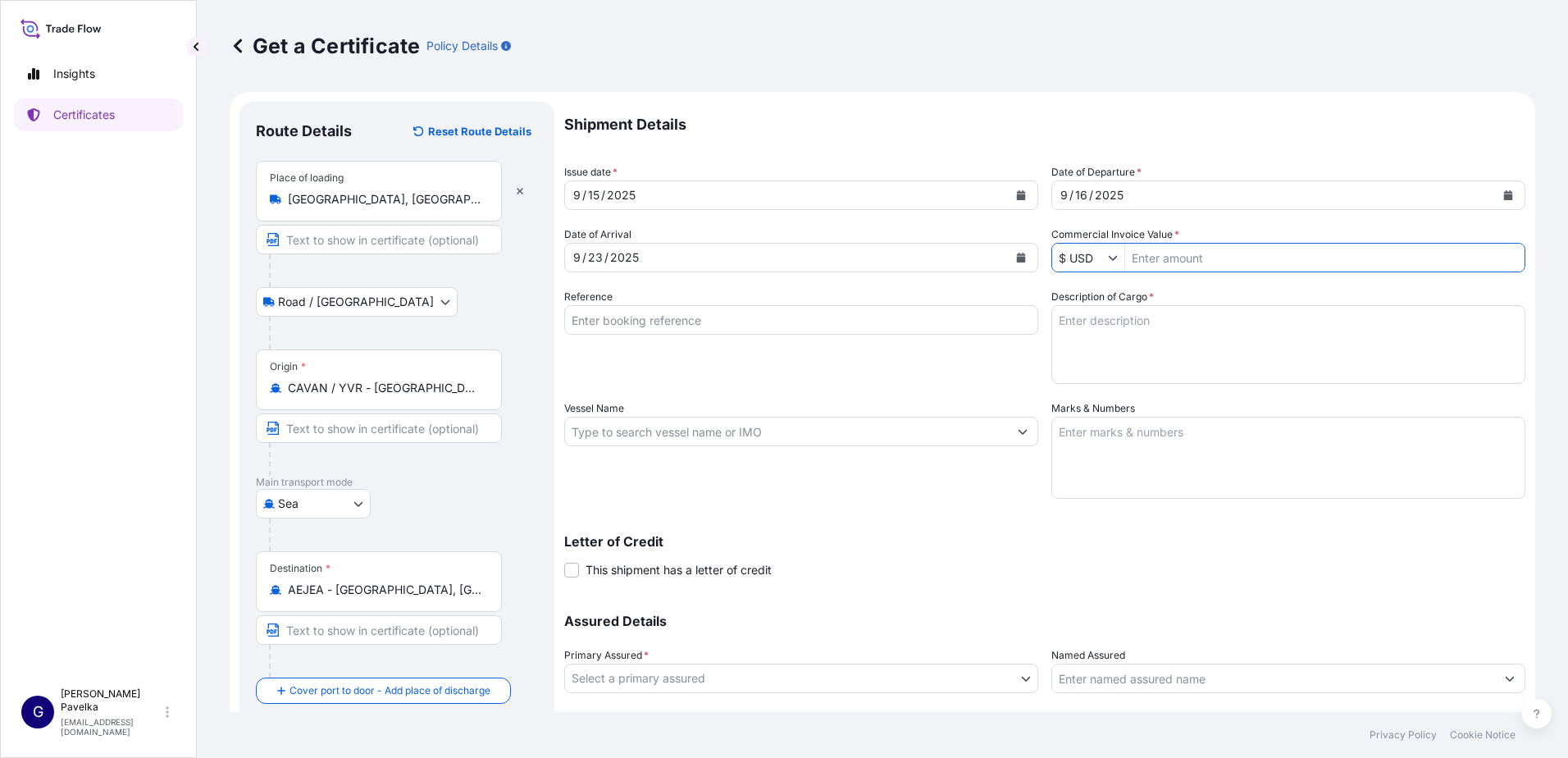
click at [1157, 261] on input "Commercial Invoice Value *" at bounding box center [1324, 257] width 399 height 30
type input "42,944.1"
type input "570130351"
click at [1149, 338] on textarea "Description of Cargo *" at bounding box center [1288, 345] width 474 height 79
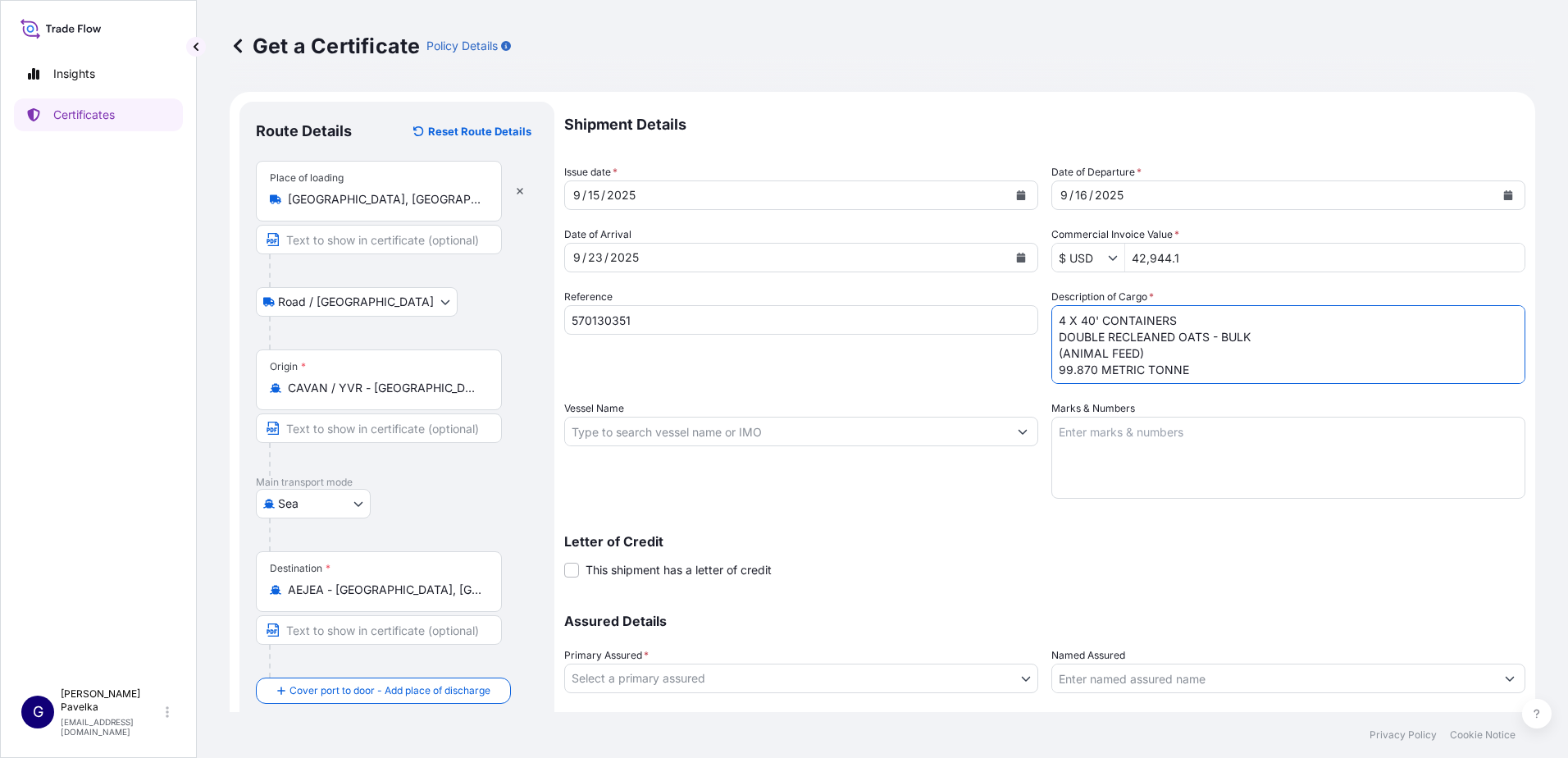
type textarea "4 X 40' CONTAINERS DOUBLE RECLEANED OATS - BULK (ANIMAL FEED) 99.870 METRIC TON…"
click at [903, 426] on input "Vessel Name" at bounding box center [786, 431] width 442 height 30
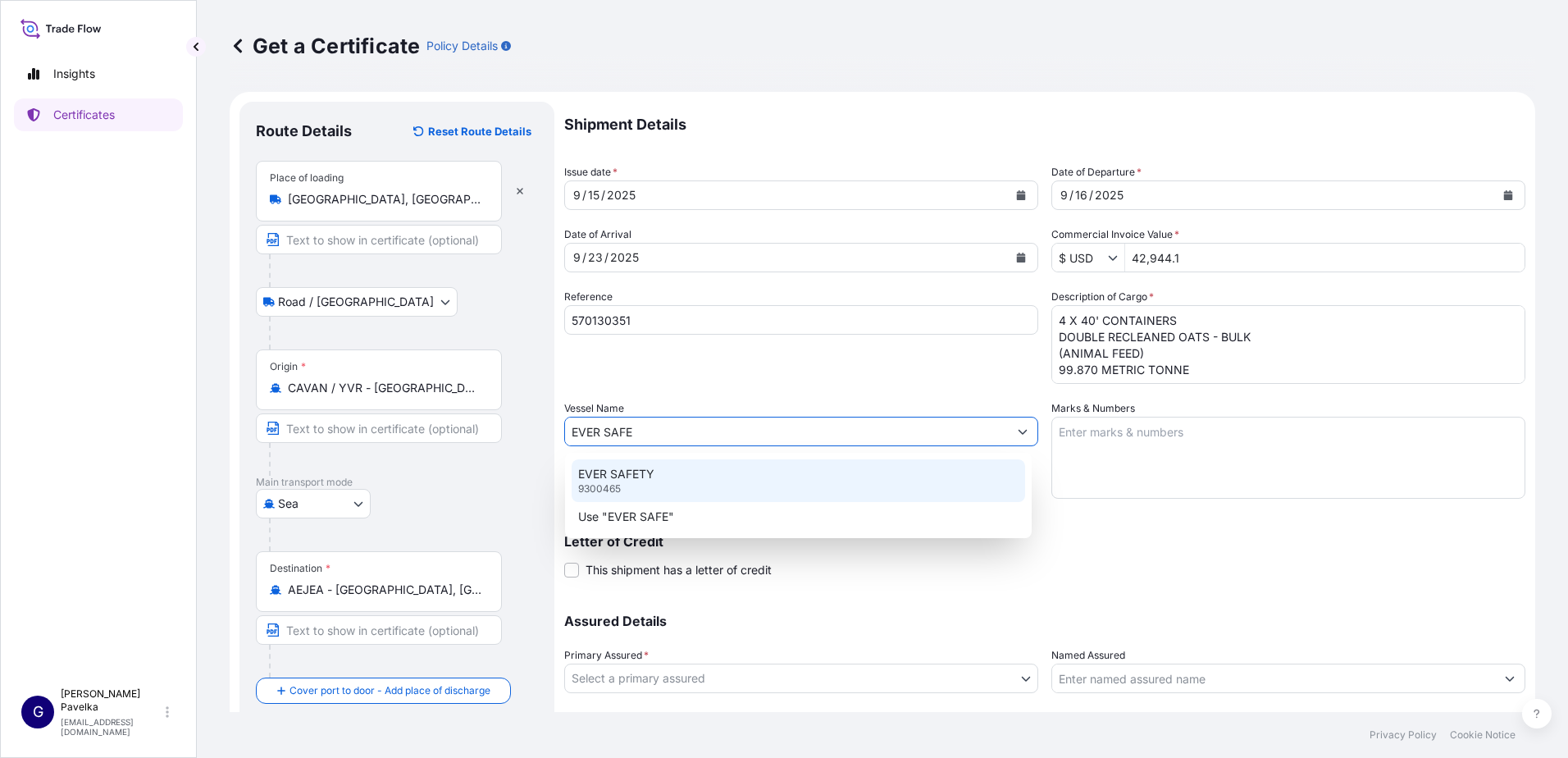
click at [787, 483] on div "EVER SAFETY 9300465" at bounding box center [798, 481] width 453 height 43
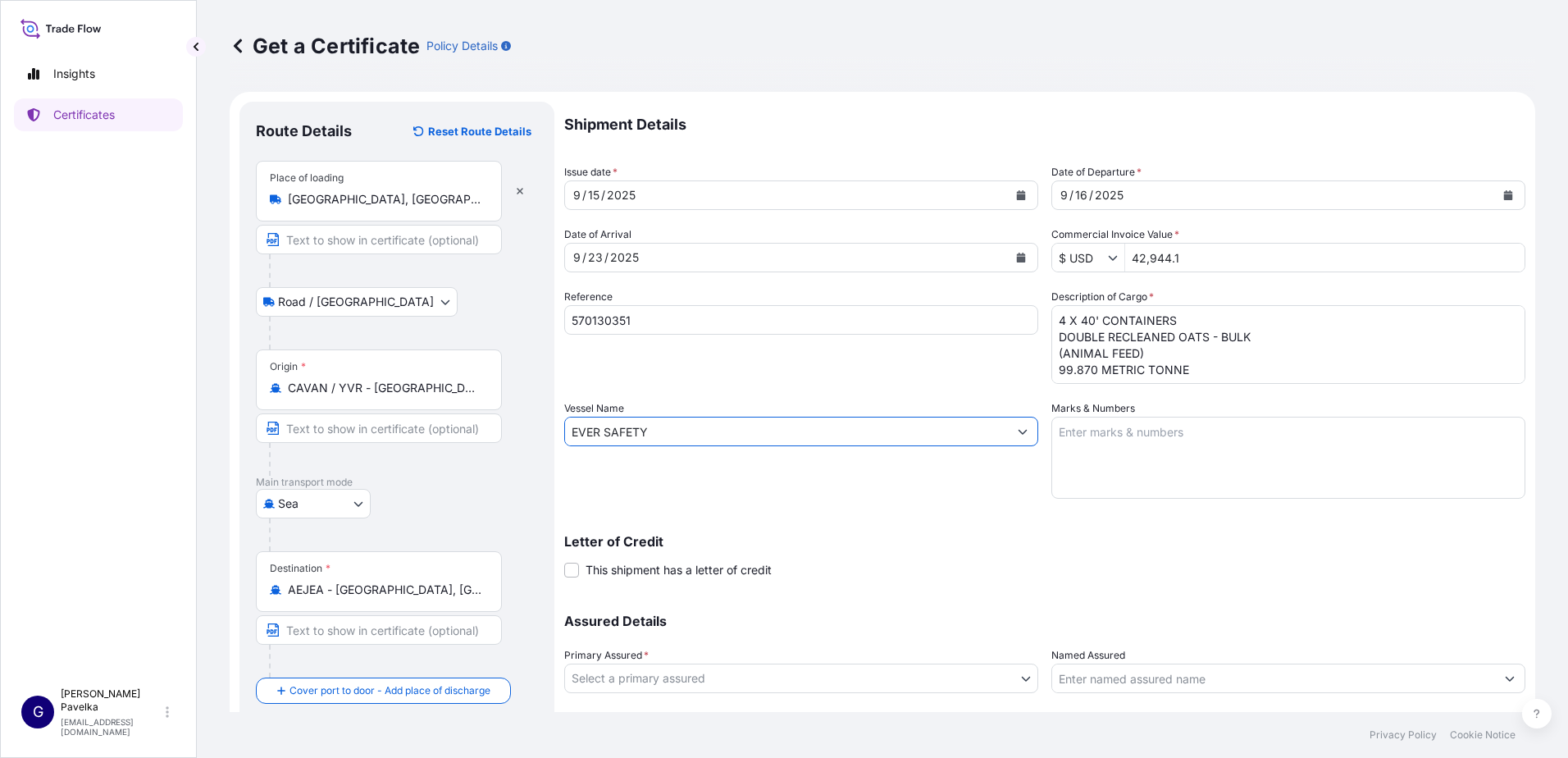
type input "EVER SAFETY"
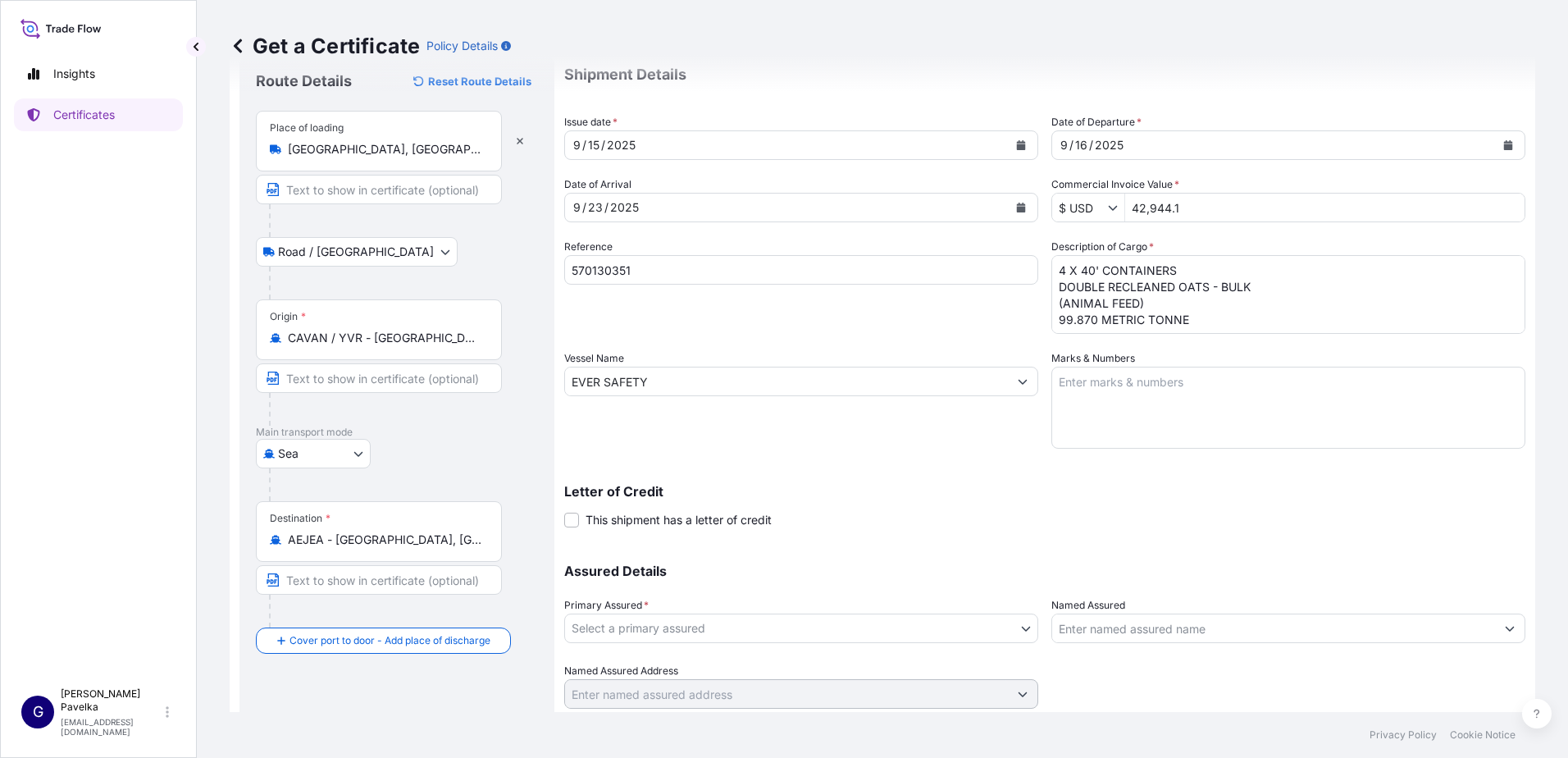
scroll to position [102, 0]
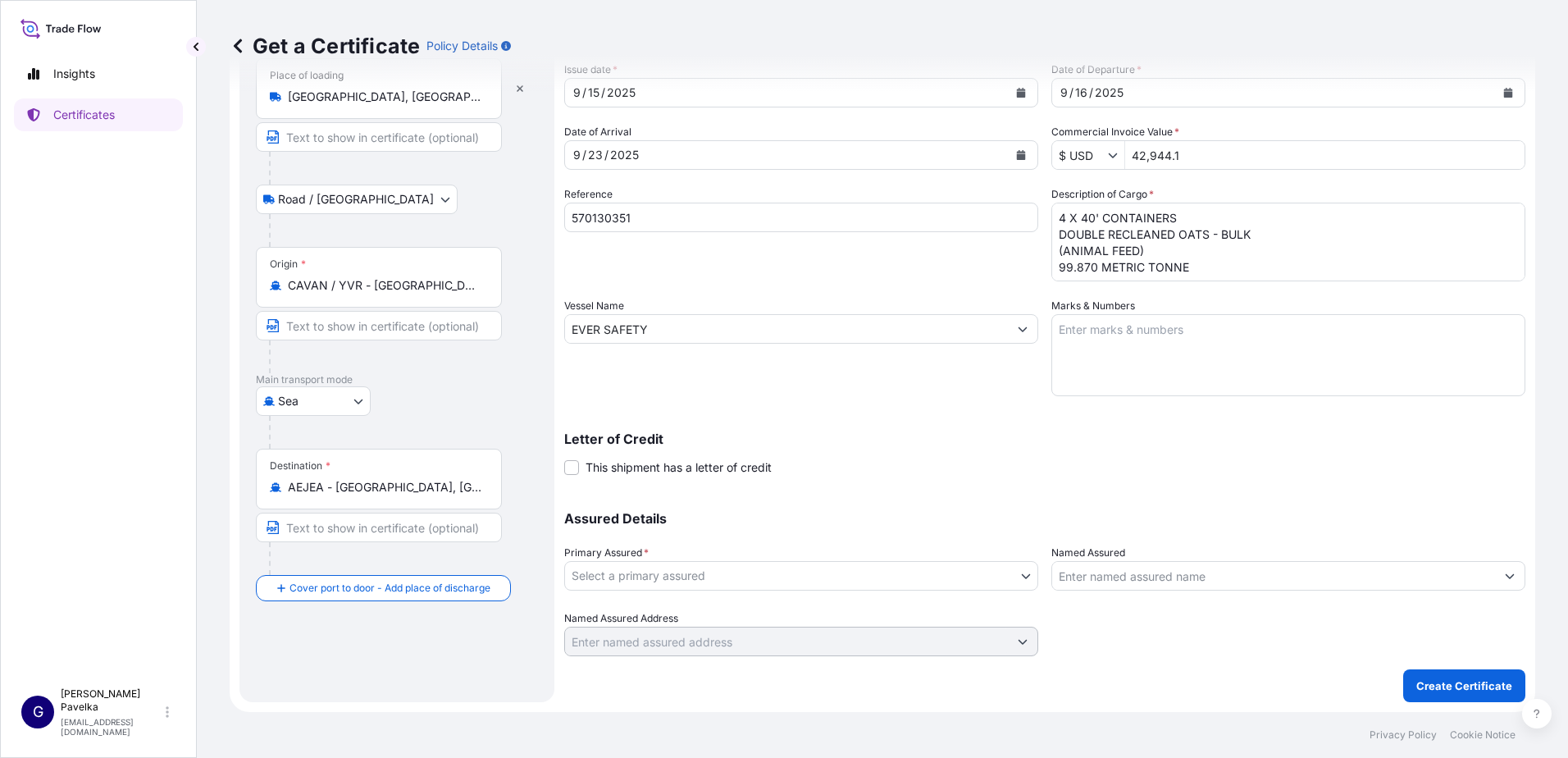
drag, startPoint x: 1197, startPoint y: 327, endPoint x: 1196, endPoint y: 314, distance: 13.0
click at [1197, 327] on textarea "Marks & Numbers" at bounding box center [1288, 355] width 474 height 82
type textarea "NO MARKS"
click at [751, 572] on body "Insights Certificates G [PERSON_NAME] [EMAIL_ADDRESS][DOMAIN_NAME] Get a Certif…" at bounding box center [784, 379] width 1568 height 758
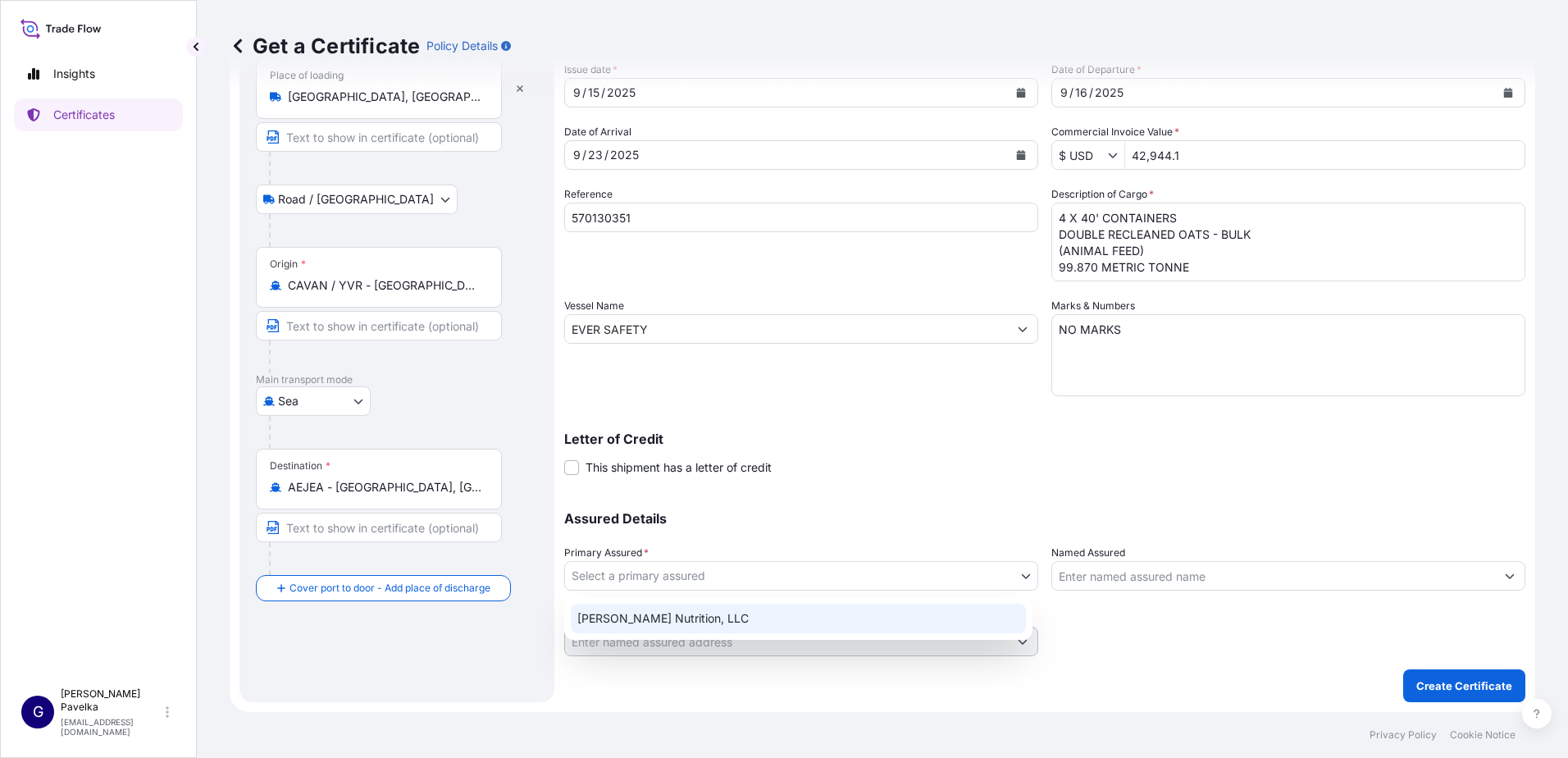
click at [744, 606] on div "[PERSON_NAME] Nutrition, LLC" at bounding box center [798, 618] width 468 height 43
select select "31733"
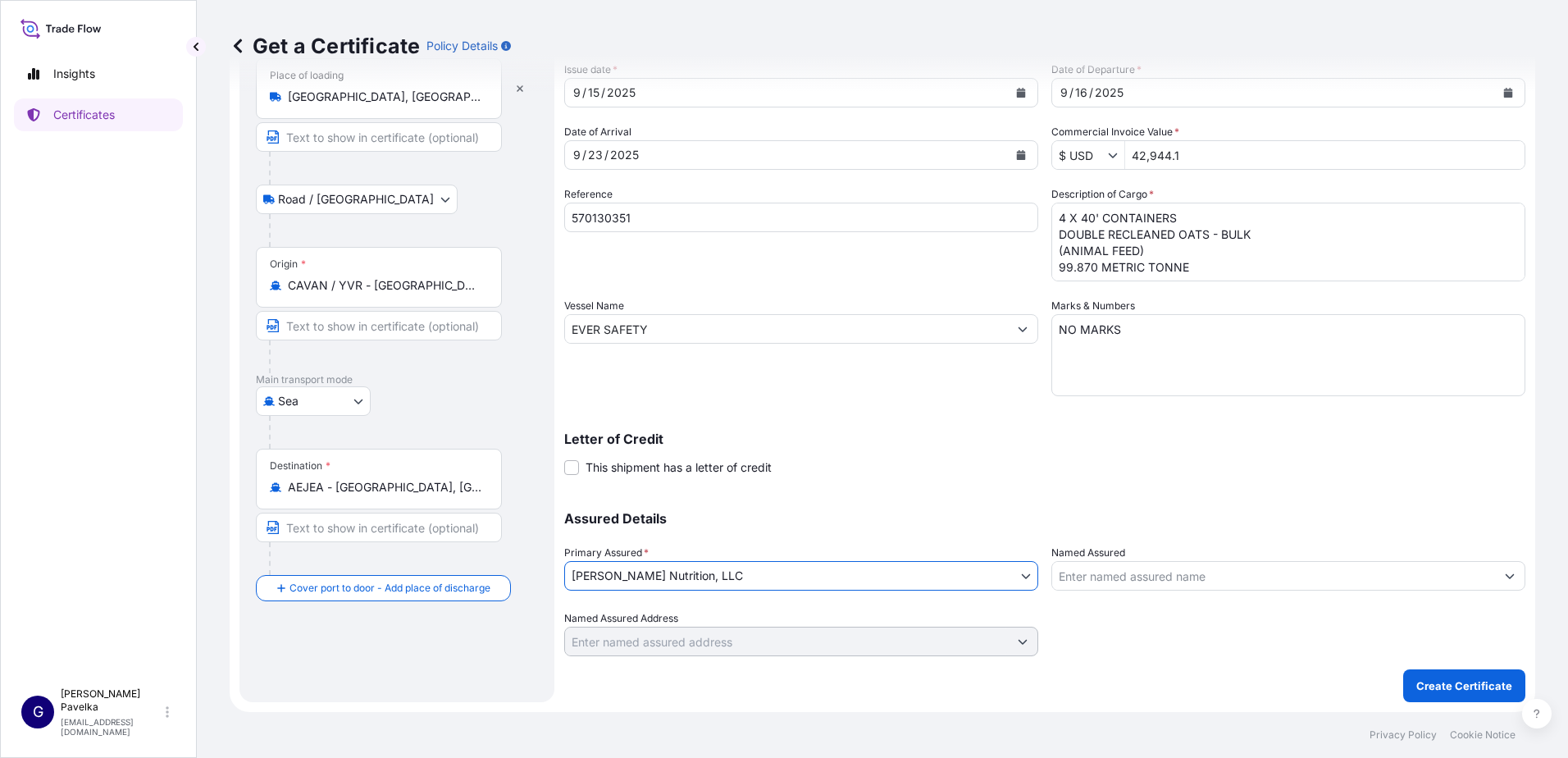
click at [1080, 578] on input "Named Assured" at bounding box center [1274, 575] width 442 height 30
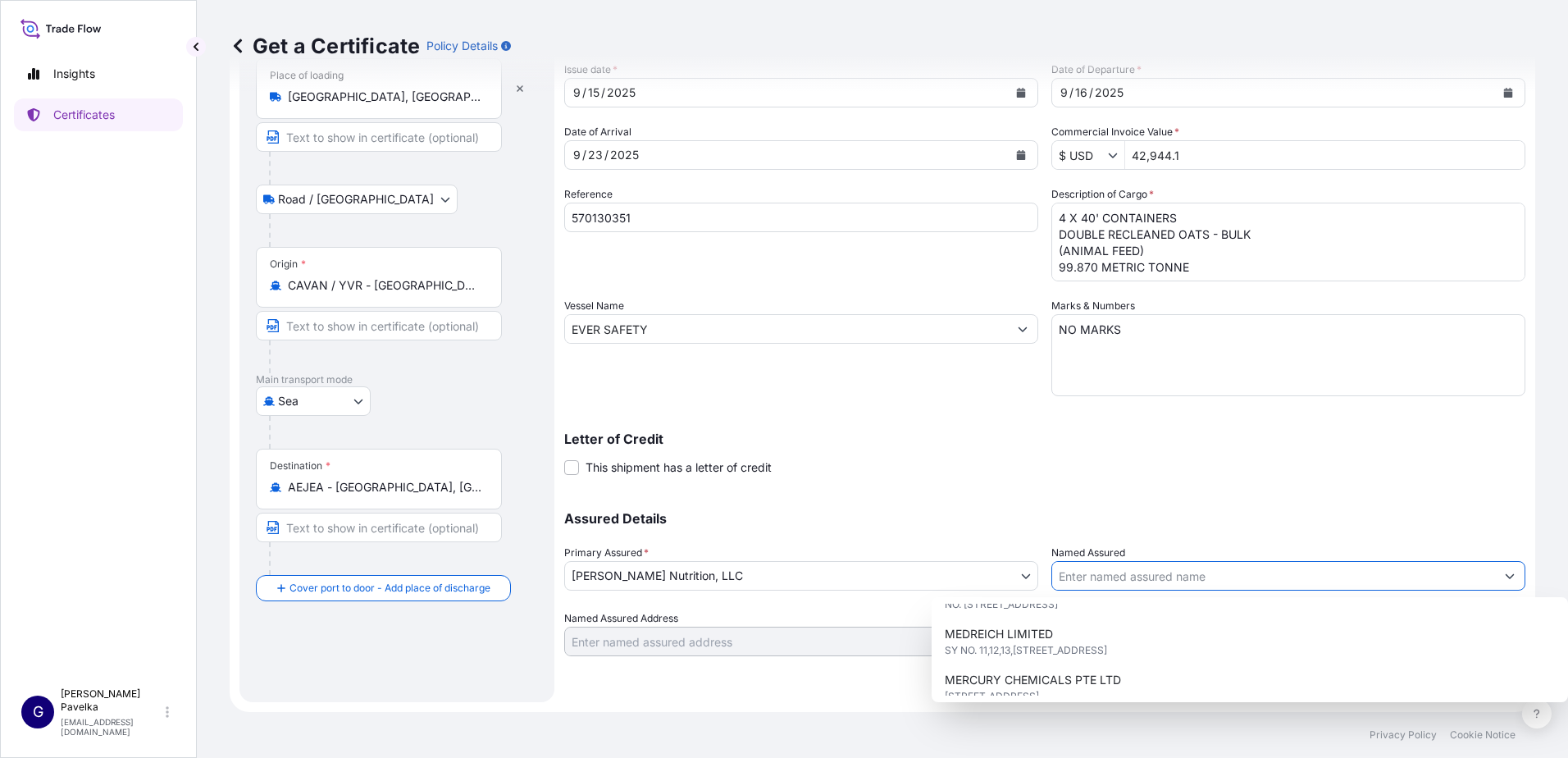
scroll to position [108, 0]
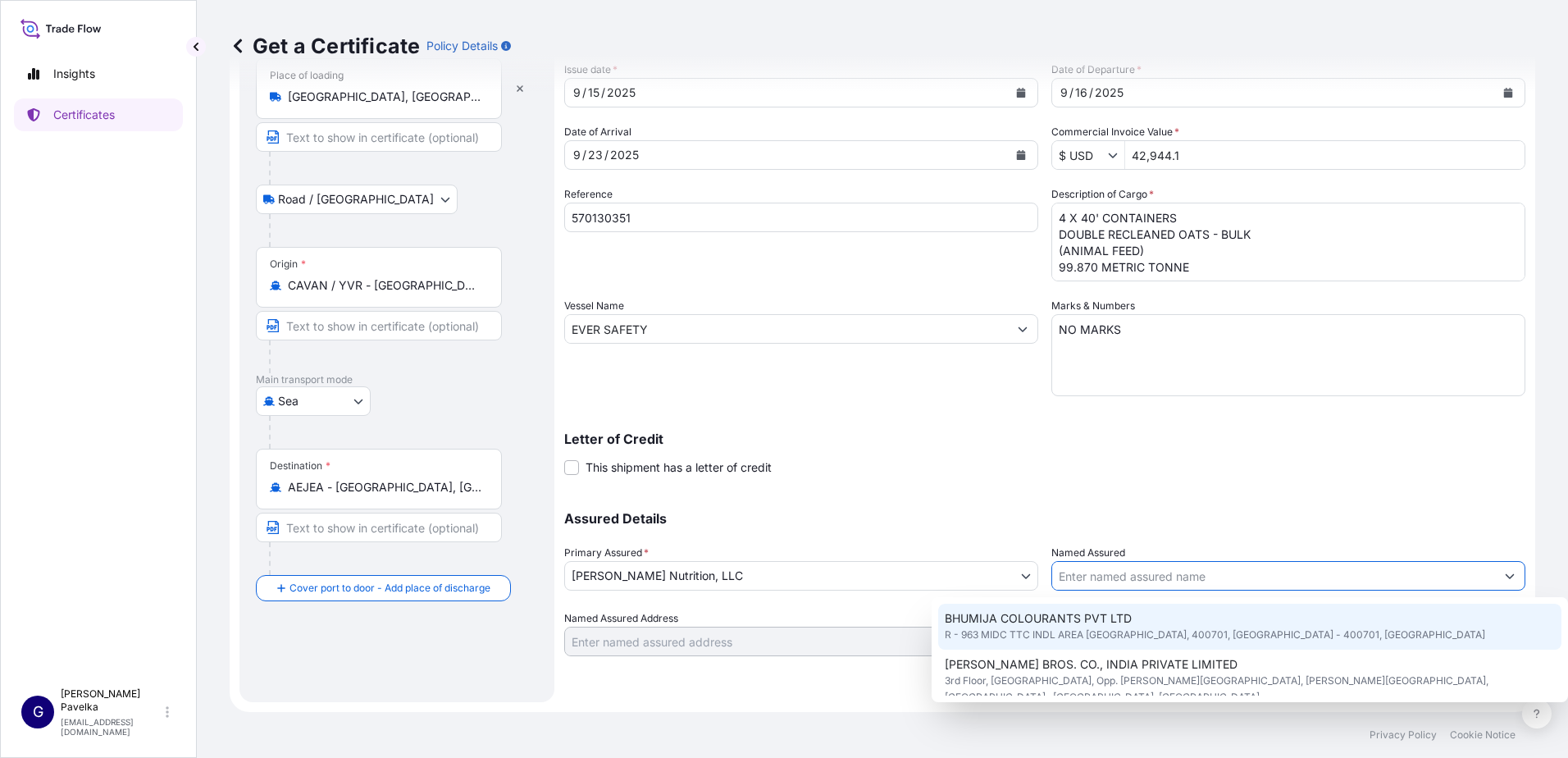
click at [1153, 578] on input "Named Assured" at bounding box center [1274, 575] width 442 height 30
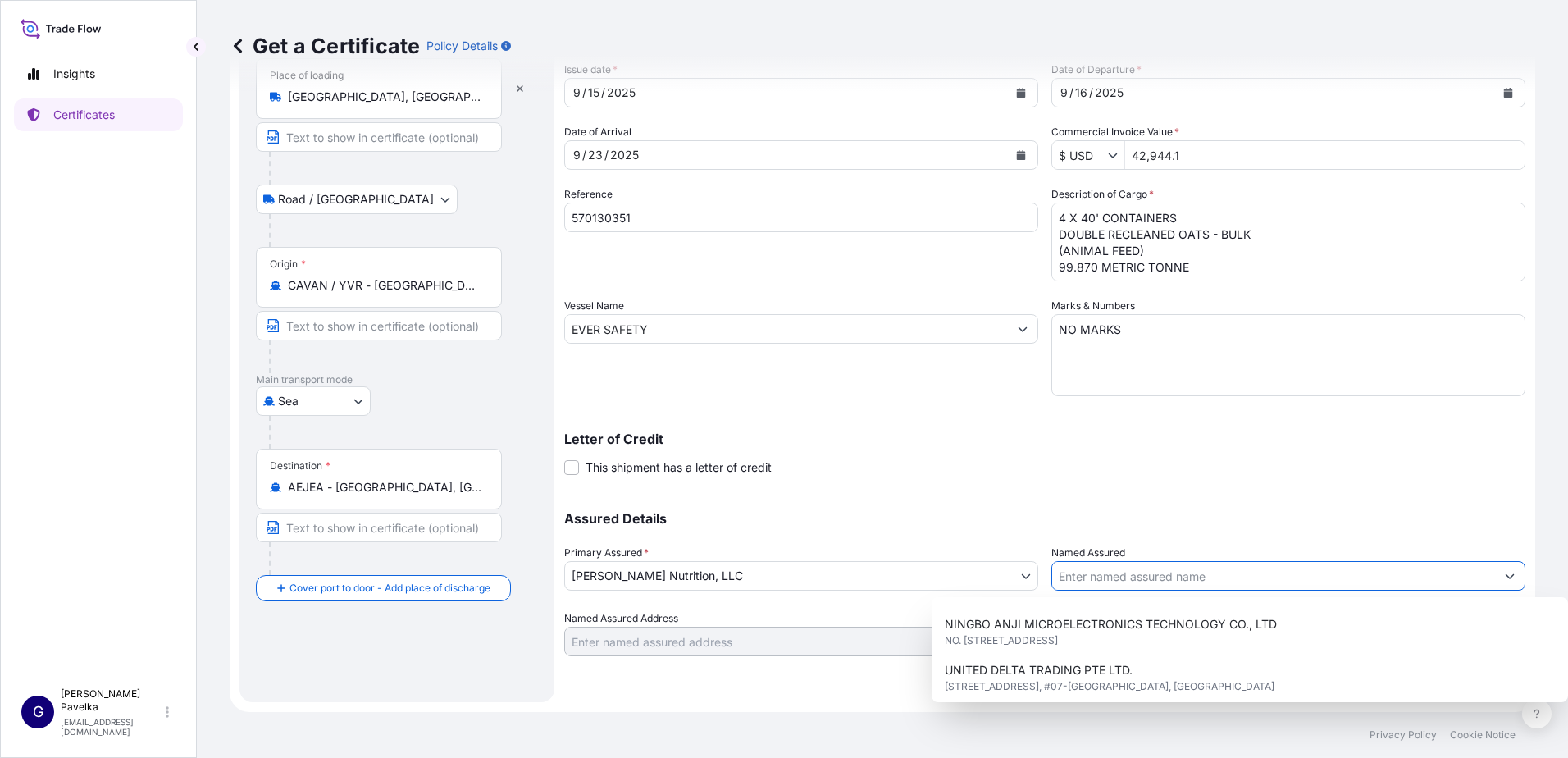
scroll to position [436, 0]
click at [1082, 705] on div "[PERSON_NAME] Nurition, LLC" at bounding box center [1250, 720] width 624 height 30
type input "[PERSON_NAME] Nurition, LLC"
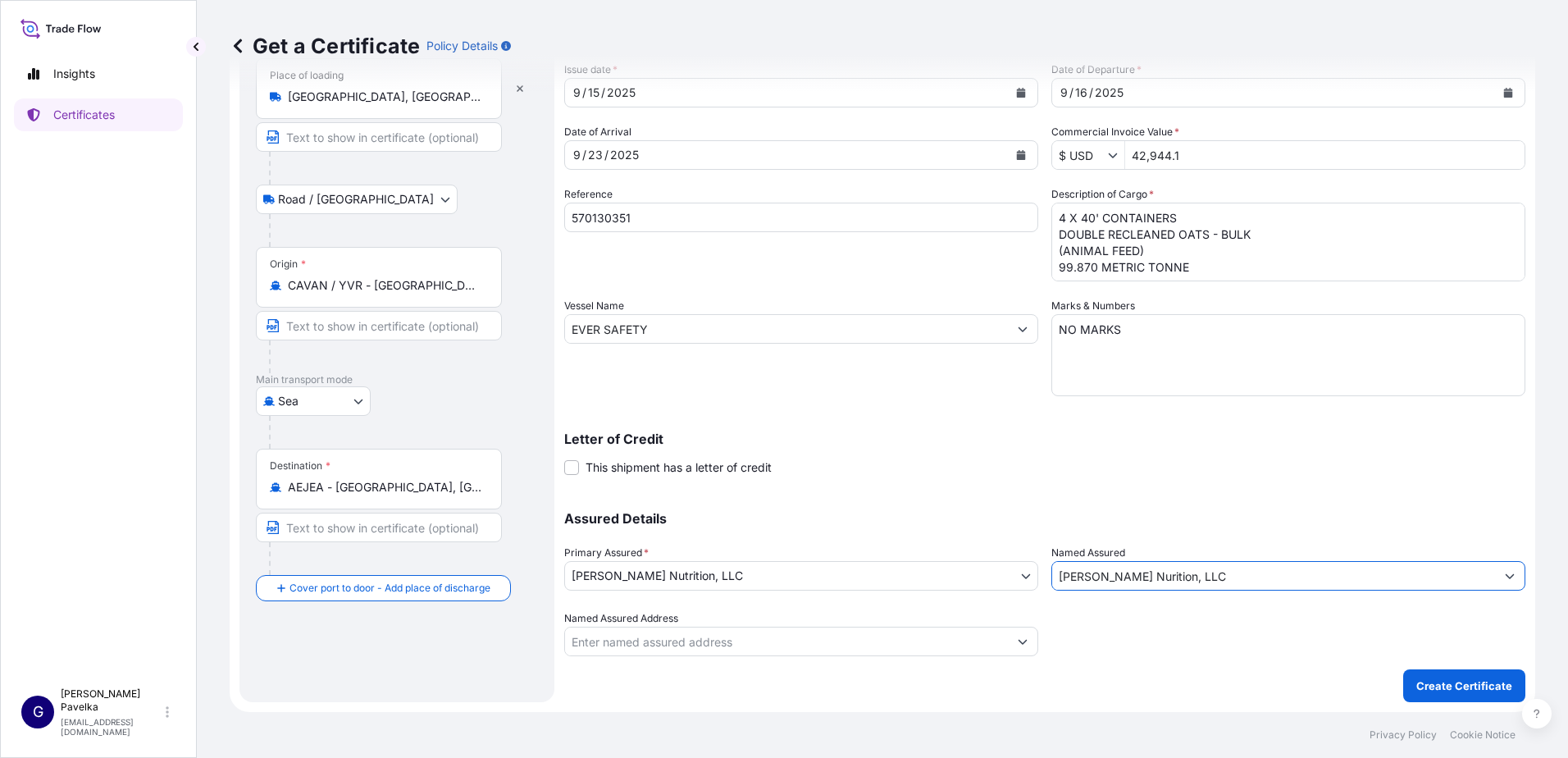
click at [1138, 582] on input "[PERSON_NAME] Nurition, LLC" at bounding box center [1274, 575] width 442 height 30
drag, startPoint x: 1206, startPoint y: 575, endPoint x: 851, endPoint y: 578, distance: 355.0
click at [843, 584] on div "Assured Details Primary Assured * [PERSON_NAME] Nutrition, LLC [PERSON_NAME] Nu…" at bounding box center [1045, 573] width 961 height 164
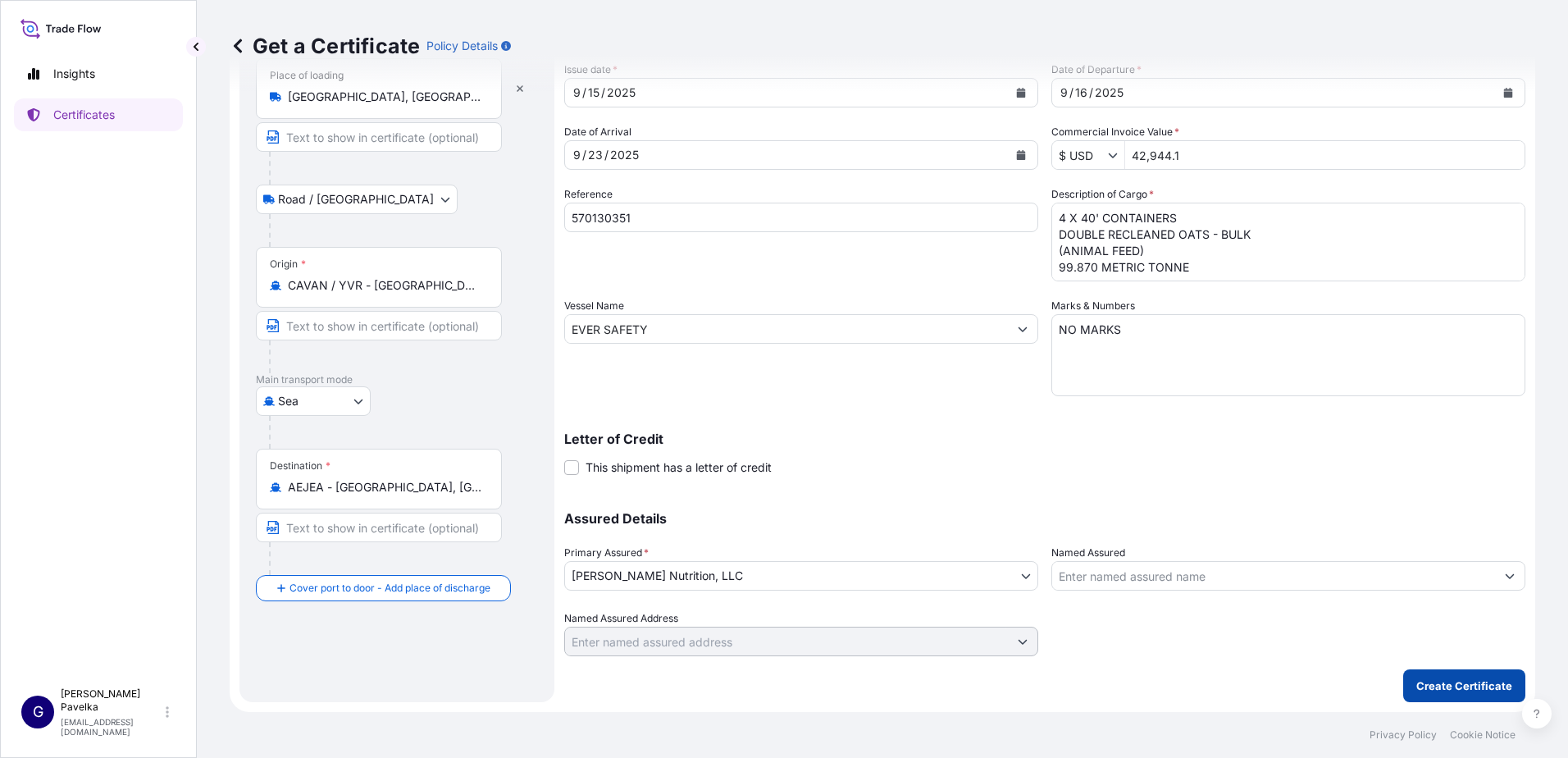
click at [1439, 681] on p "Create Certificate" at bounding box center [1464, 685] width 96 height 16
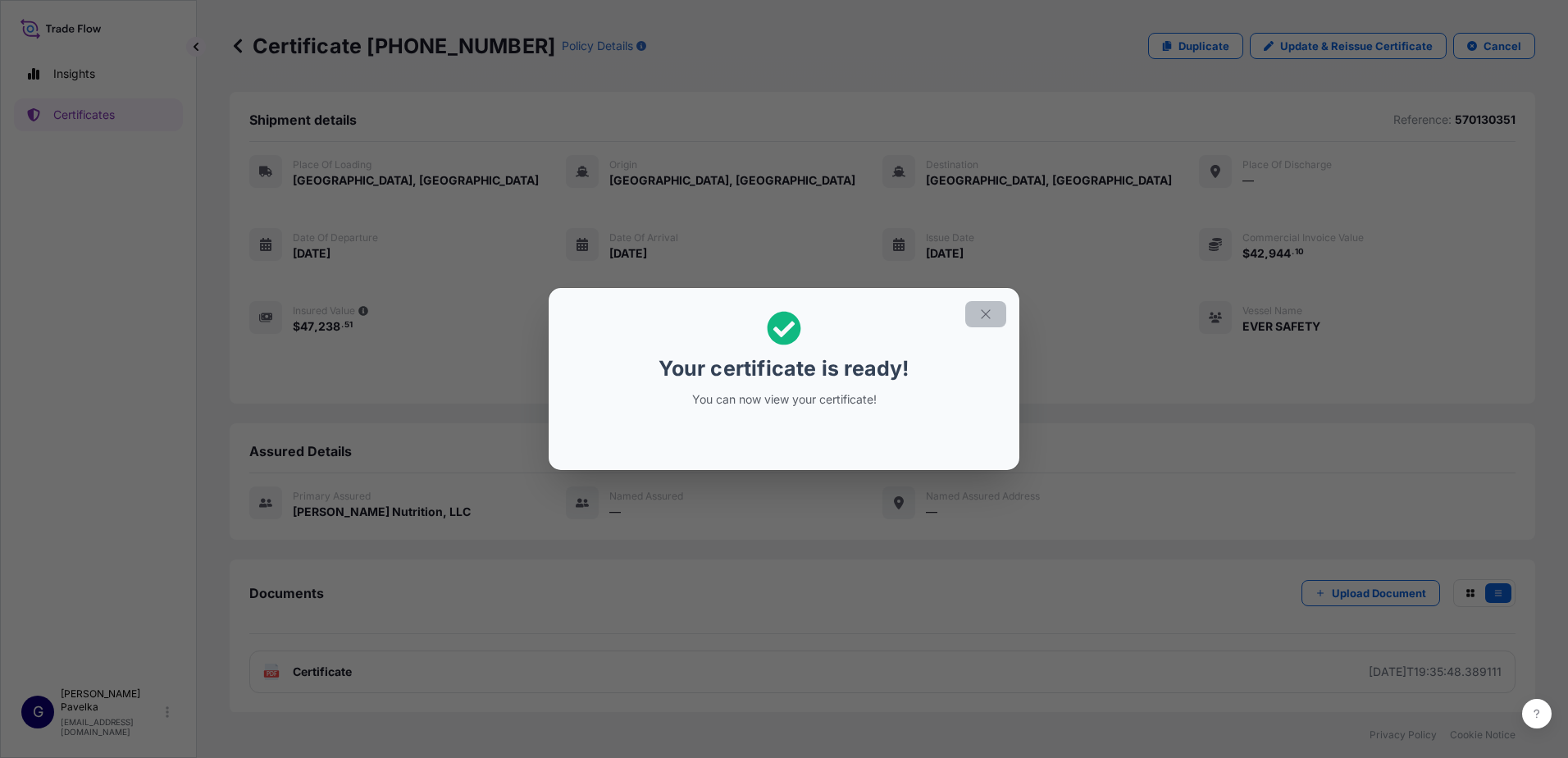
click at [985, 316] on icon "button" at bounding box center [985, 313] width 14 height 14
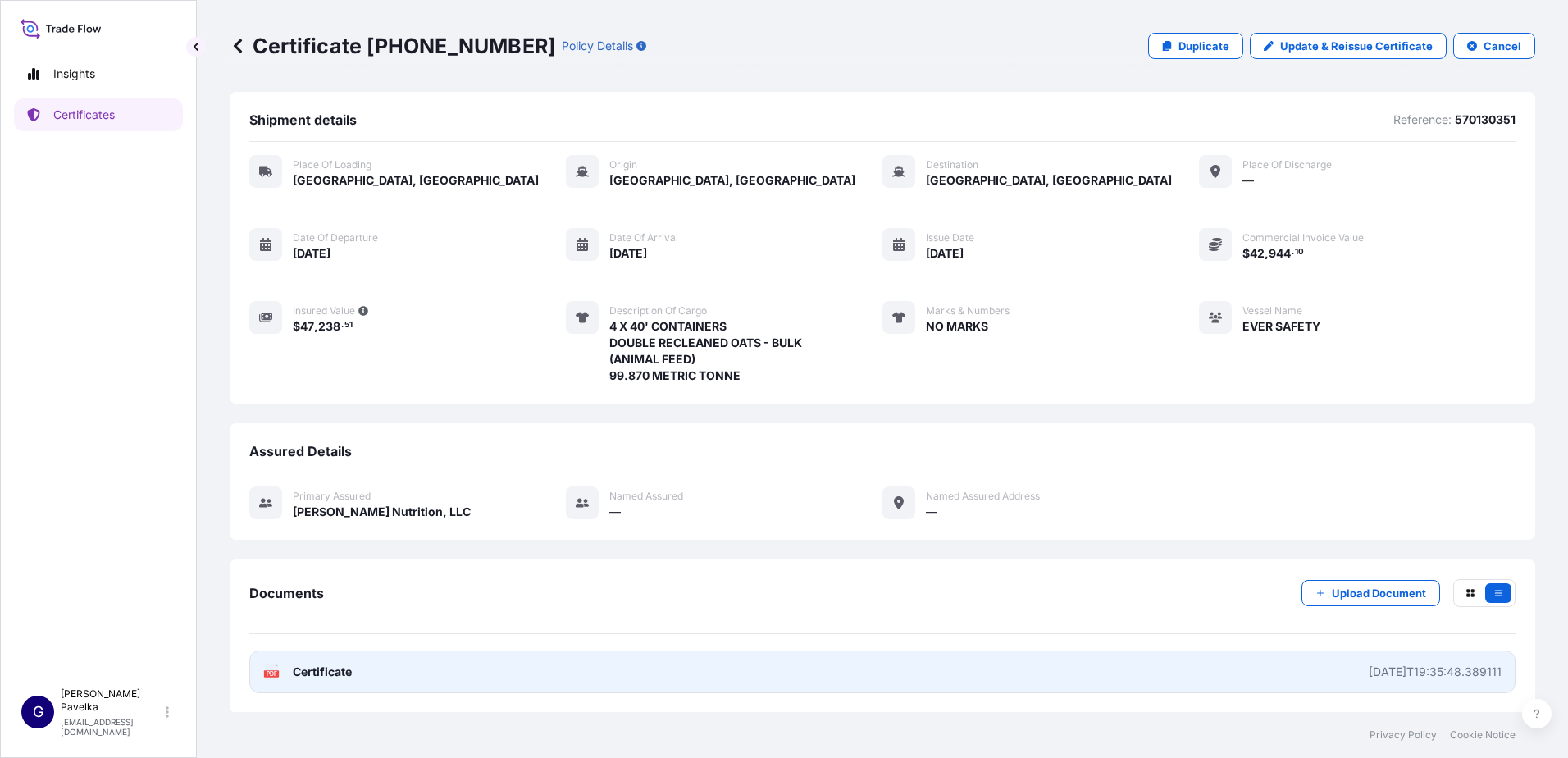
click at [299, 669] on span "Certificate" at bounding box center [322, 671] width 59 height 16
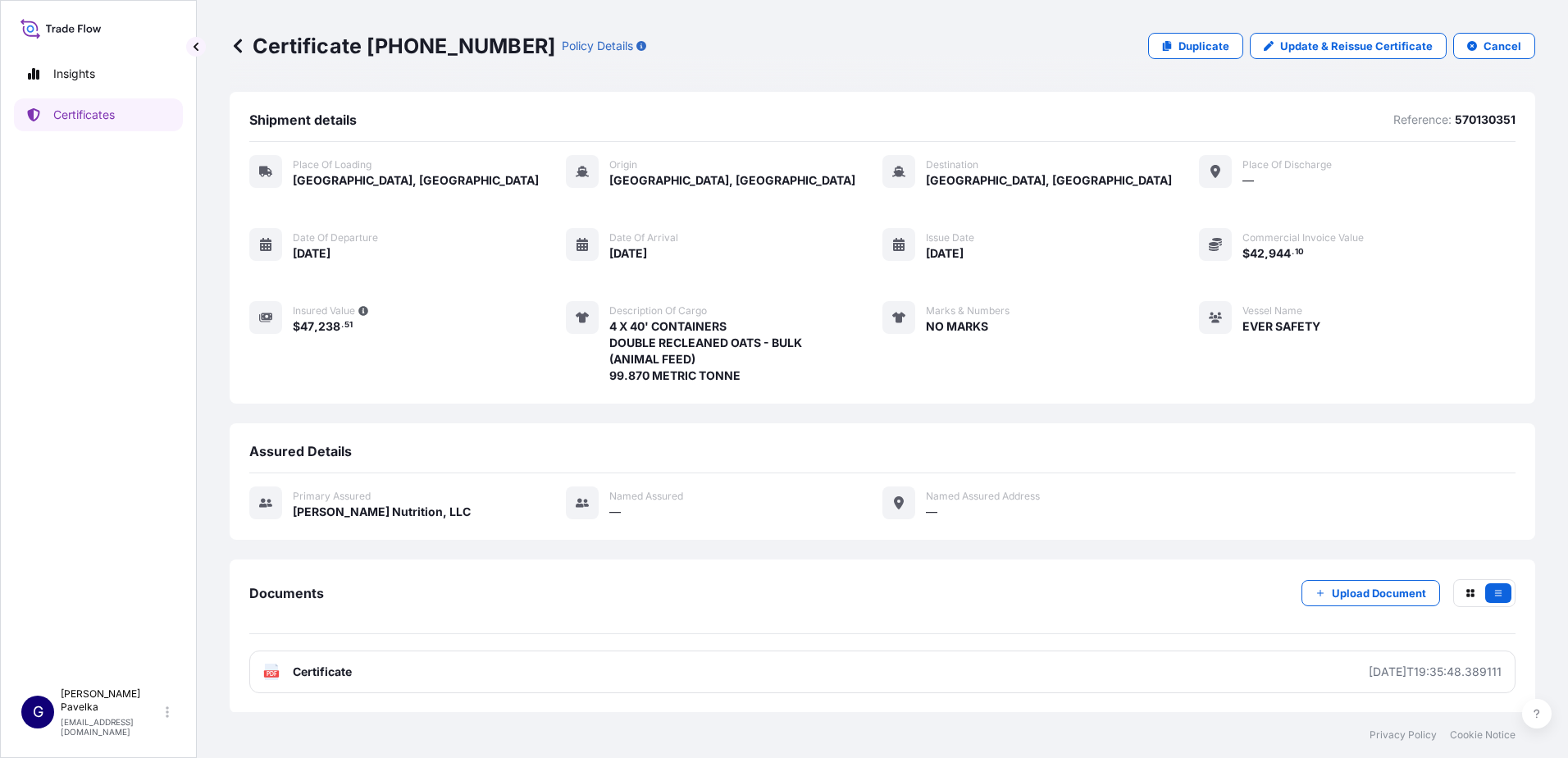
drag, startPoint x: 77, startPoint y: 97, endPoint x: 82, endPoint y: 111, distance: 14.9
click at [77, 98] on div "Insights Certificates" at bounding box center [98, 361] width 169 height 637
click at [83, 113] on p "Certificates" at bounding box center [84, 114] width 61 height 16
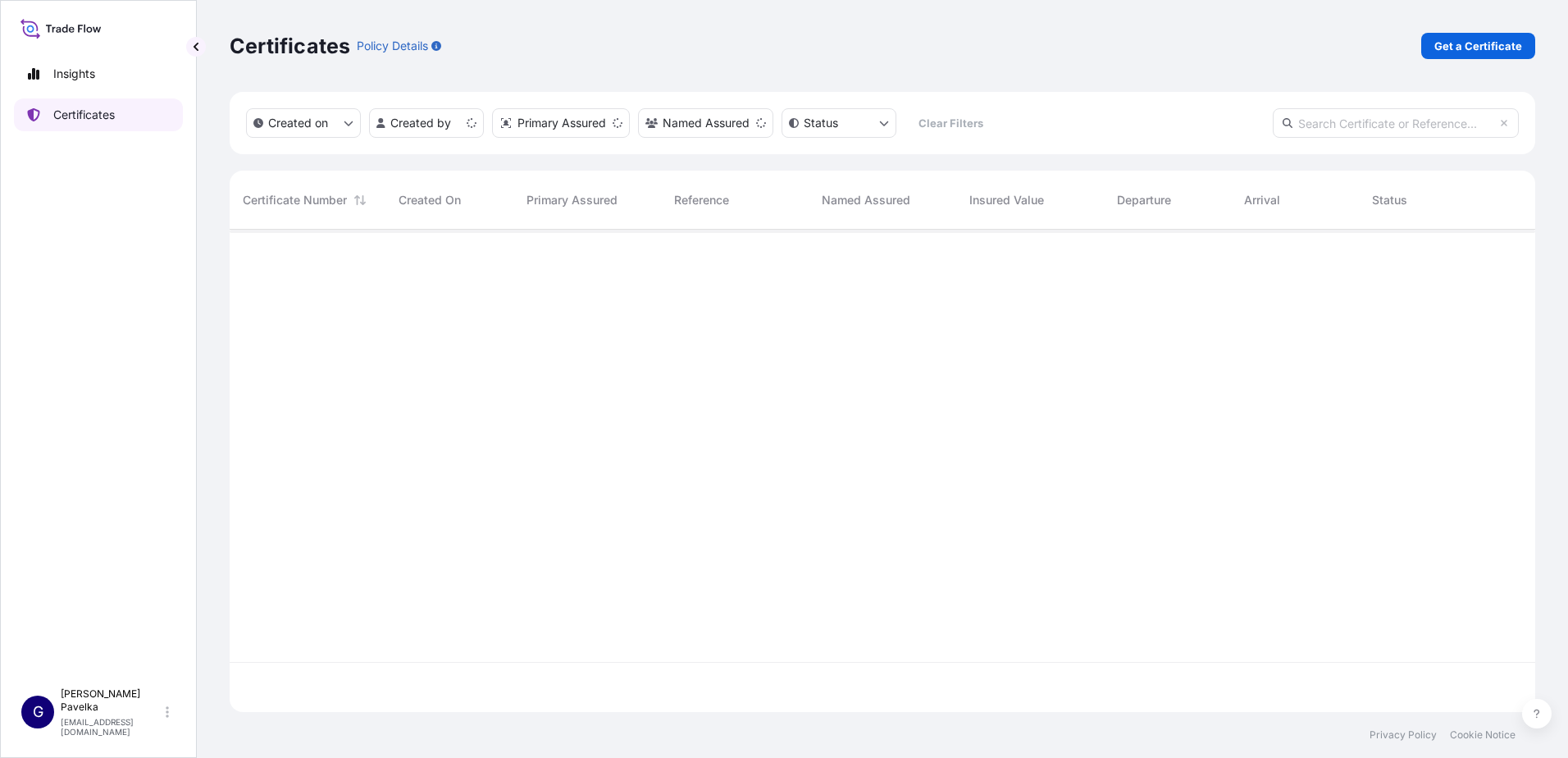
scroll to position [479, 1293]
click at [407, 129] on html "Insights Certificates G [PERSON_NAME] [EMAIL_ADDRESS][DOMAIN_NAME] Certificates…" at bounding box center [784, 379] width 1568 height 758
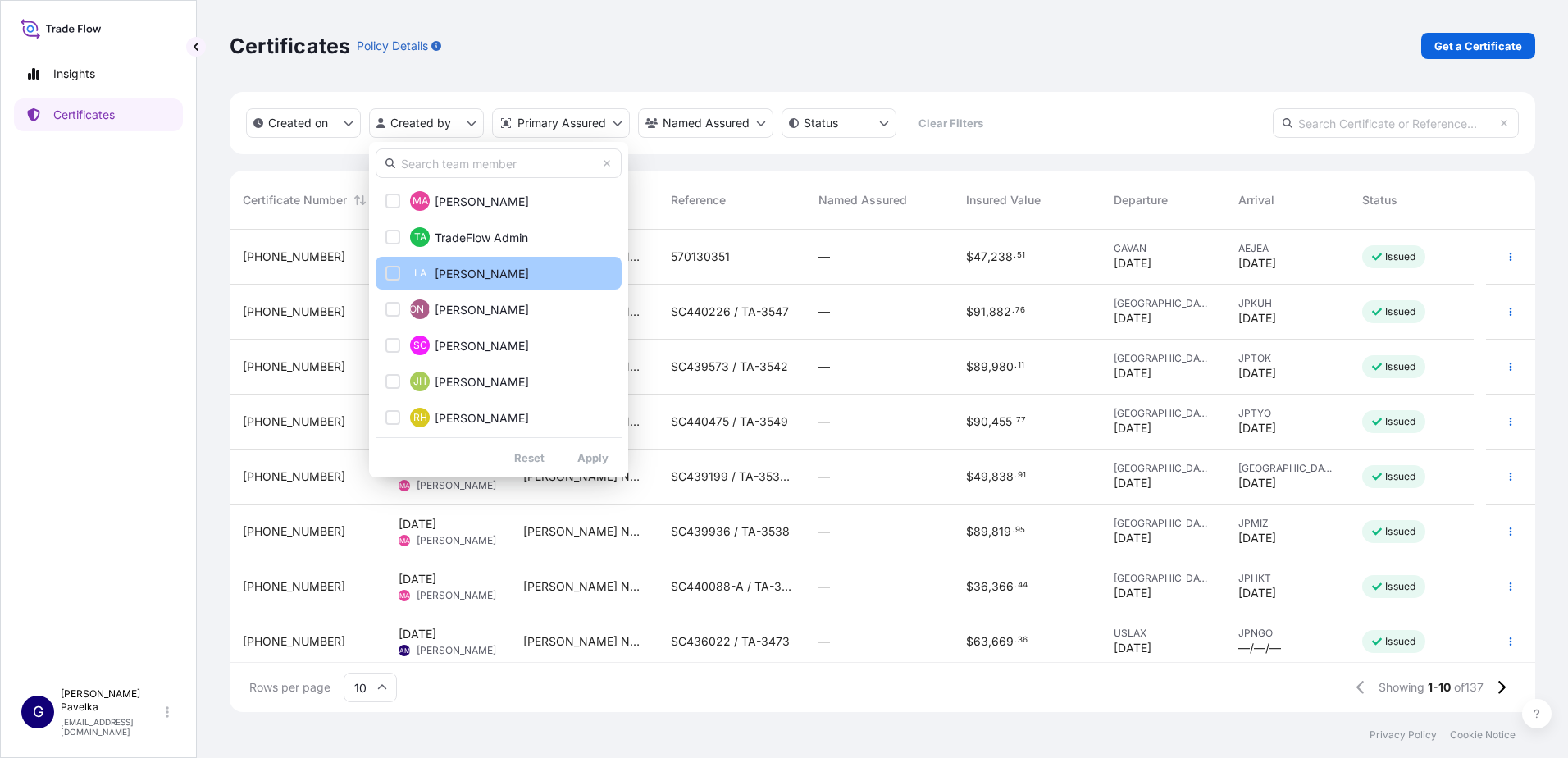
scroll to position [164, 0]
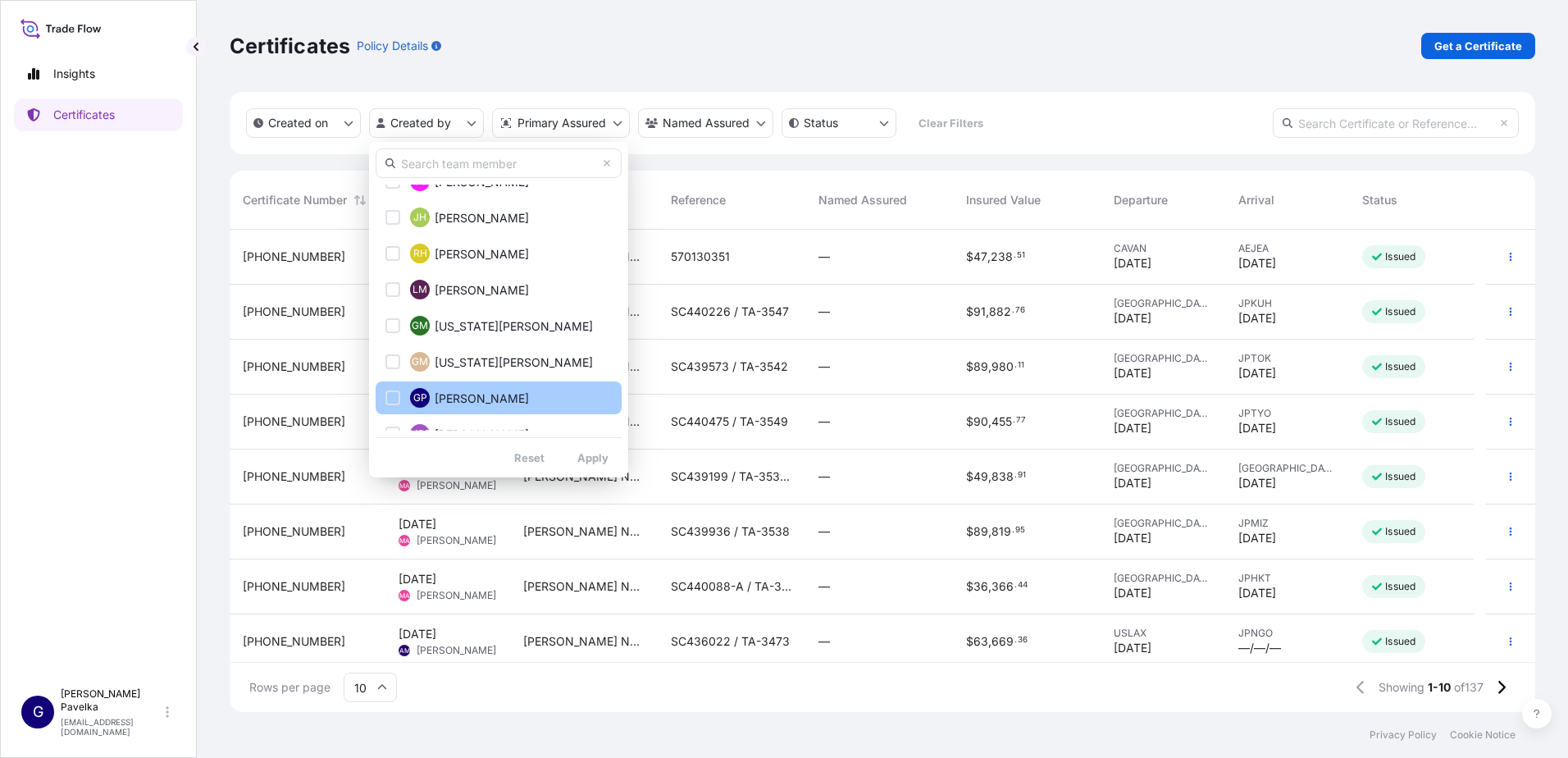
click at [483, 397] on span "[PERSON_NAME]" at bounding box center [482, 398] width 94 height 16
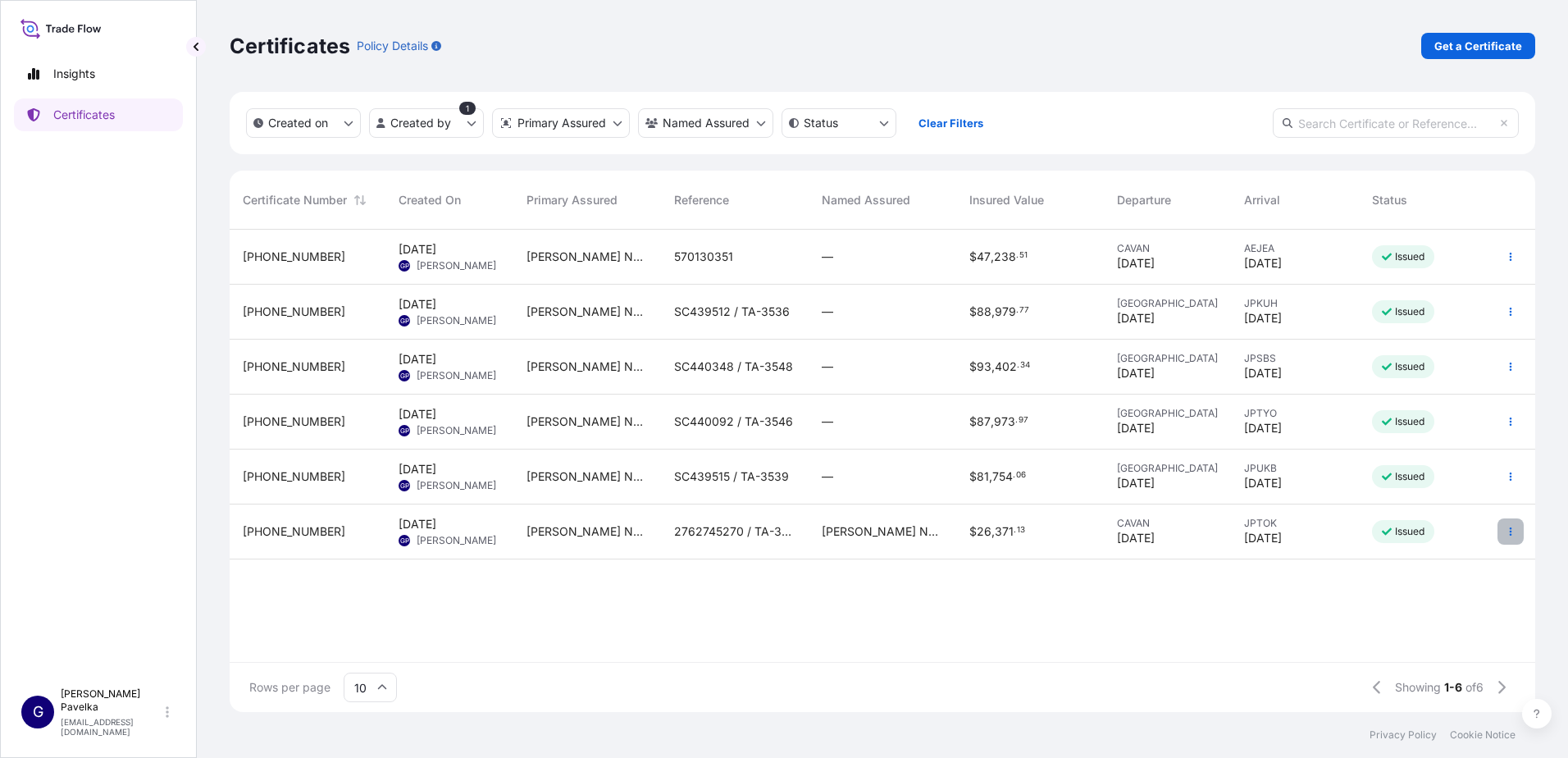
click at [1512, 539] on button "button" at bounding box center [1510, 531] width 26 height 26
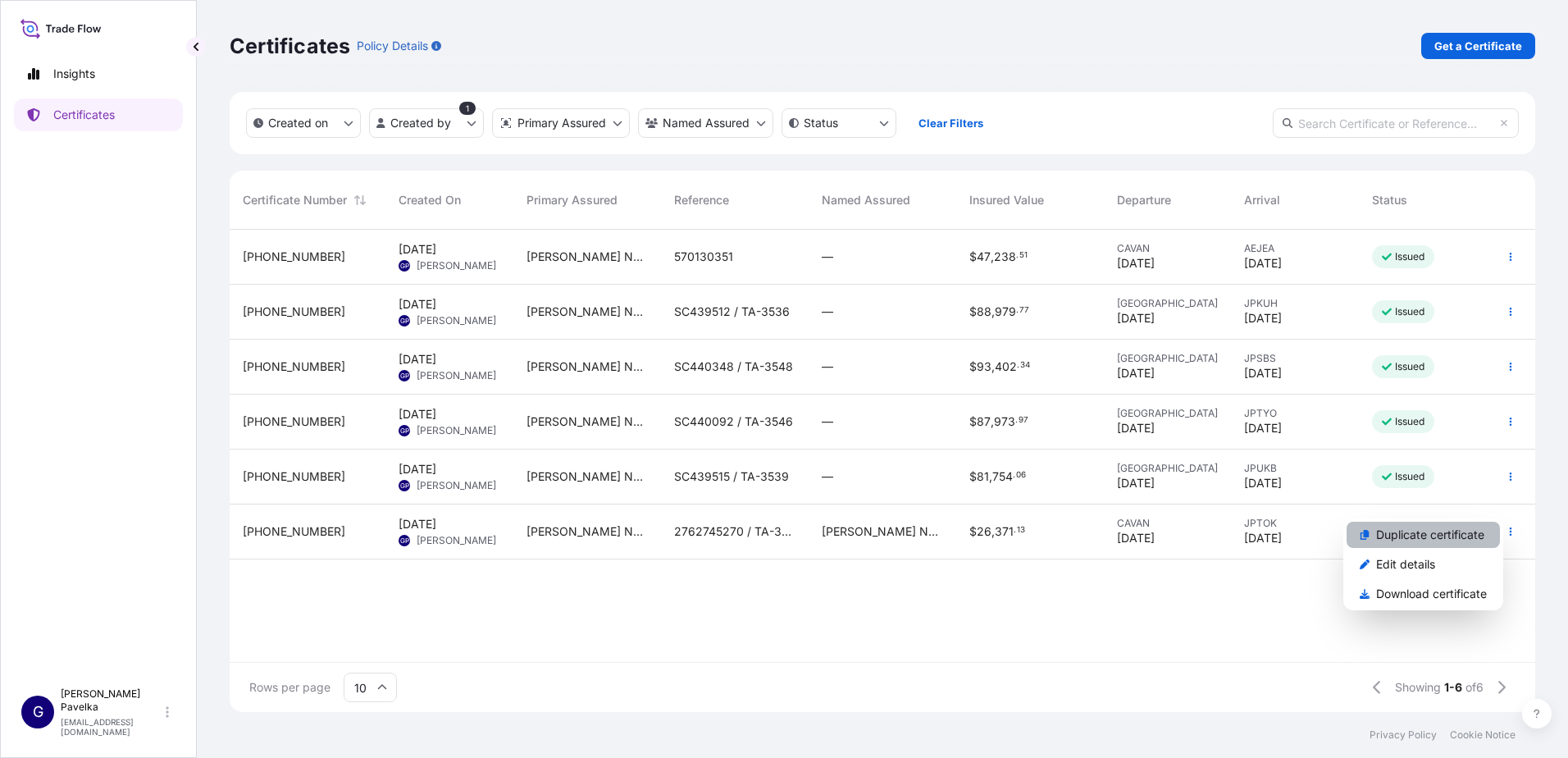
click at [1451, 545] on link "Duplicate certificate" at bounding box center [1423, 534] width 153 height 26
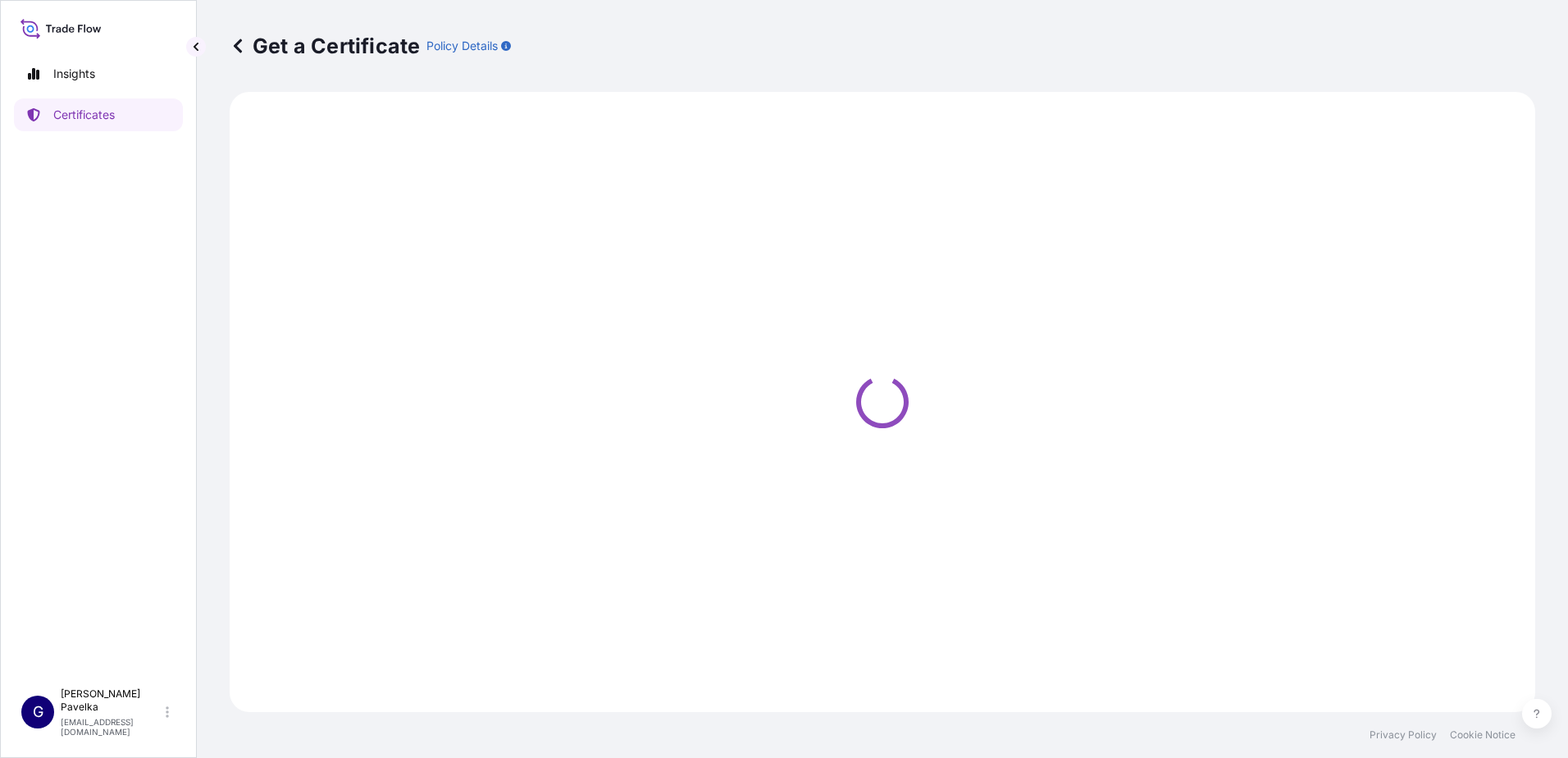
select select "Road / [GEOGRAPHIC_DATA]"
select select "Sea"
select select "31733"
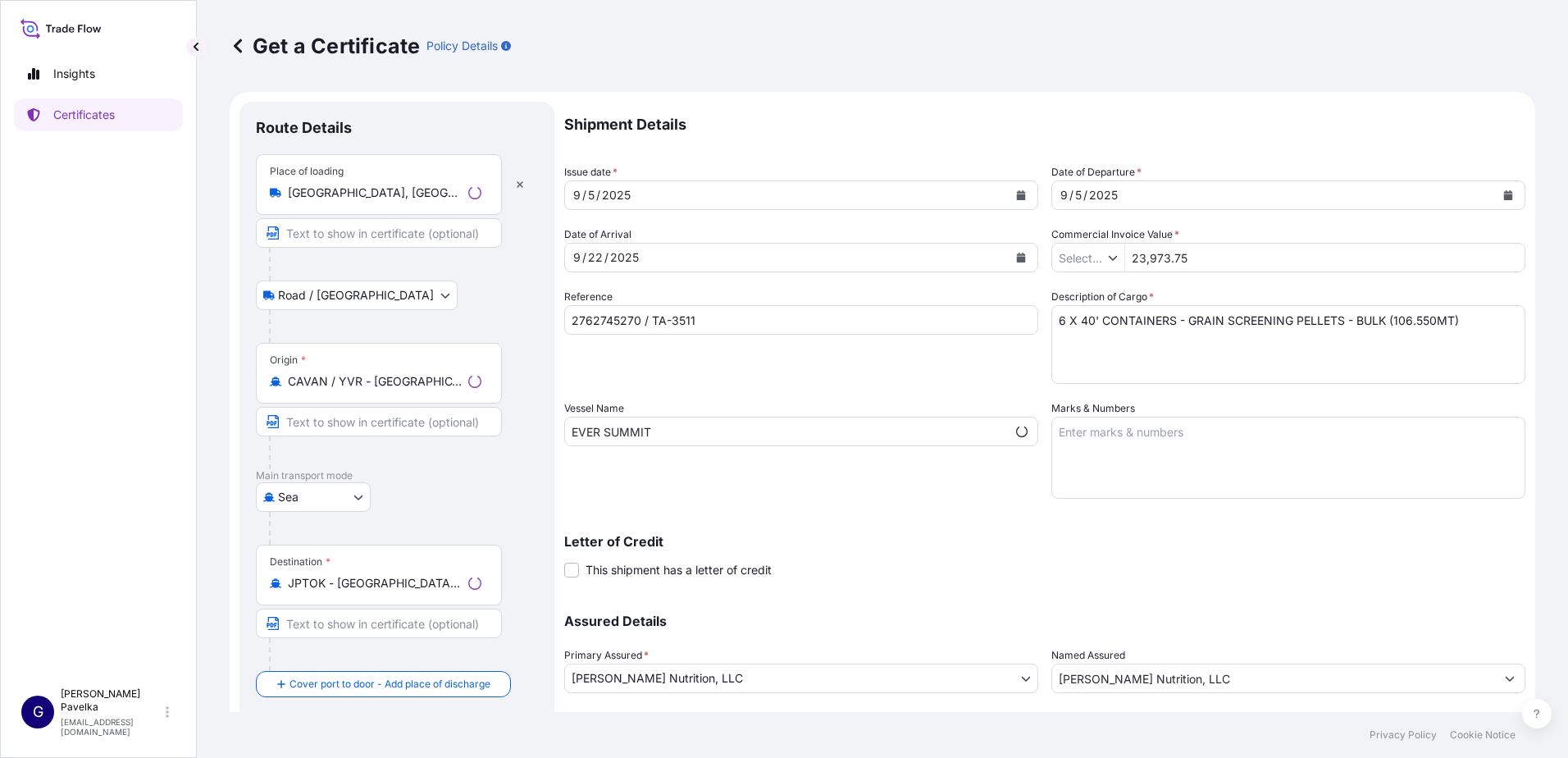
type input "$ USD"
click at [416, 589] on input "JPTOK - [GEOGRAPHIC_DATA], [GEOGRAPHIC_DATA]" at bounding box center [384, 583] width 193 height 16
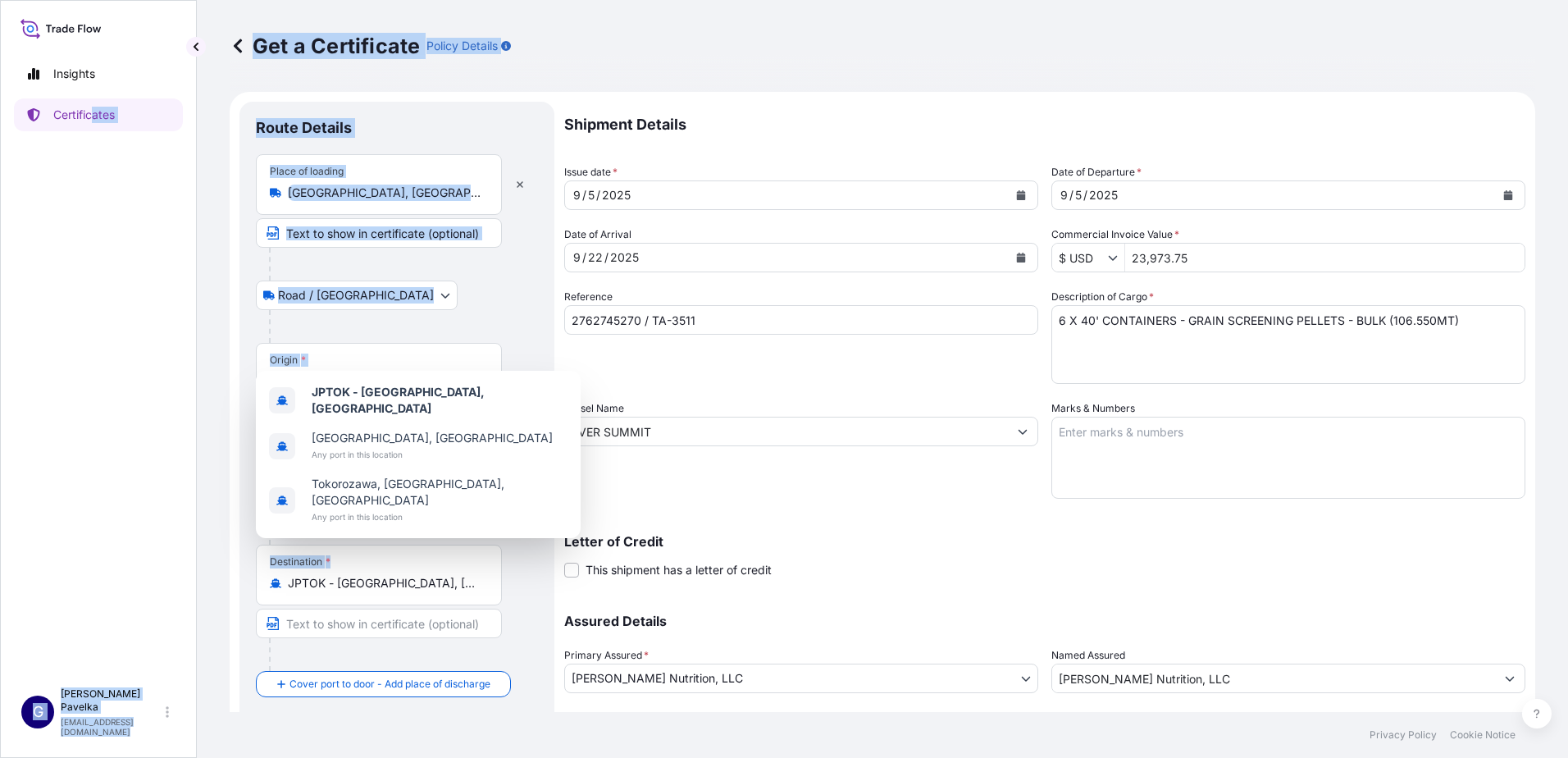
drag, startPoint x: 433, startPoint y: 573, endPoint x: -3, endPoint y: 517, distance: 439.6
click at [0, 517] on html "3 options available. Insights Certificates G [PERSON_NAME] [EMAIL_ADDRESS][DOMA…" at bounding box center [784, 379] width 1568 height 758
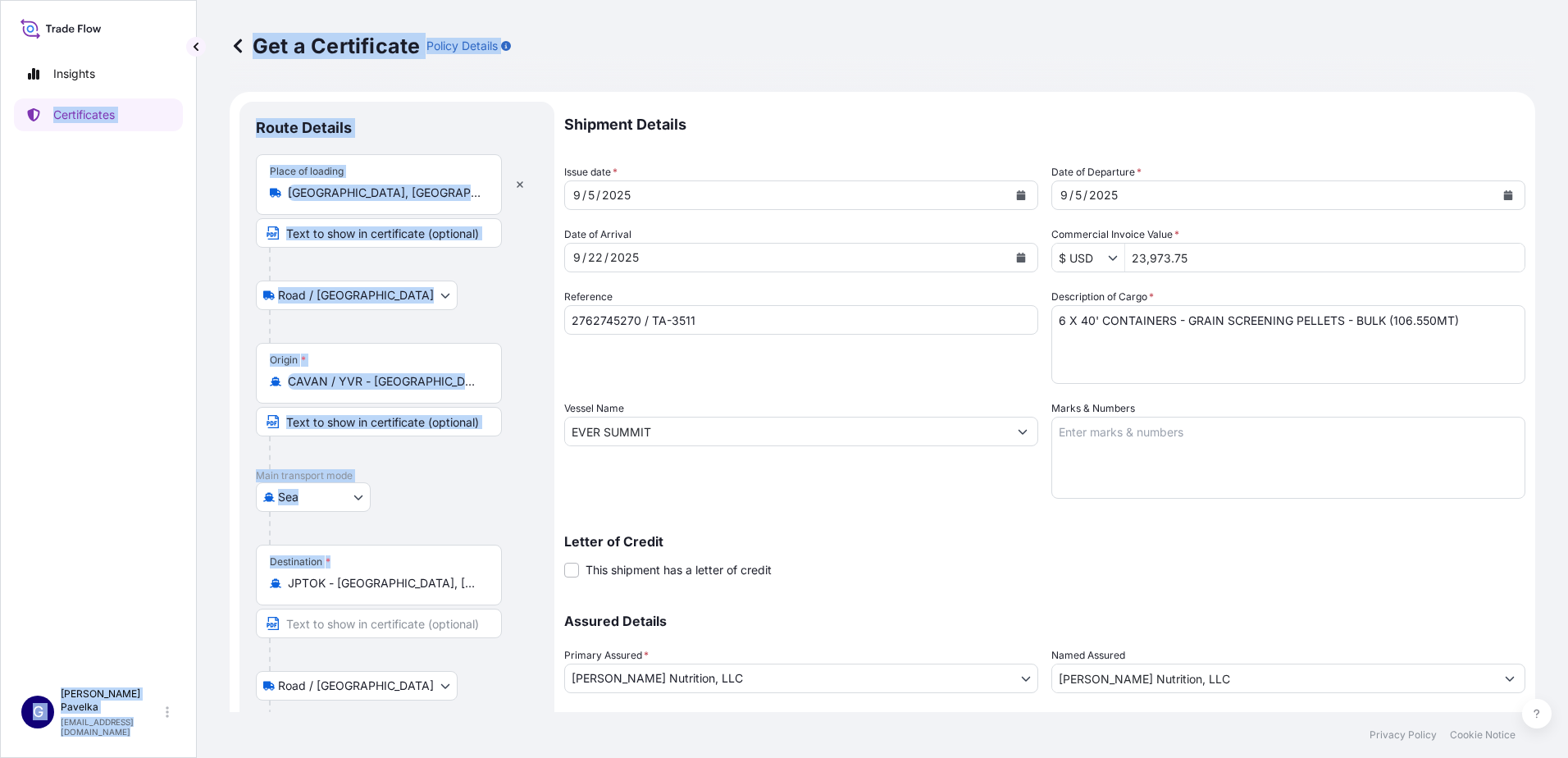
click at [418, 595] on div "Destination * JPTOK - [GEOGRAPHIC_DATA], [GEOGRAPHIC_DATA]" at bounding box center [379, 574] width 246 height 60
click at [418, 591] on input "JPTOK - [GEOGRAPHIC_DATA], [GEOGRAPHIC_DATA]" at bounding box center [384, 583] width 193 height 16
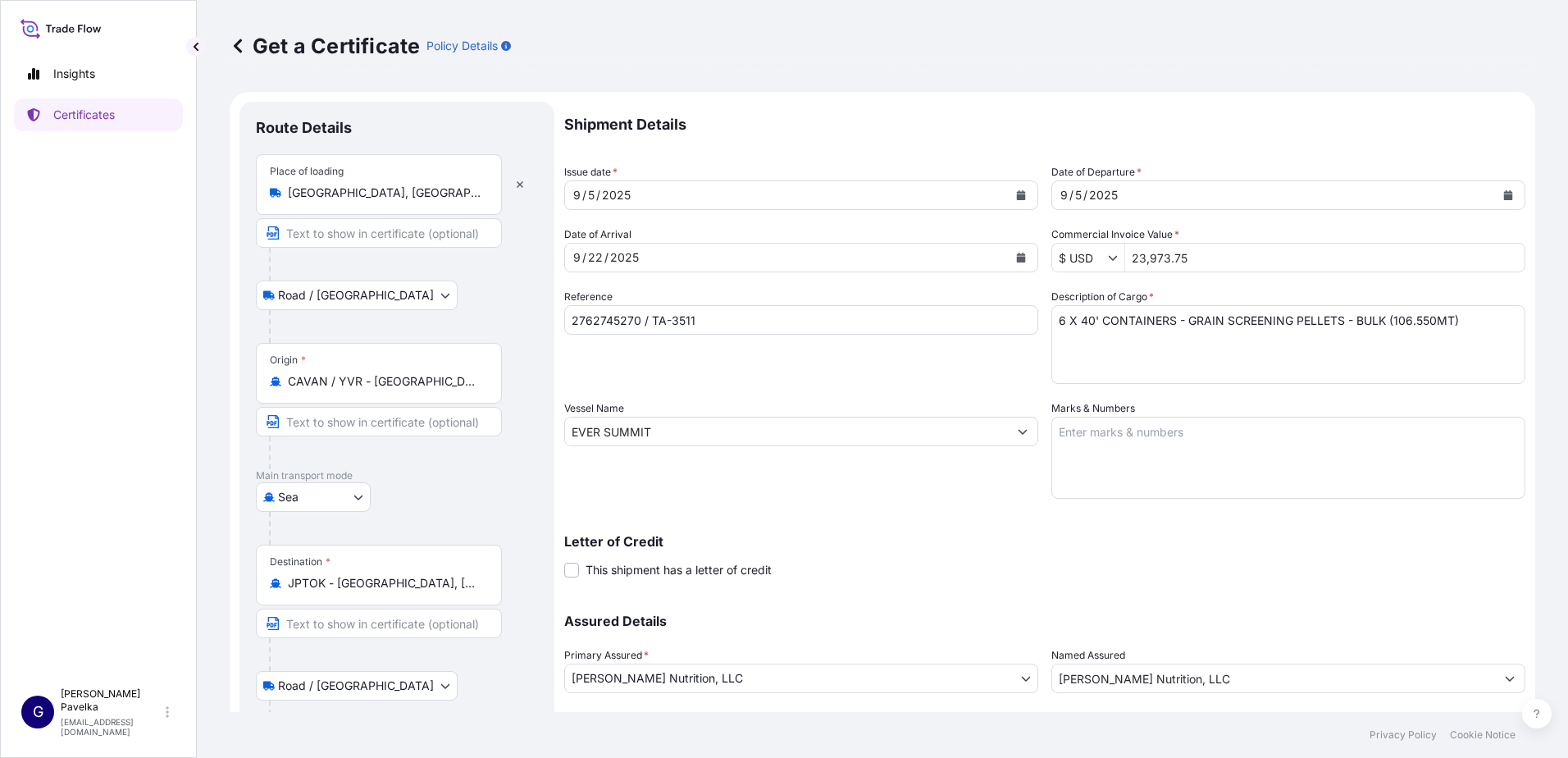
drag, startPoint x: 313, startPoint y: 578, endPoint x: 287, endPoint y: 573, distance: 26.5
click at [287, 573] on div "Destination * JPTOK - [GEOGRAPHIC_DATA], [GEOGRAPHIC_DATA]" at bounding box center [379, 574] width 246 height 60
drag, startPoint x: 858, startPoint y: 483, endPoint x: 871, endPoint y: 482, distance: 13.0
click at [858, 485] on div "Vessel Name EVER SUMMIT" at bounding box center [801, 449] width 474 height 99
click at [747, 123] on p "Shipment Details" at bounding box center [1045, 125] width 961 height 46
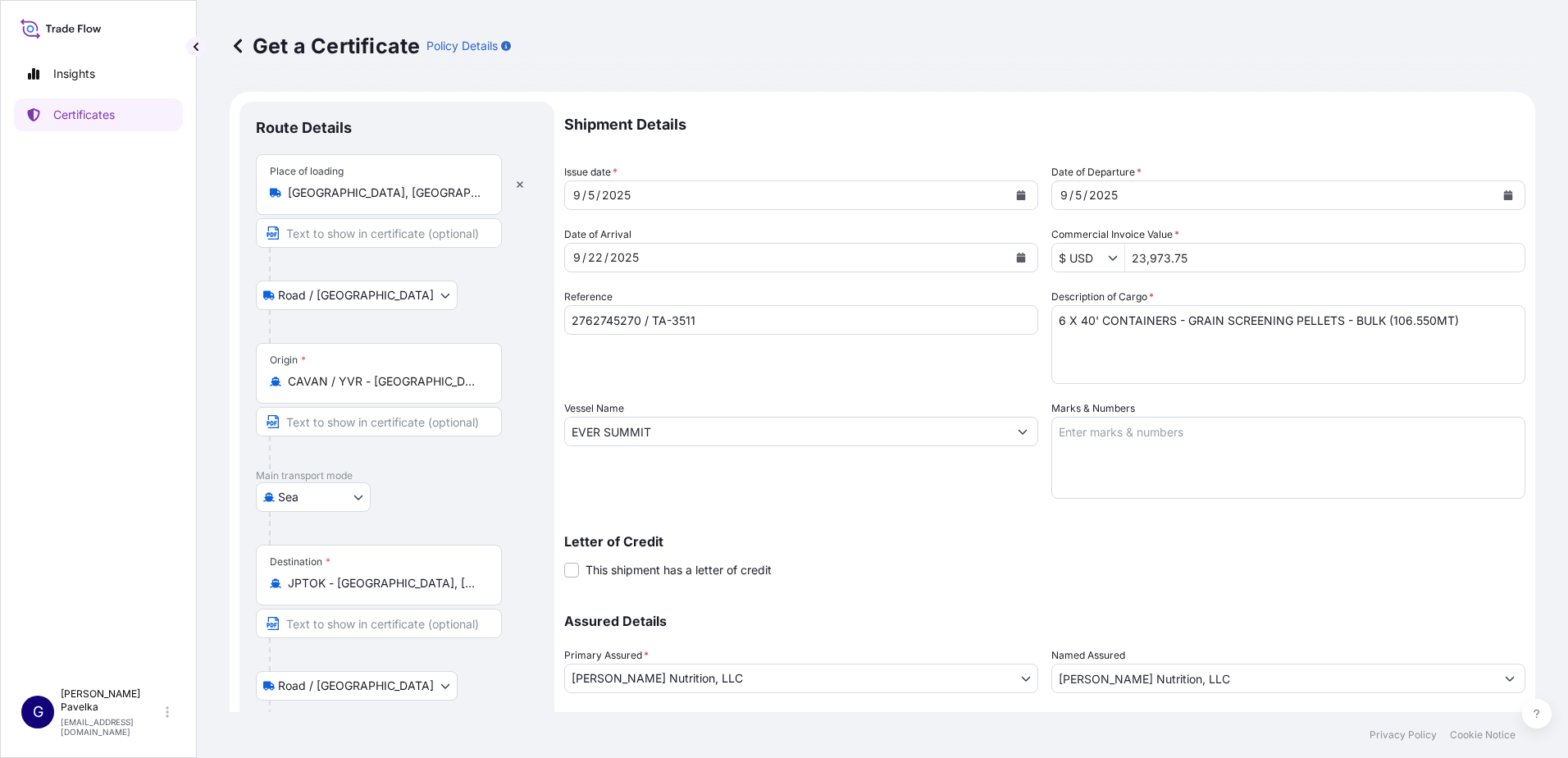
click at [985, 442] on input "EVER SUMMIT" at bounding box center [786, 431] width 442 height 30
click at [806, 258] on div "[DATE]" at bounding box center [786, 257] width 442 height 30
click at [740, 198] on div "[DATE]" at bounding box center [786, 195] width 442 height 30
click at [484, 591] on div "Destination * JPTOK - [GEOGRAPHIC_DATA], [GEOGRAPHIC_DATA]" at bounding box center [379, 574] width 246 height 60
click at [482, 591] on input "JPTOK - [GEOGRAPHIC_DATA], [GEOGRAPHIC_DATA]" at bounding box center [384, 583] width 193 height 16
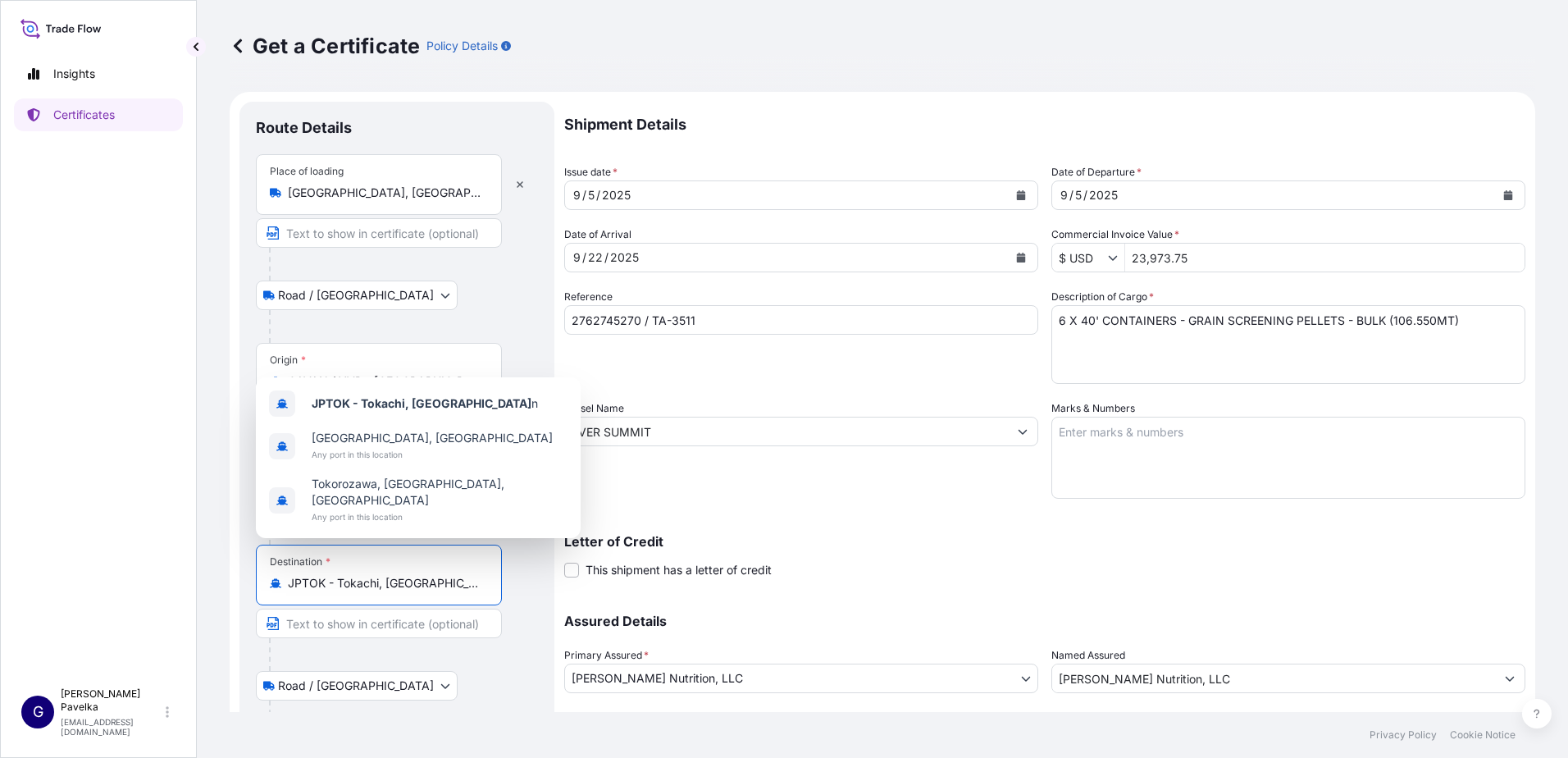
click at [473, 578] on input "JPTOK - Tokachi, [GEOGRAPHIC_DATA]" at bounding box center [384, 583] width 193 height 16
type input "J"
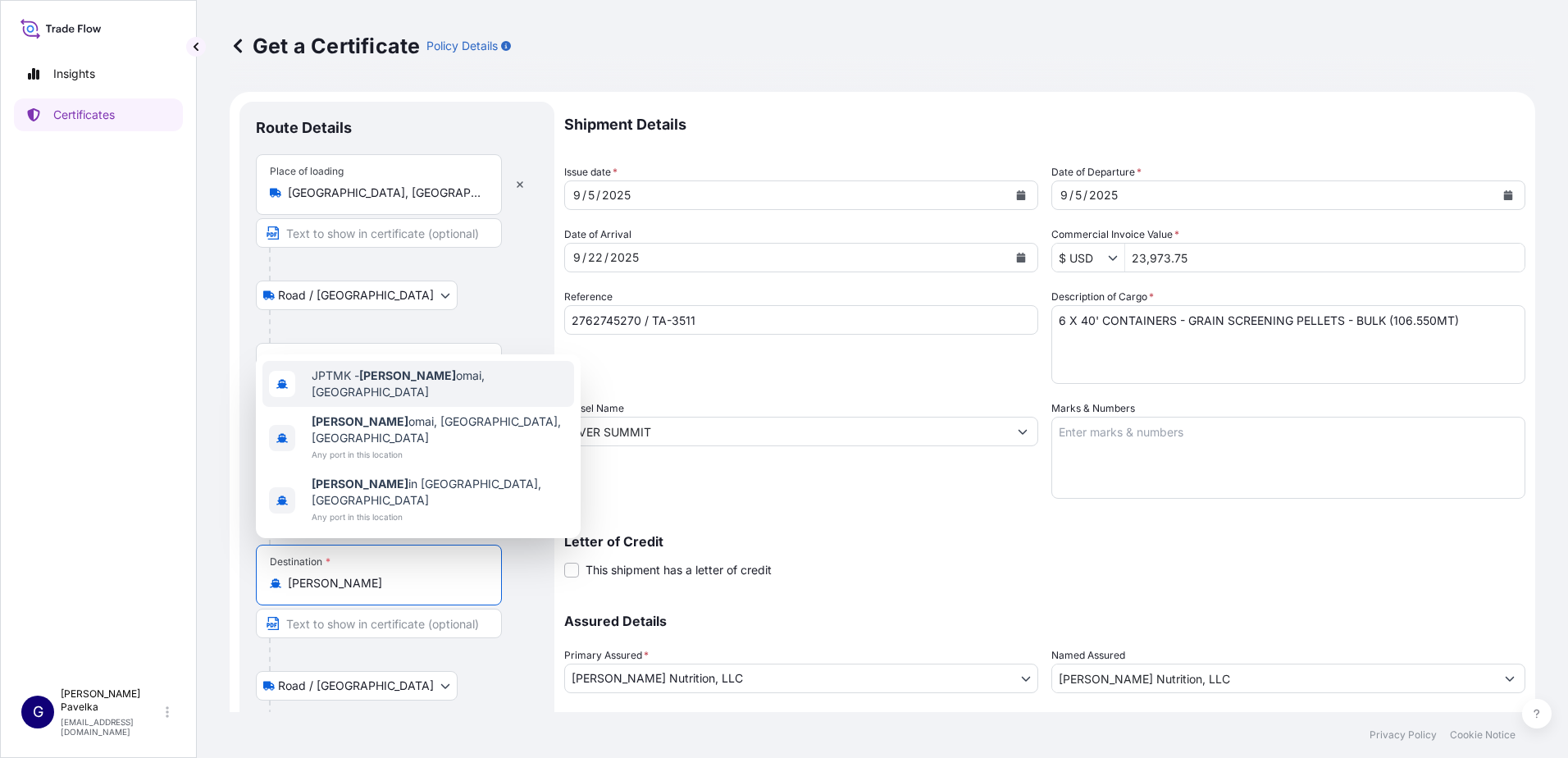
click at [405, 400] on span "JPTMK - [PERSON_NAME], [GEOGRAPHIC_DATA]" at bounding box center [439, 384] width 256 height 33
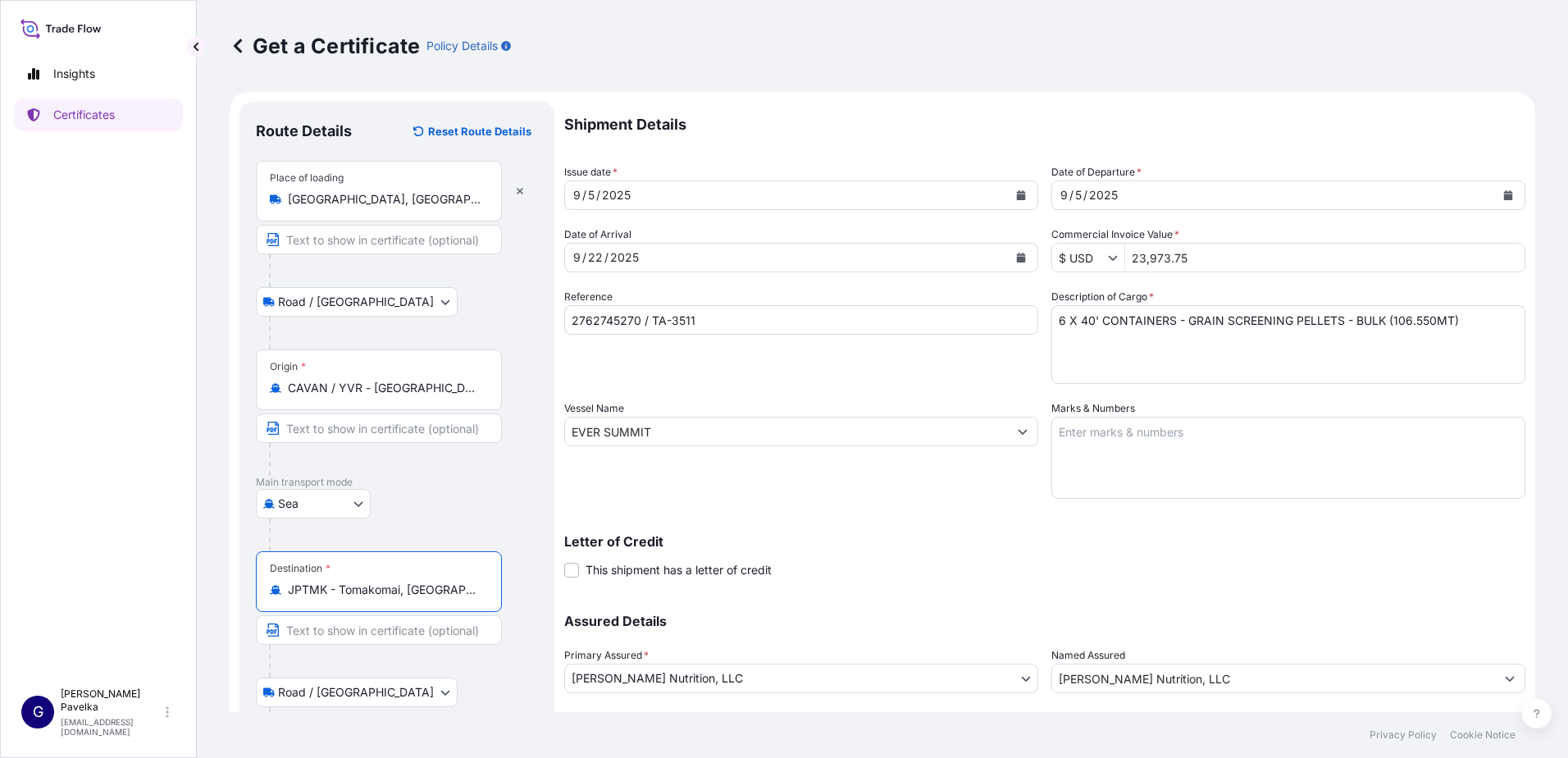
type input "JPTMK - Tomakomai, [GEOGRAPHIC_DATA]"
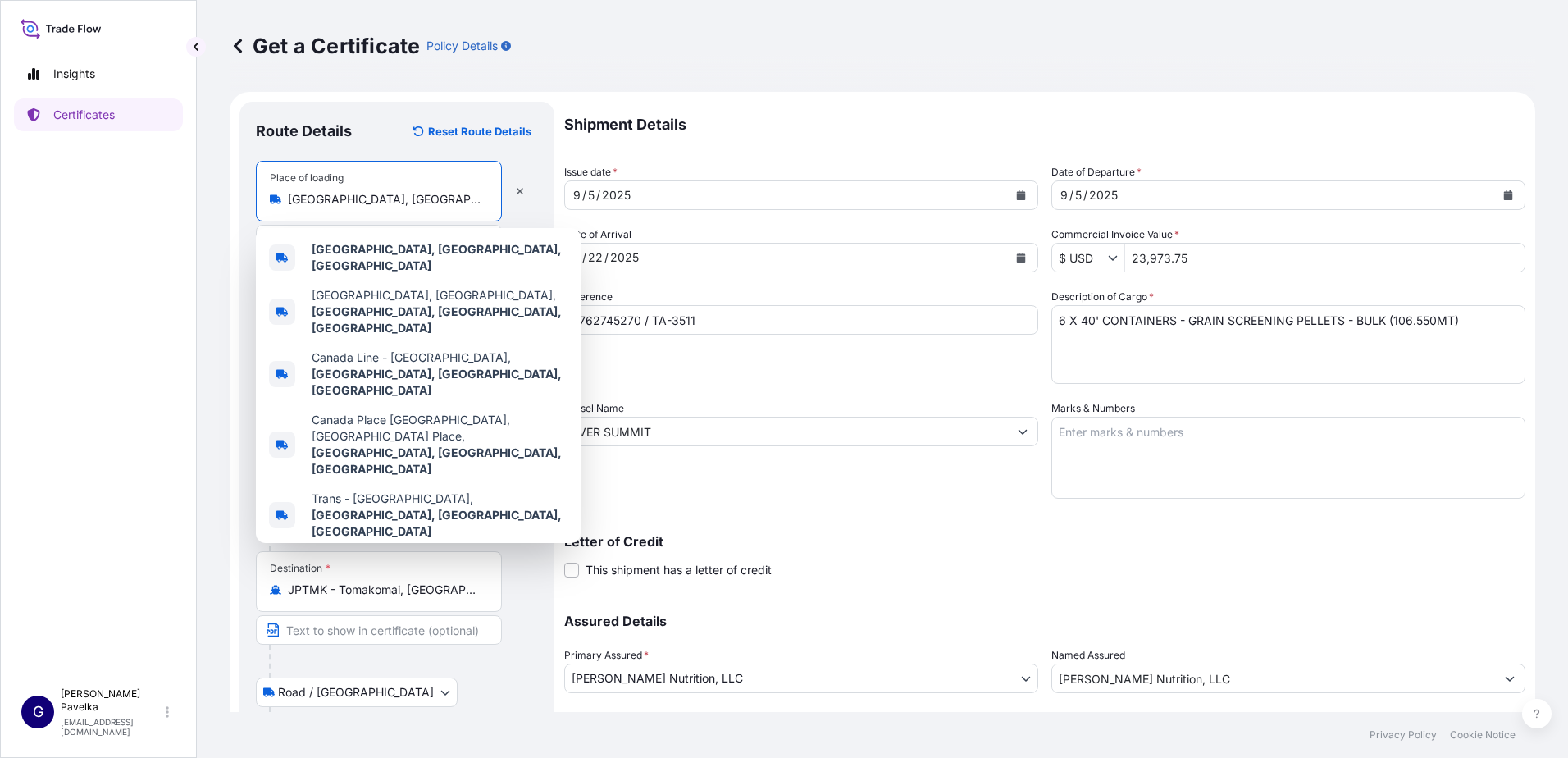
click at [348, 200] on input "[GEOGRAPHIC_DATA], [GEOGRAPHIC_DATA], [GEOGRAPHIC_DATA]" at bounding box center [384, 199] width 193 height 16
drag, startPoint x: 424, startPoint y: 202, endPoint x: 235, endPoint y: 193, distance: 189.2
click at [235, 193] on form "Route Details Reset Route Details Place of loading [GEOGRAPHIC_DATA], [GEOGRAPH…" at bounding box center [882, 459] width 1305 height 735
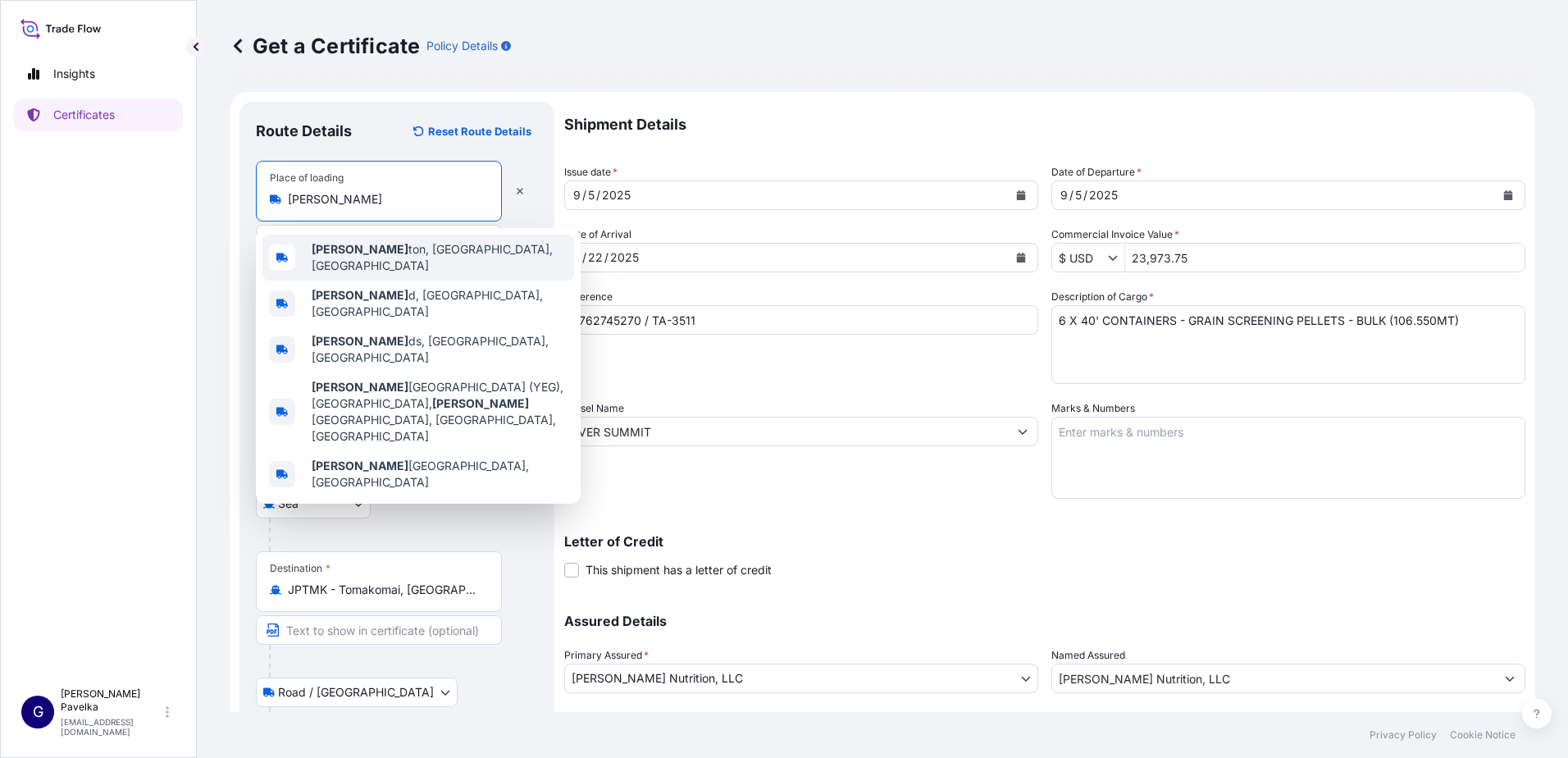
click at [334, 253] on b "[PERSON_NAME]" at bounding box center [360, 248] width 97 height 14
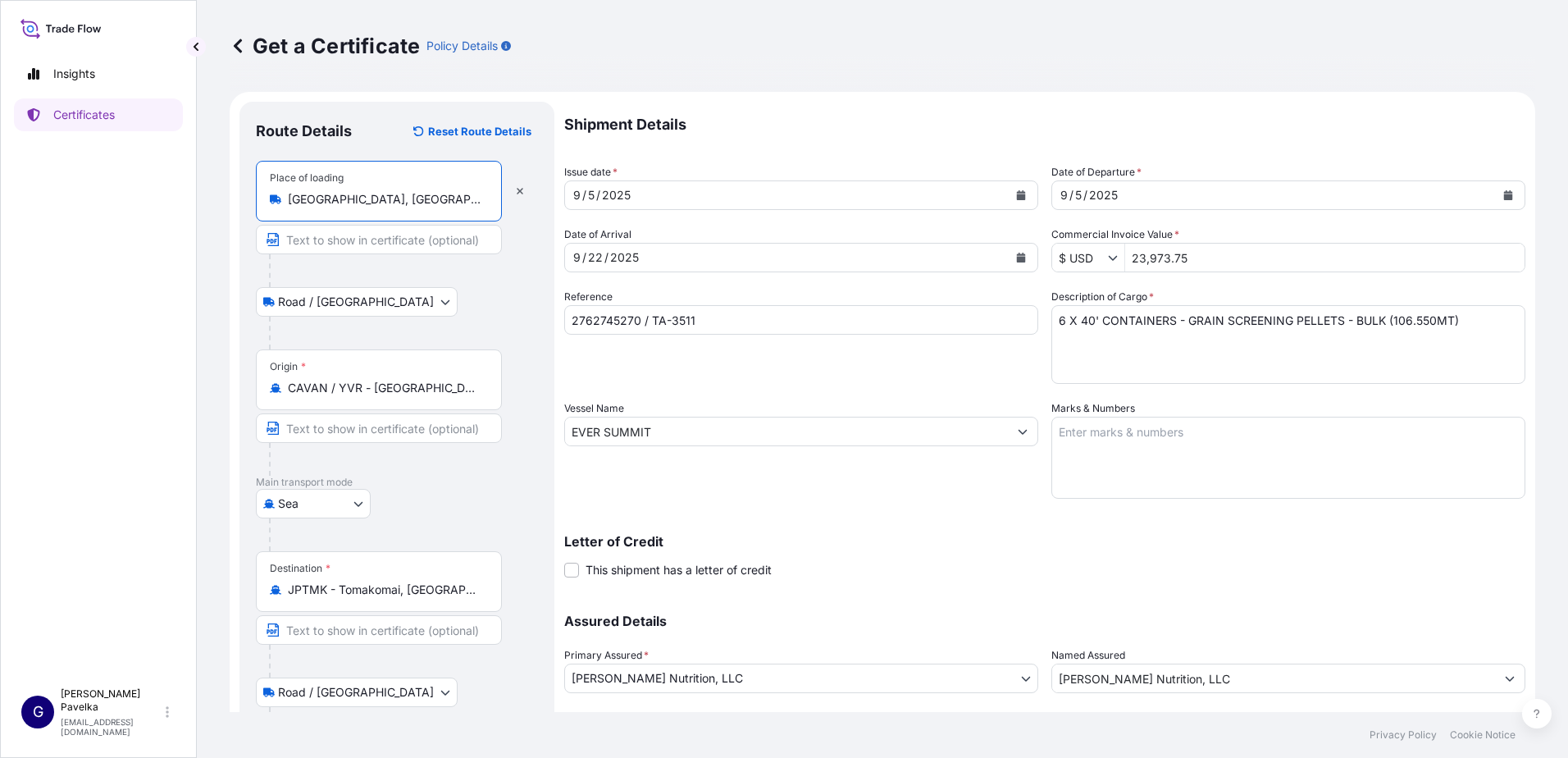
type input "[GEOGRAPHIC_DATA], [GEOGRAPHIC_DATA], [GEOGRAPHIC_DATA]"
click at [1020, 193] on button "Calendar" at bounding box center [1021, 195] width 26 height 26
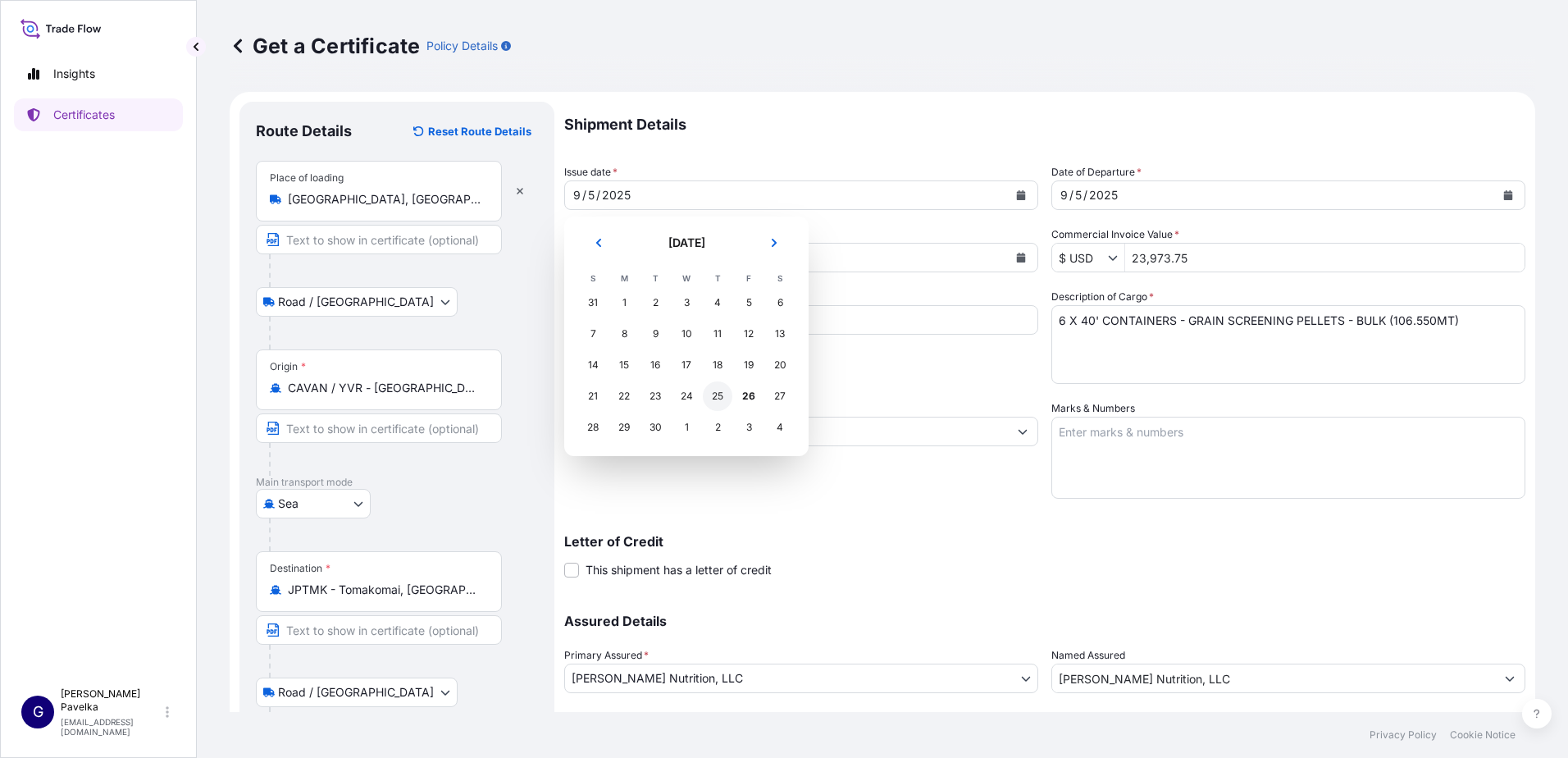
click at [721, 393] on div "25" at bounding box center [717, 396] width 30 height 30
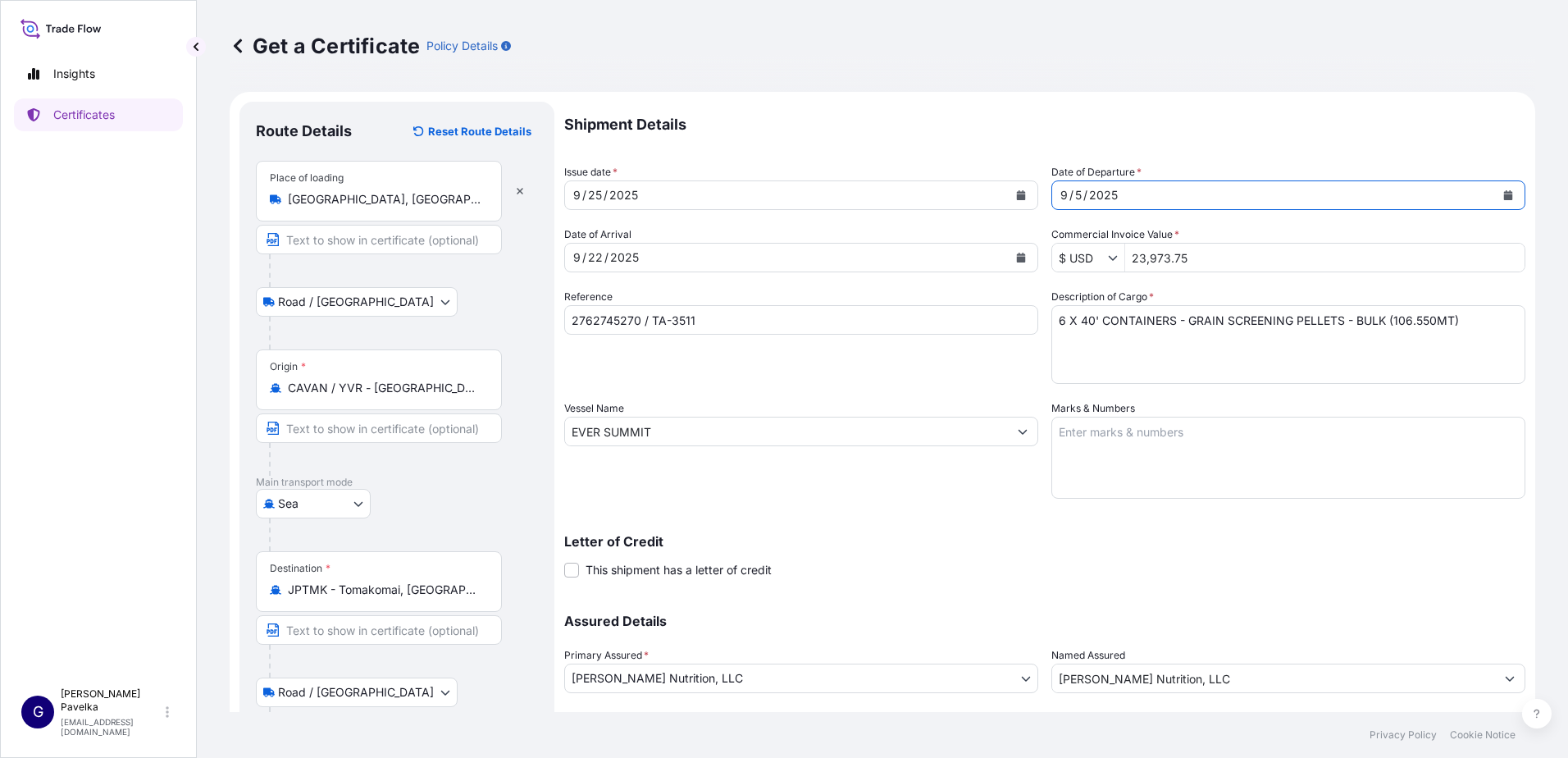
click at [1504, 193] on icon "Calendar" at bounding box center [1508, 196] width 9 height 10
click at [1018, 259] on icon "Calendar" at bounding box center [1021, 258] width 9 height 10
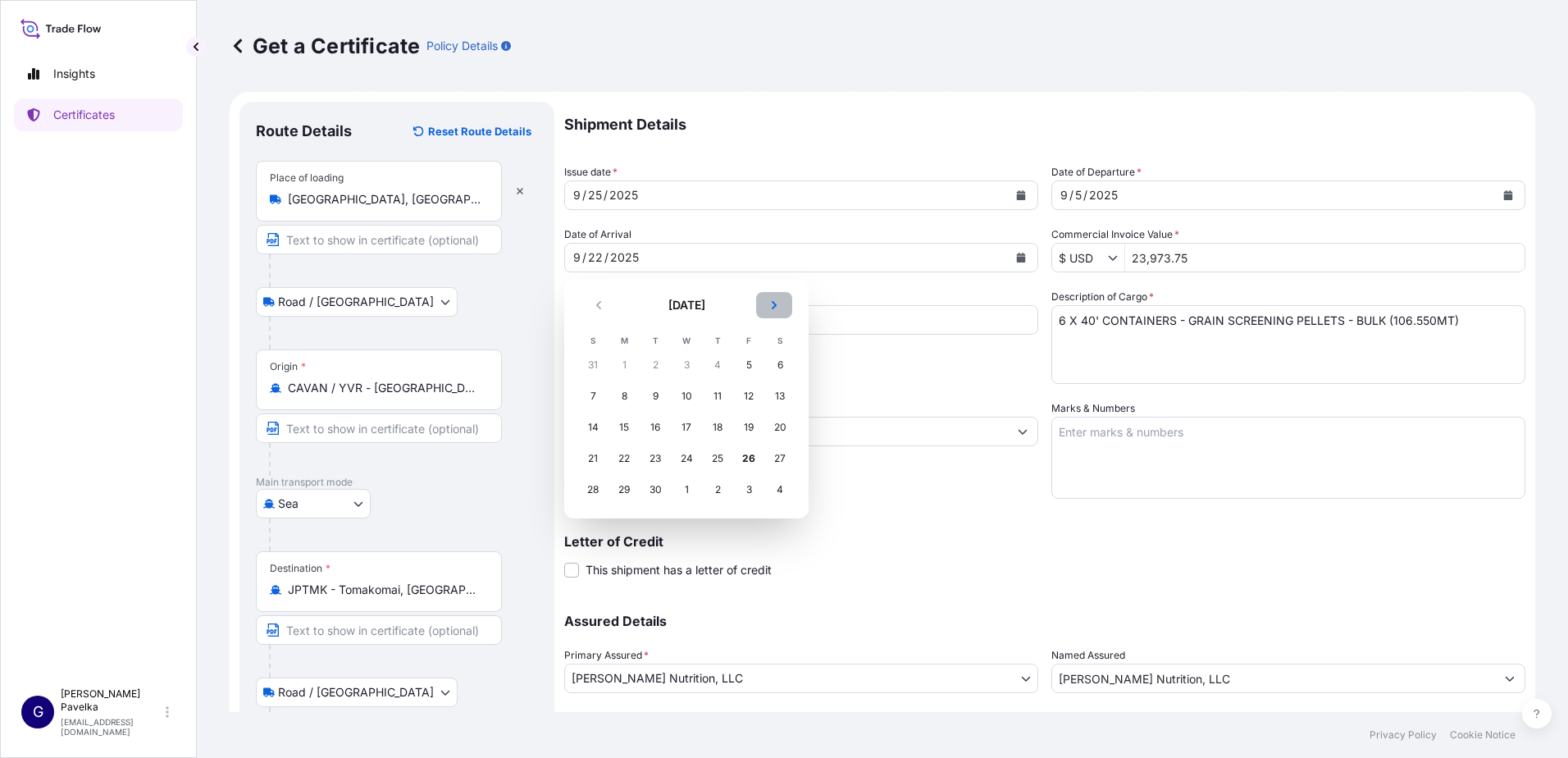
click at [777, 305] on icon "Next" at bounding box center [774, 305] width 10 height 10
click at [697, 433] on div "15" at bounding box center [686, 427] width 30 height 30
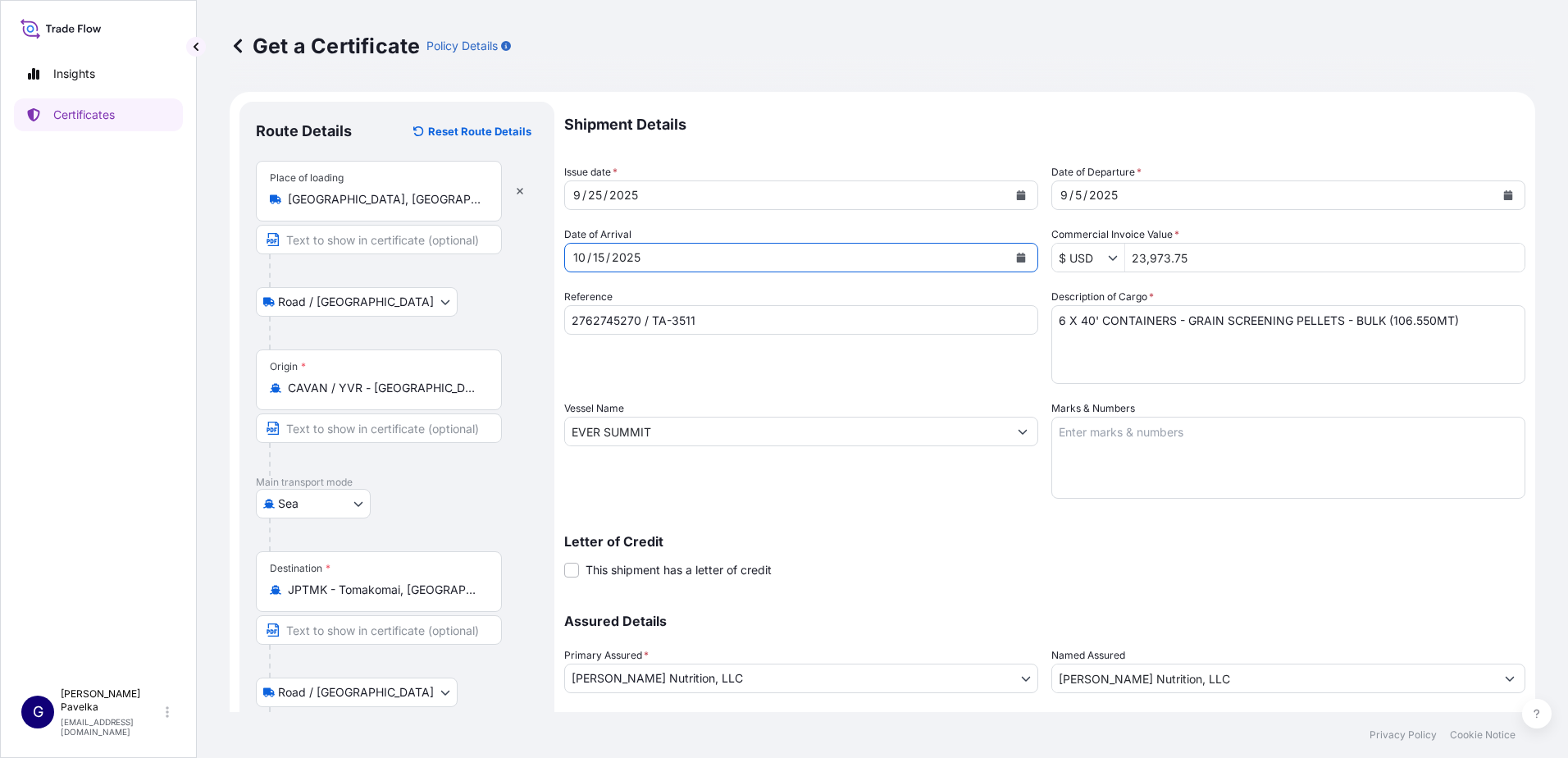
click at [1495, 187] on button "Calendar" at bounding box center [1508, 195] width 26 height 26
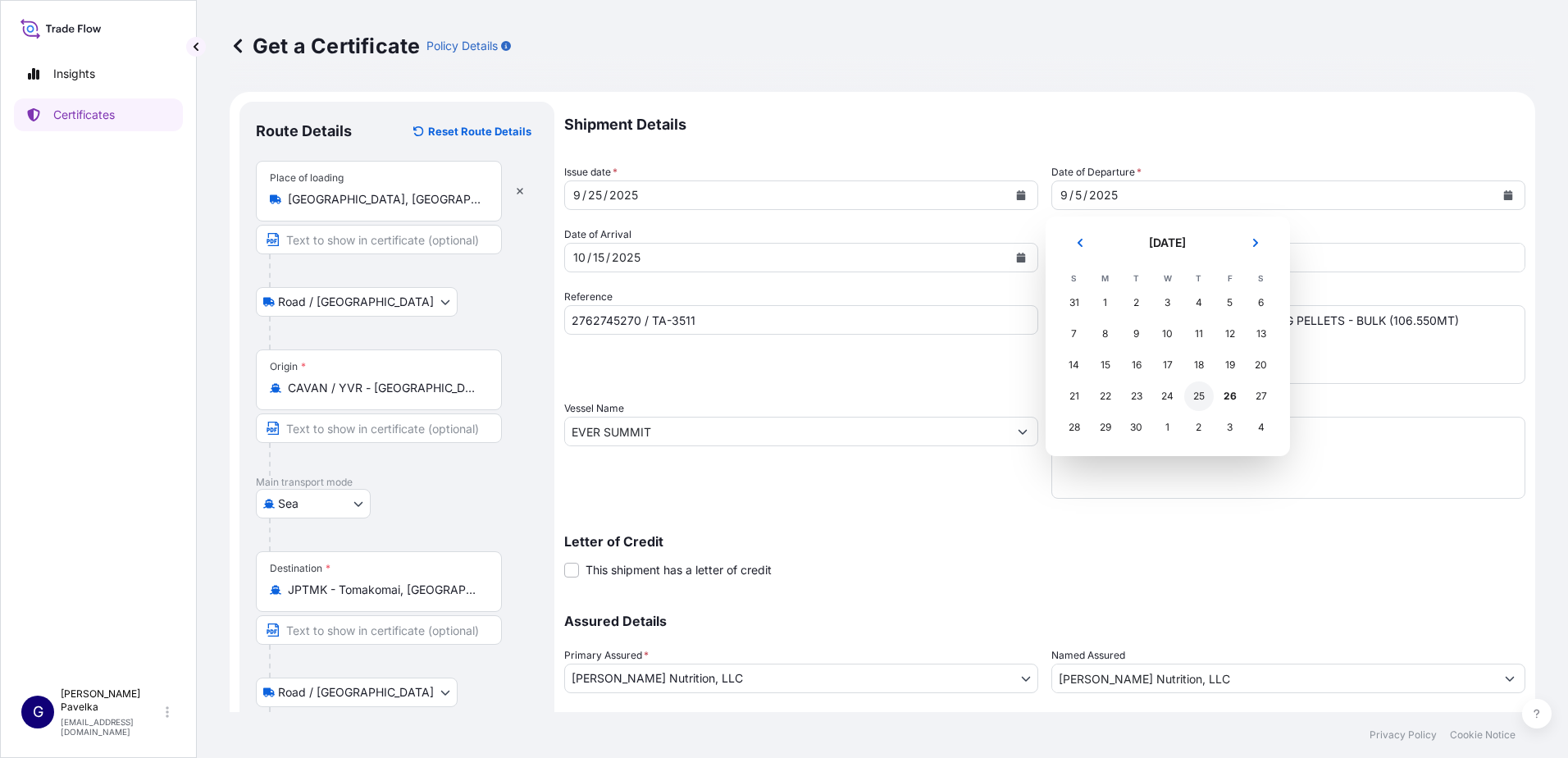
click at [1195, 396] on div "25" at bounding box center [1199, 396] width 30 height 30
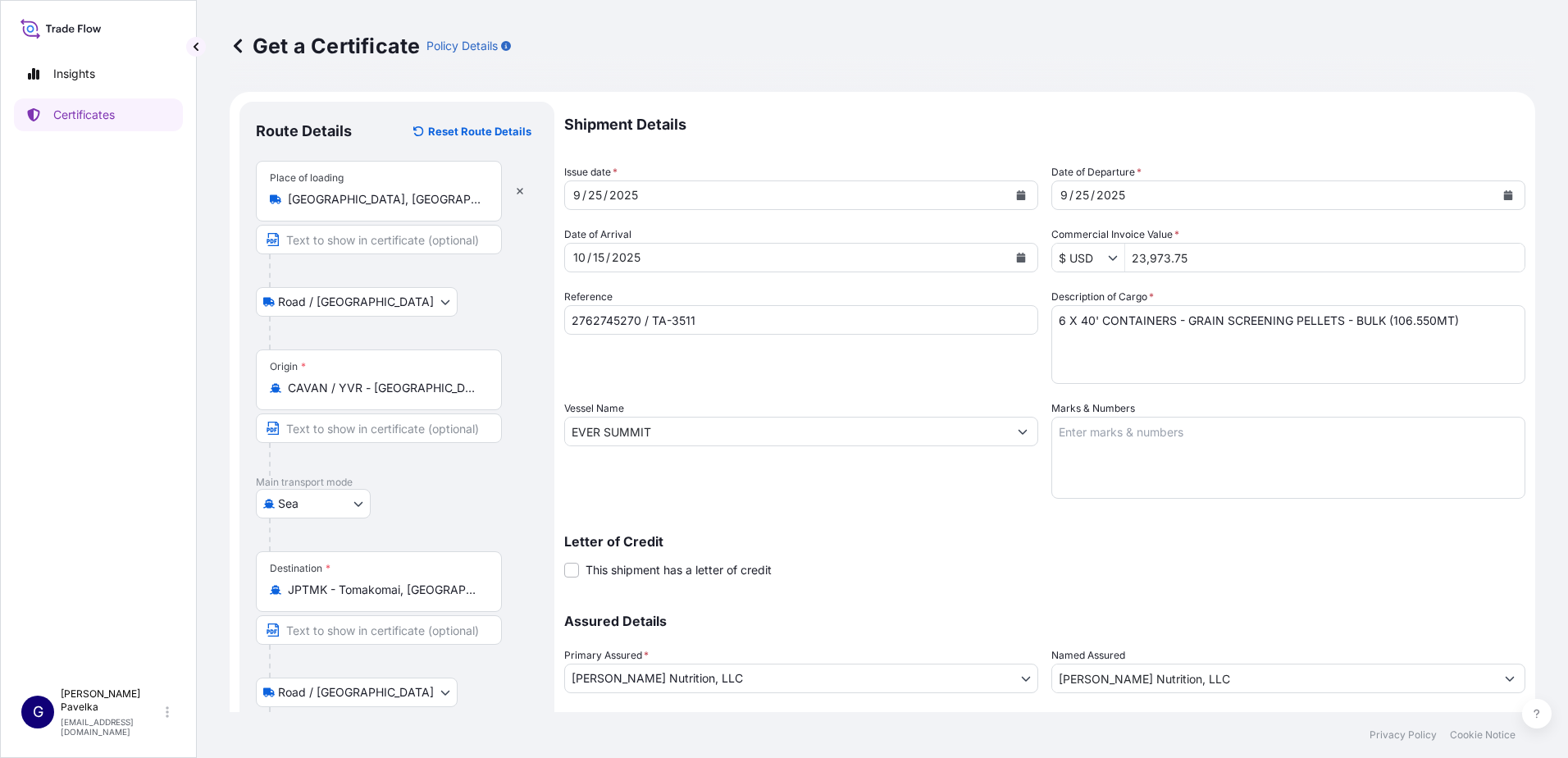
click at [715, 259] on div "[DATE]" at bounding box center [786, 257] width 442 height 30
click at [1017, 257] on icon "Calendar" at bounding box center [1021, 258] width 9 height 10
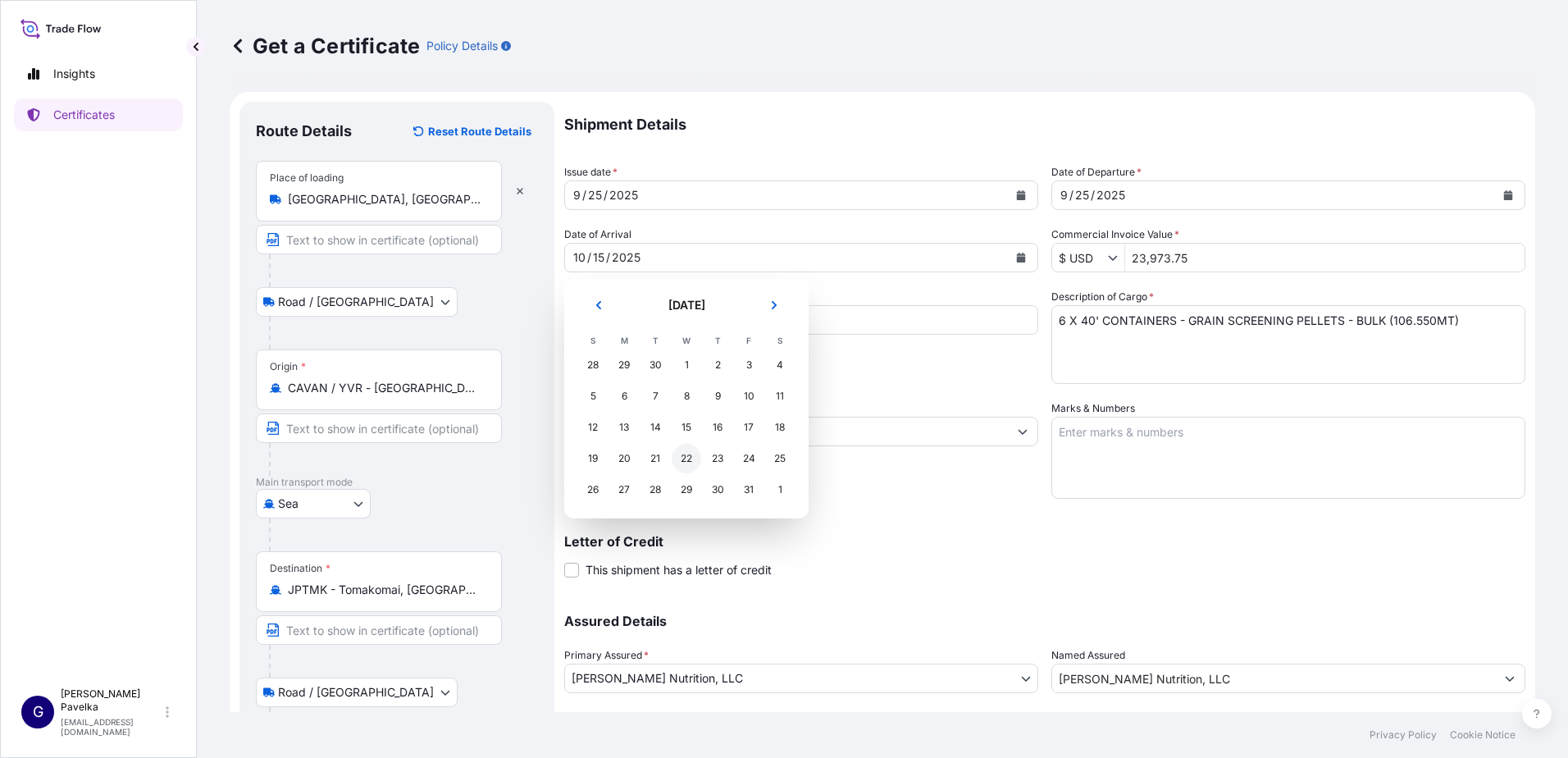
click at [692, 456] on div "22" at bounding box center [686, 458] width 30 height 30
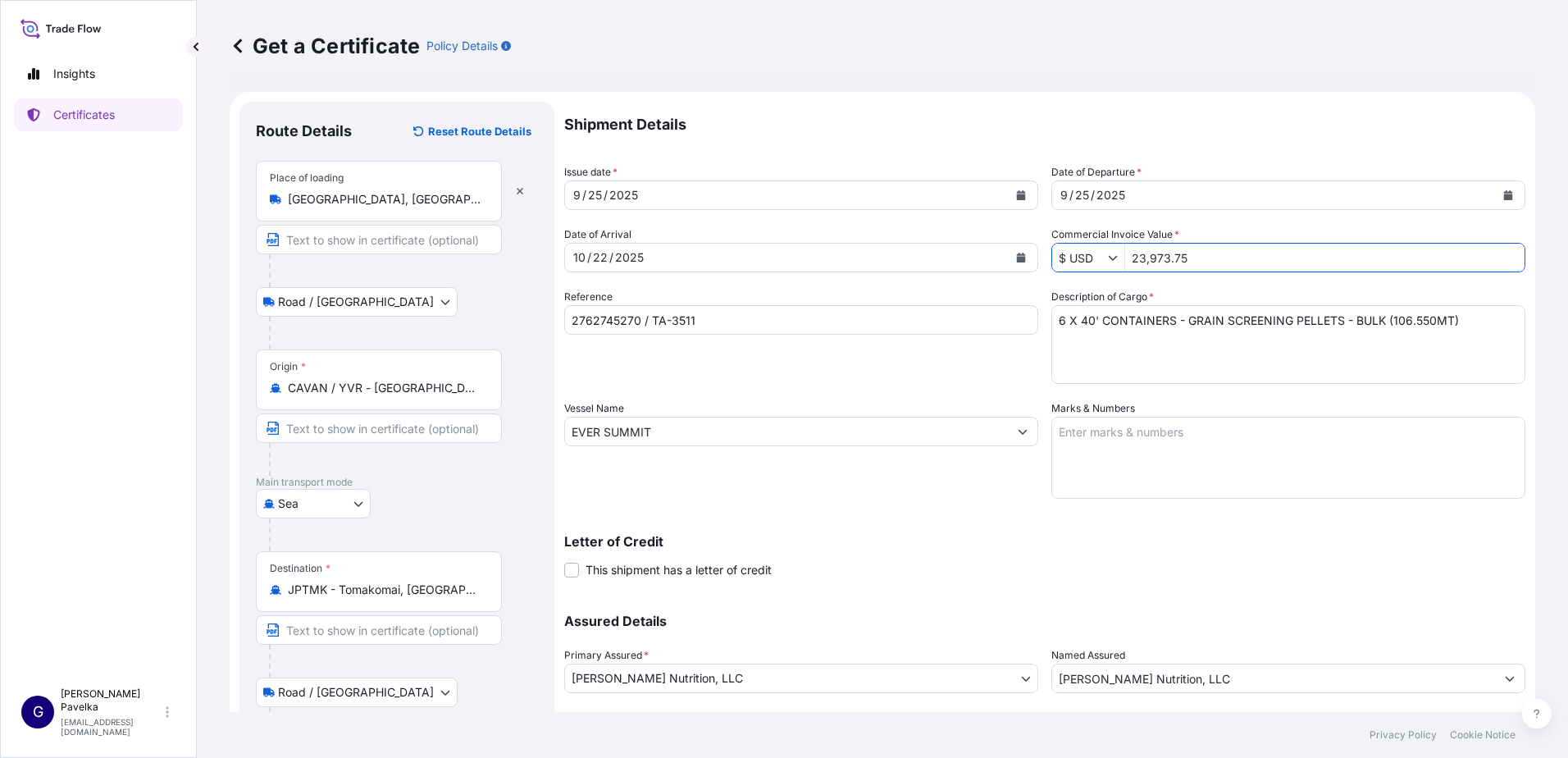
click at [1192, 256] on input "23,973.75" at bounding box center [1324, 257] width 399 height 30
drag, startPoint x: 941, startPoint y: 257, endPoint x: 949, endPoint y: 255, distance: 8.2
click at [945, 256] on div "Shipment Details Issue date * [DATE] Date of Departure * [DATE] Date of Arrival…" at bounding box center [1045, 430] width 961 height 657
type input "23,664"
click at [1055, 317] on textarea "6 X 40' CONTAINERS - GRAIN SCREENING PELLETS - BULK (106.550MT)" at bounding box center [1288, 345] width 474 height 79
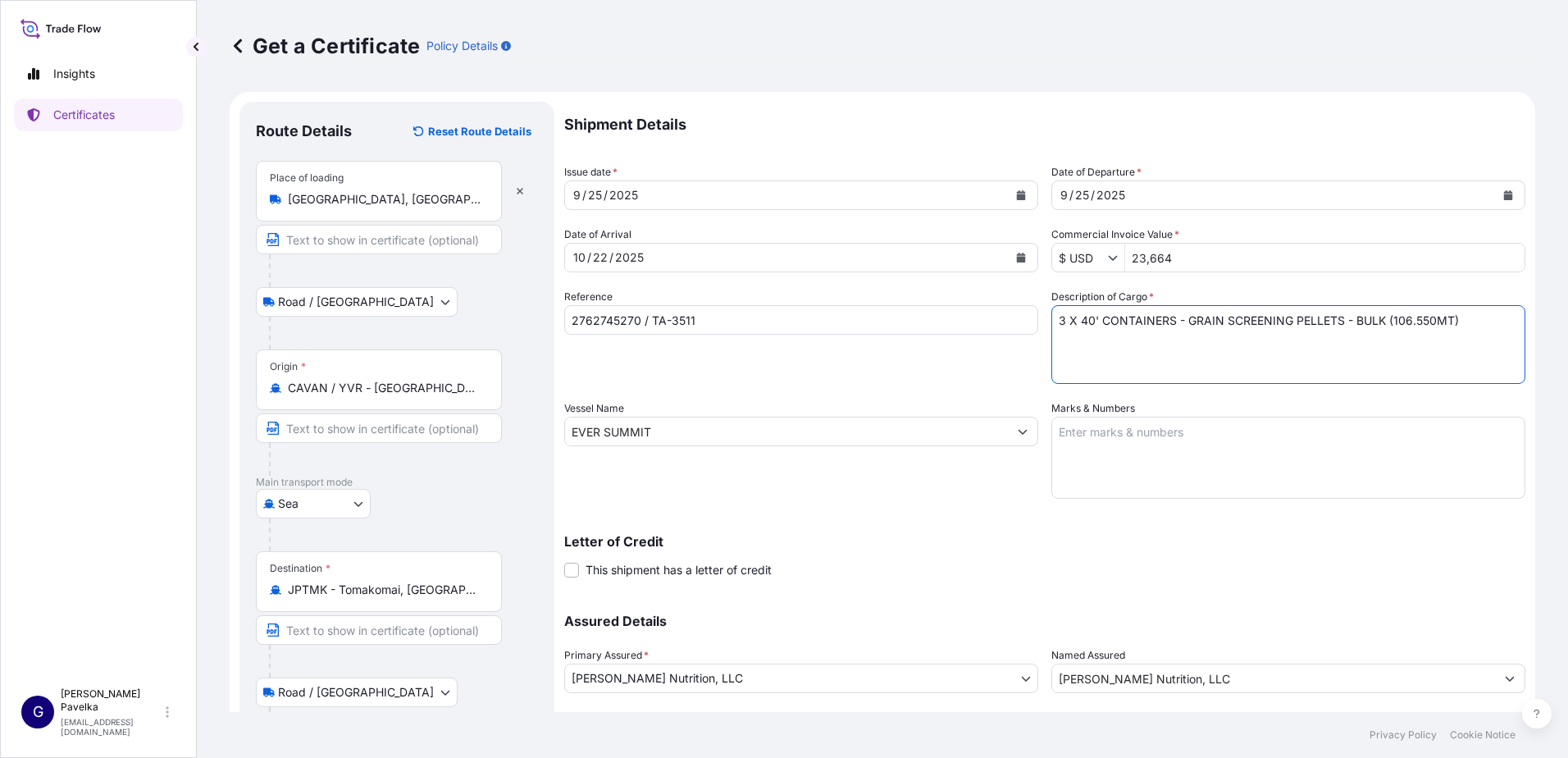
drag, startPoint x: 1170, startPoint y: 320, endPoint x: 1452, endPoint y: 305, distance: 282.4
click at [1461, 316] on textarea "6 X 40' CONTAINERS - GRAIN SCREENING PELLETS - BULK (106.550MT)" at bounding box center [1288, 345] width 474 height 79
click at [1121, 334] on textarea "6 X 40' CONTAINERS - GRAIN SCREENING PELLETS - BULK (106.550MT)" at bounding box center [1288, 345] width 474 height 79
type textarea "3 X 40' CONTAINERS CORN WHEAT DISTILLERS DRIED GRAIN WITH SOLUBLES 78.880 METRI…"
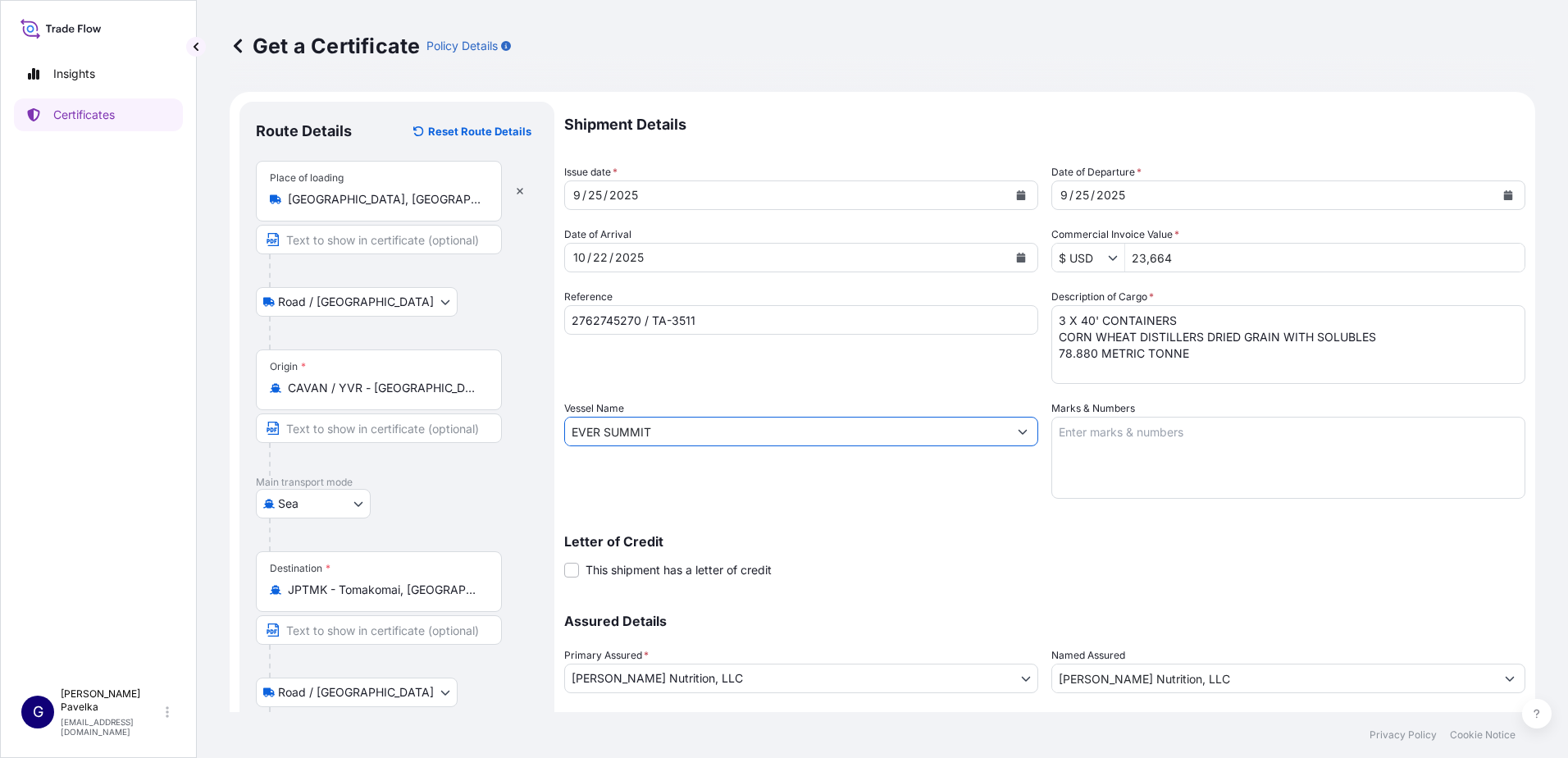
drag, startPoint x: 670, startPoint y: 427, endPoint x: 301, endPoint y: 401, distance: 369.9
click at [301, 401] on form "Route Details Reset Route Details Place of loading [GEOGRAPHIC_DATA], [GEOGRAPH…" at bounding box center [882, 459] width 1305 height 735
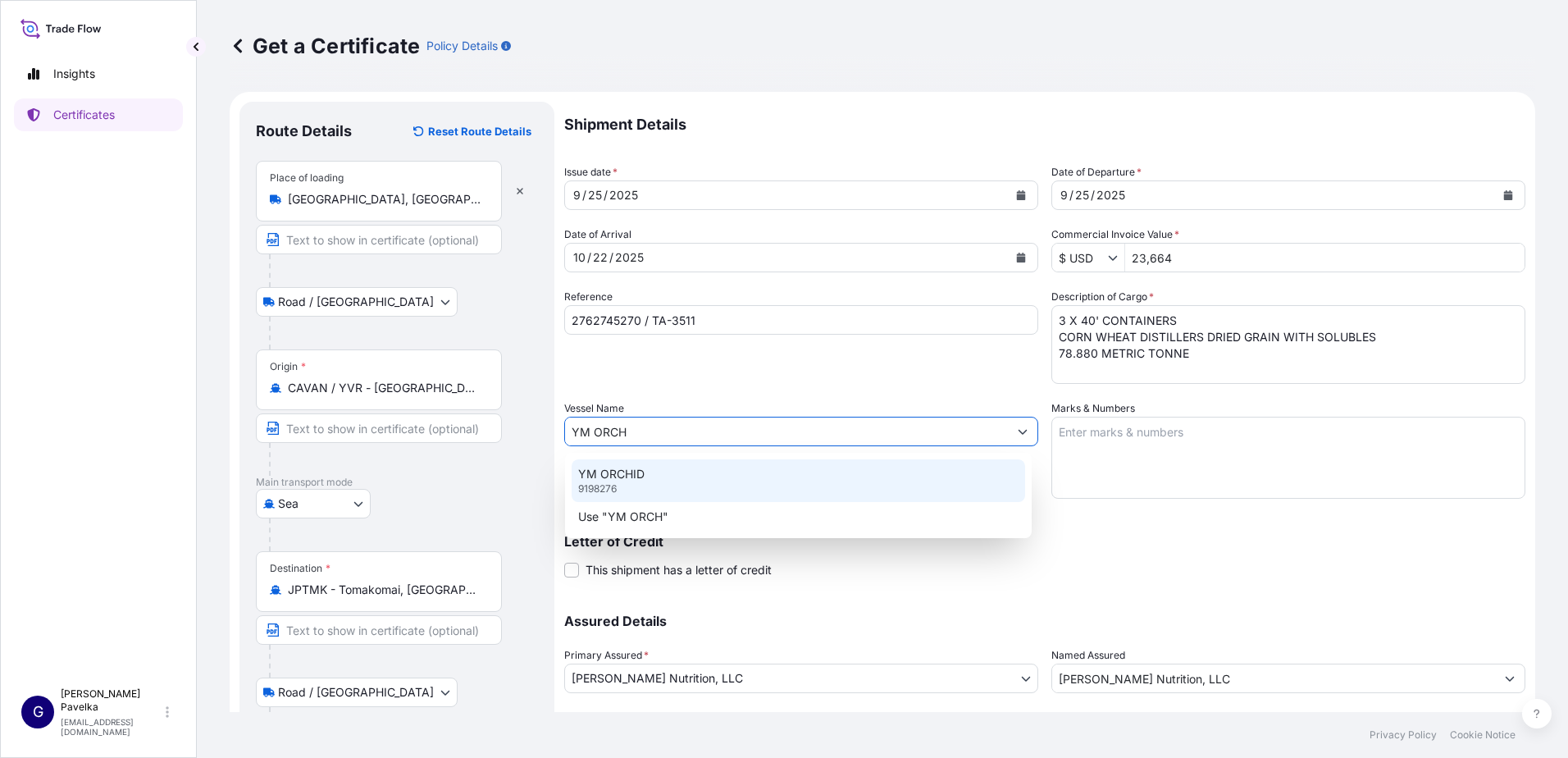
click at [615, 477] on p "YM ORCHID" at bounding box center [612, 473] width 66 height 16
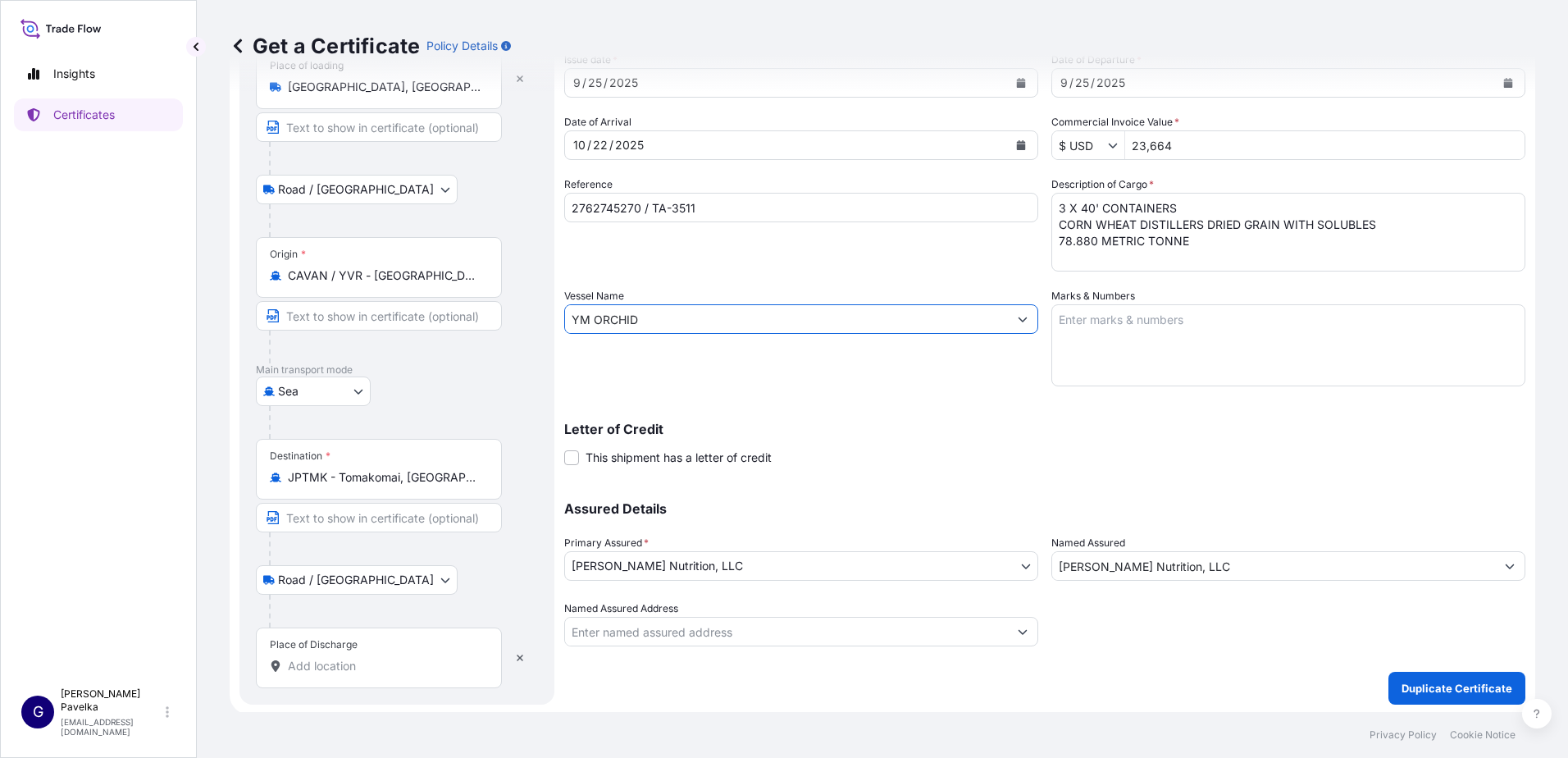
scroll to position [115, 0]
type input "YM ORCHID"
drag, startPoint x: 636, startPoint y: 204, endPoint x: 510, endPoint y: 197, distance: 126.2
click at [510, 197] on form "Route Details Reset Route Details Place of loading [GEOGRAPHIC_DATA], [GEOGRAPH…" at bounding box center [882, 345] width 1305 height 735
type input "VANA05589800 / TA-3563"
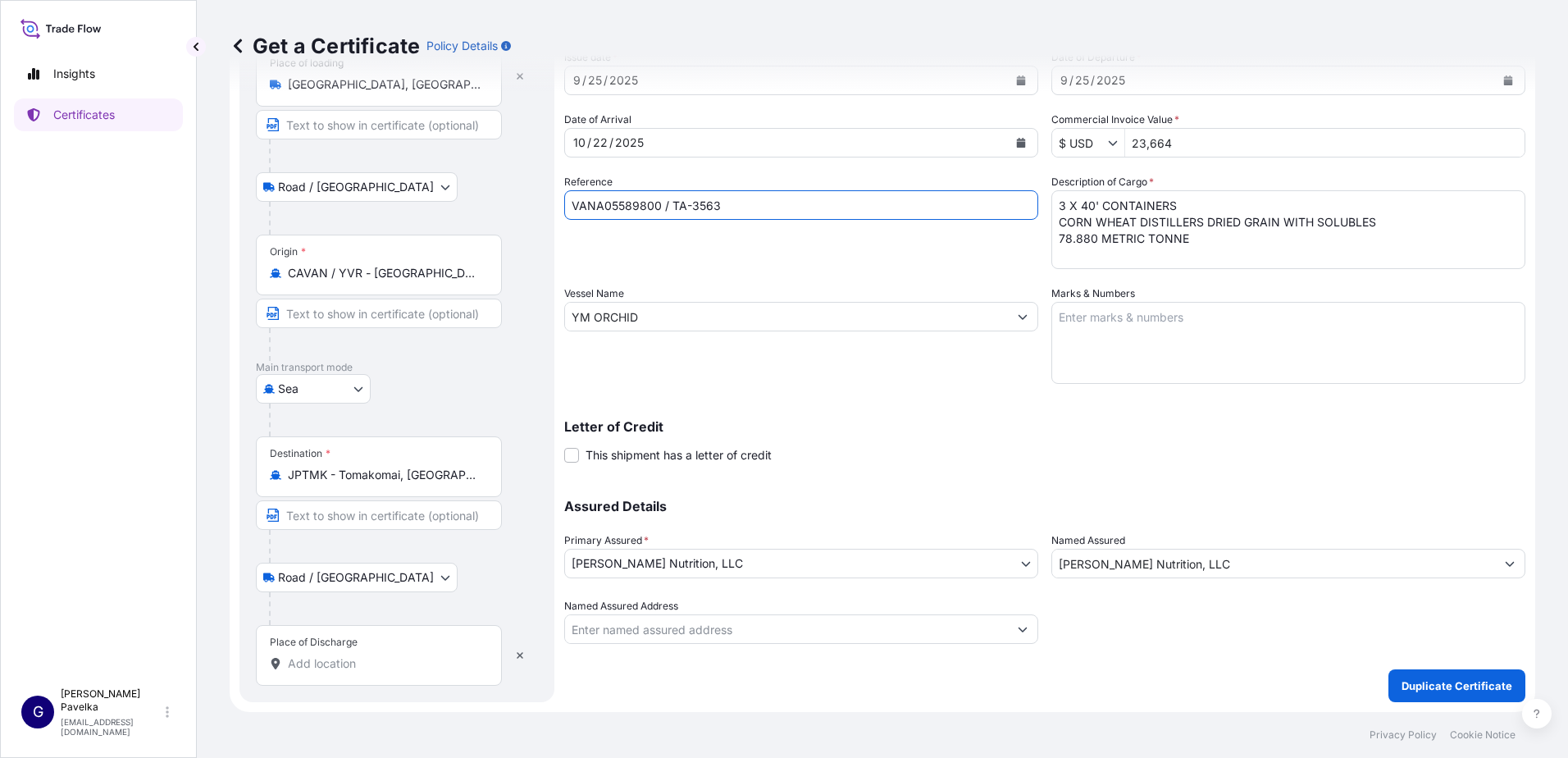
click at [888, 436] on div "Letter of Credit This shipment has a letter of credit Letter of credit * Letter…" at bounding box center [1045, 441] width 961 height 43
click at [1461, 687] on p "Duplicate Certificate" at bounding box center [1457, 685] width 111 height 16
click at [329, 652] on div "Place of Discharge" at bounding box center [379, 654] width 246 height 60
click at [329, 655] on input "Place of Discharge Please select a place of delivery" at bounding box center [384, 663] width 193 height 16
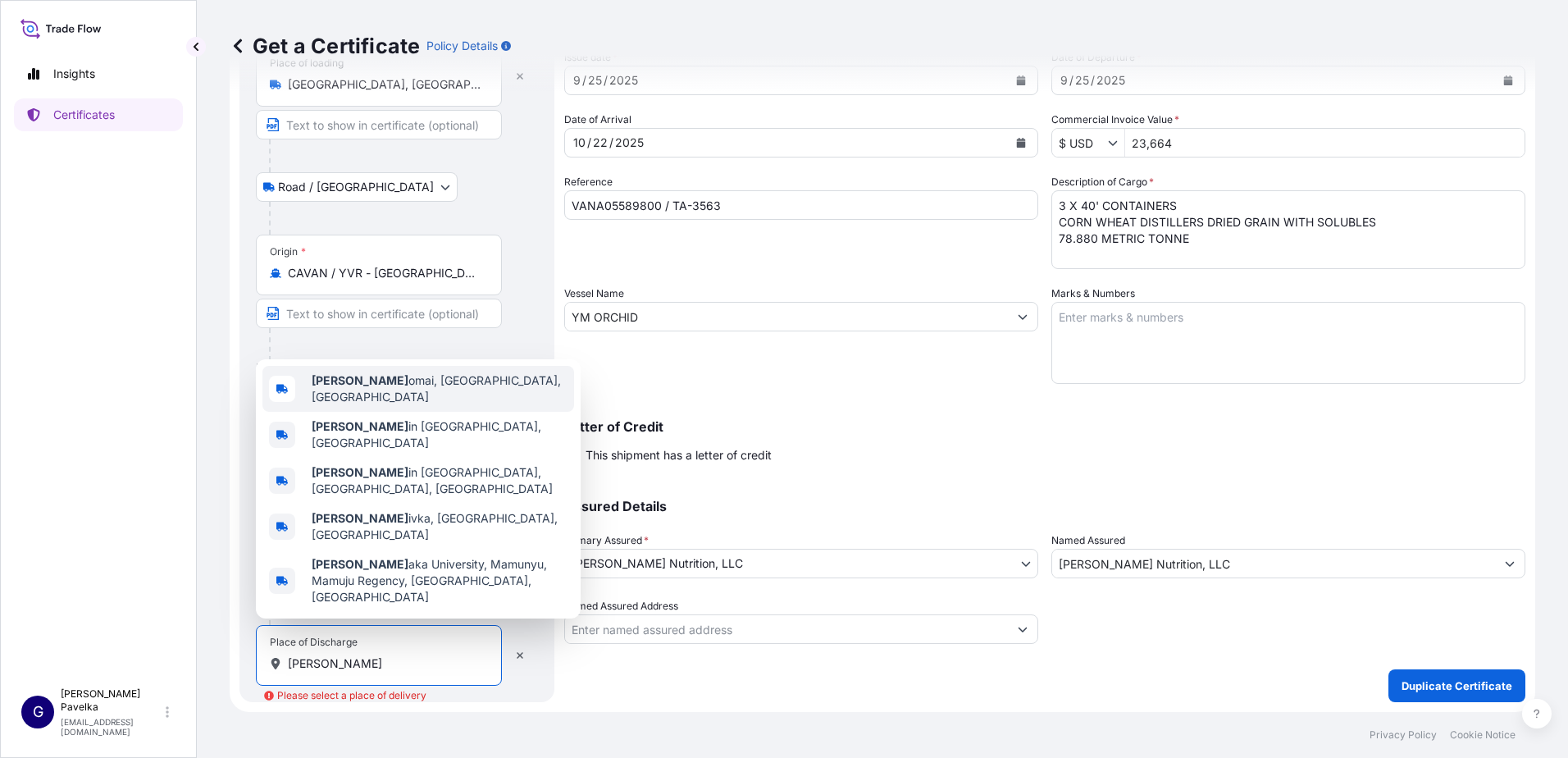
click at [393, 405] on span "[PERSON_NAME], [GEOGRAPHIC_DATA], [GEOGRAPHIC_DATA]" at bounding box center [439, 389] width 256 height 33
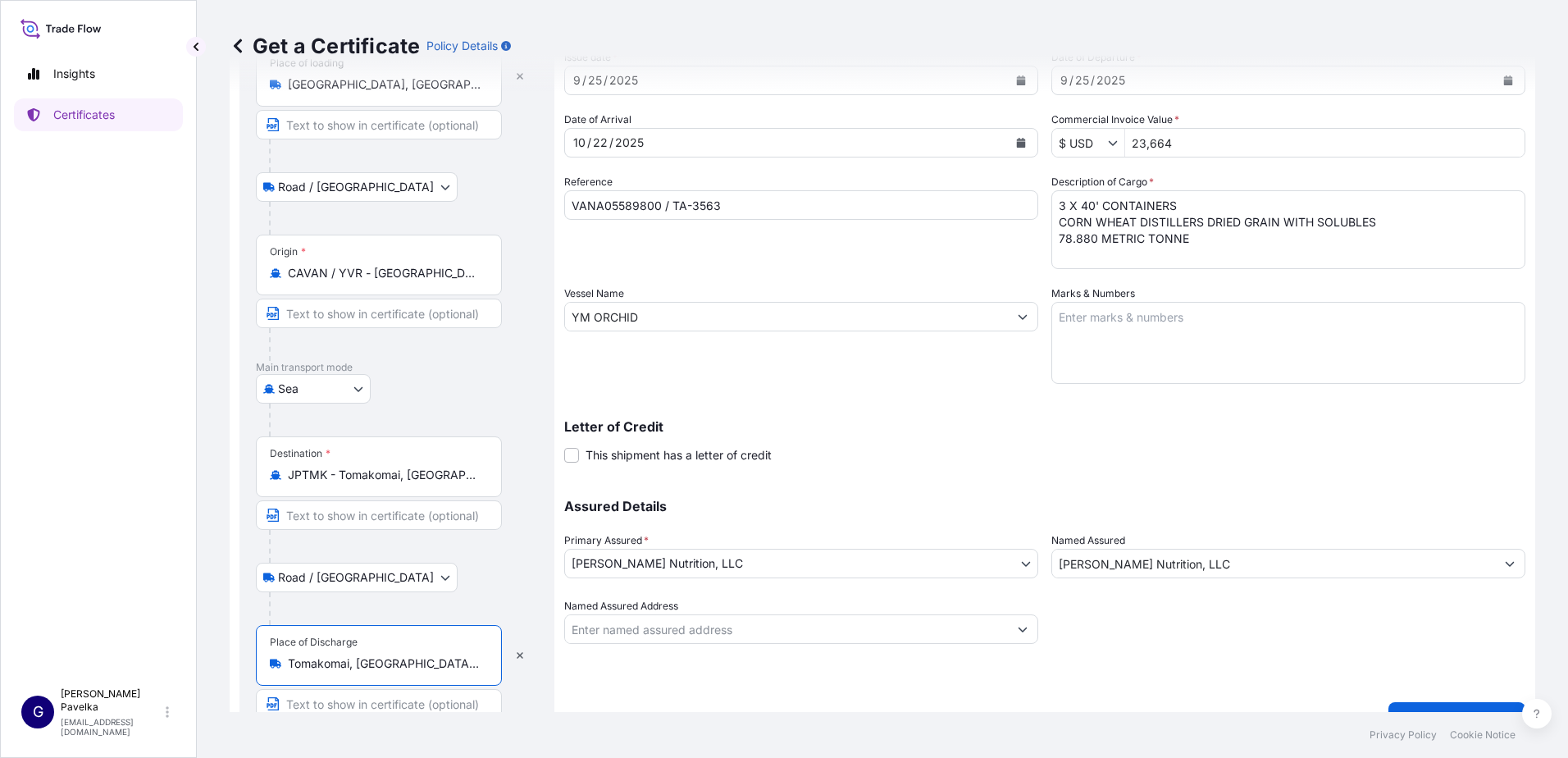
click at [332, 659] on input "Tomakomai, [GEOGRAPHIC_DATA], [GEOGRAPHIC_DATA]" at bounding box center [384, 663] width 193 height 16
type input "Tomakomai, [GEOGRAPHIC_DATA], [GEOGRAPHIC_DATA]"
click at [514, 659] on button "button" at bounding box center [520, 655] width 36 height 26
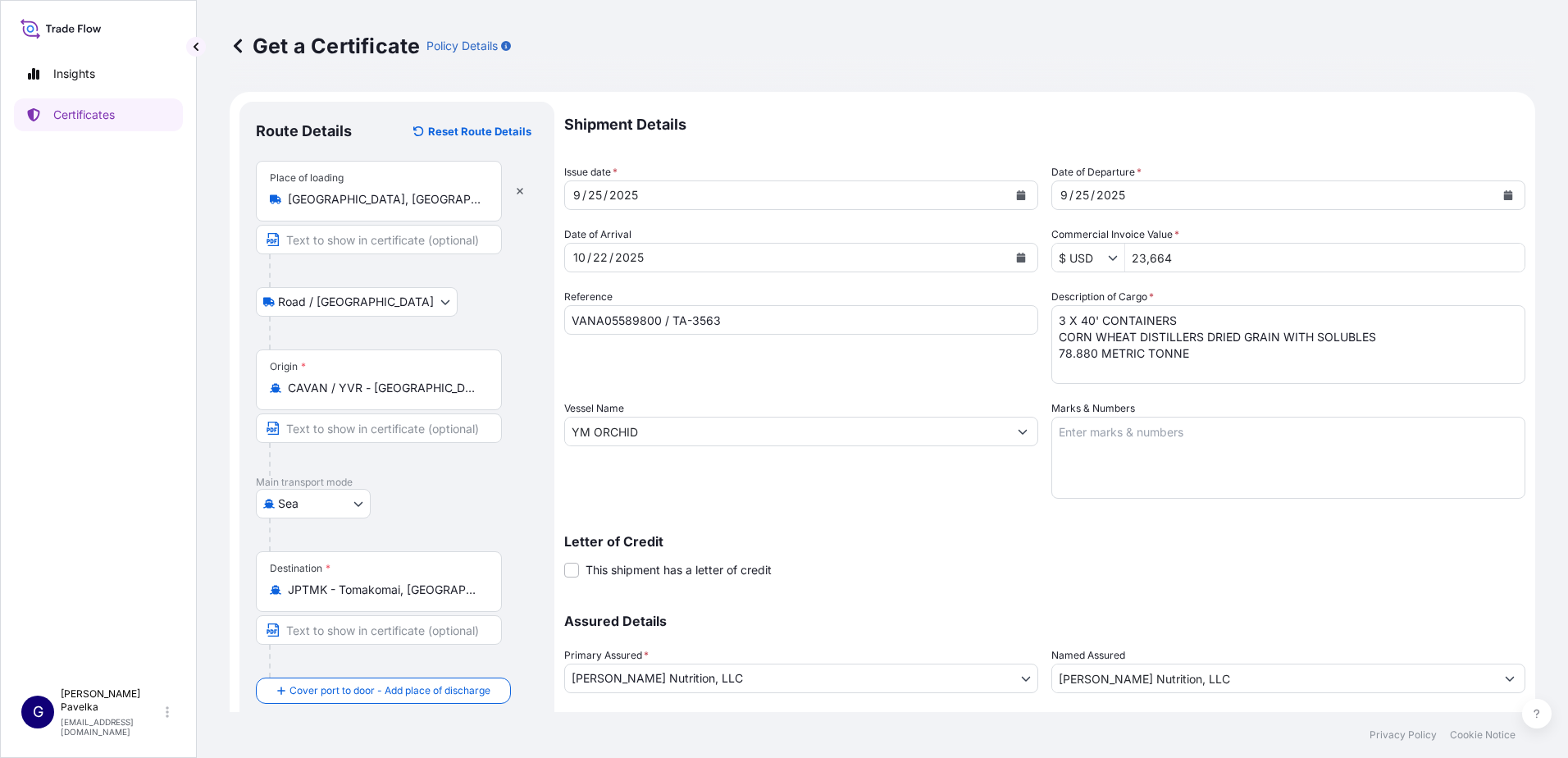
scroll to position [102, 0]
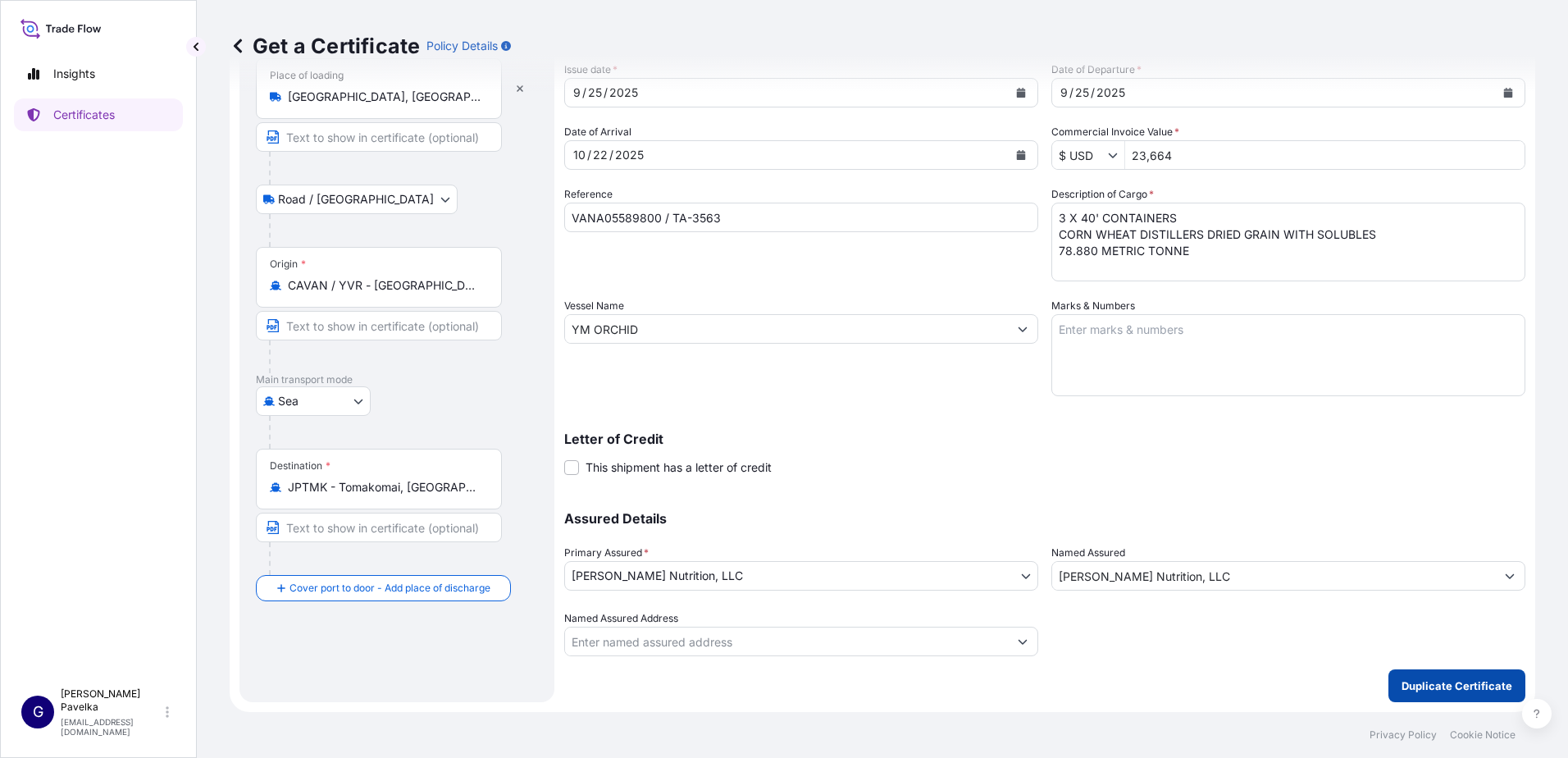
click at [1436, 687] on p "Duplicate Certificate" at bounding box center [1457, 685] width 111 height 16
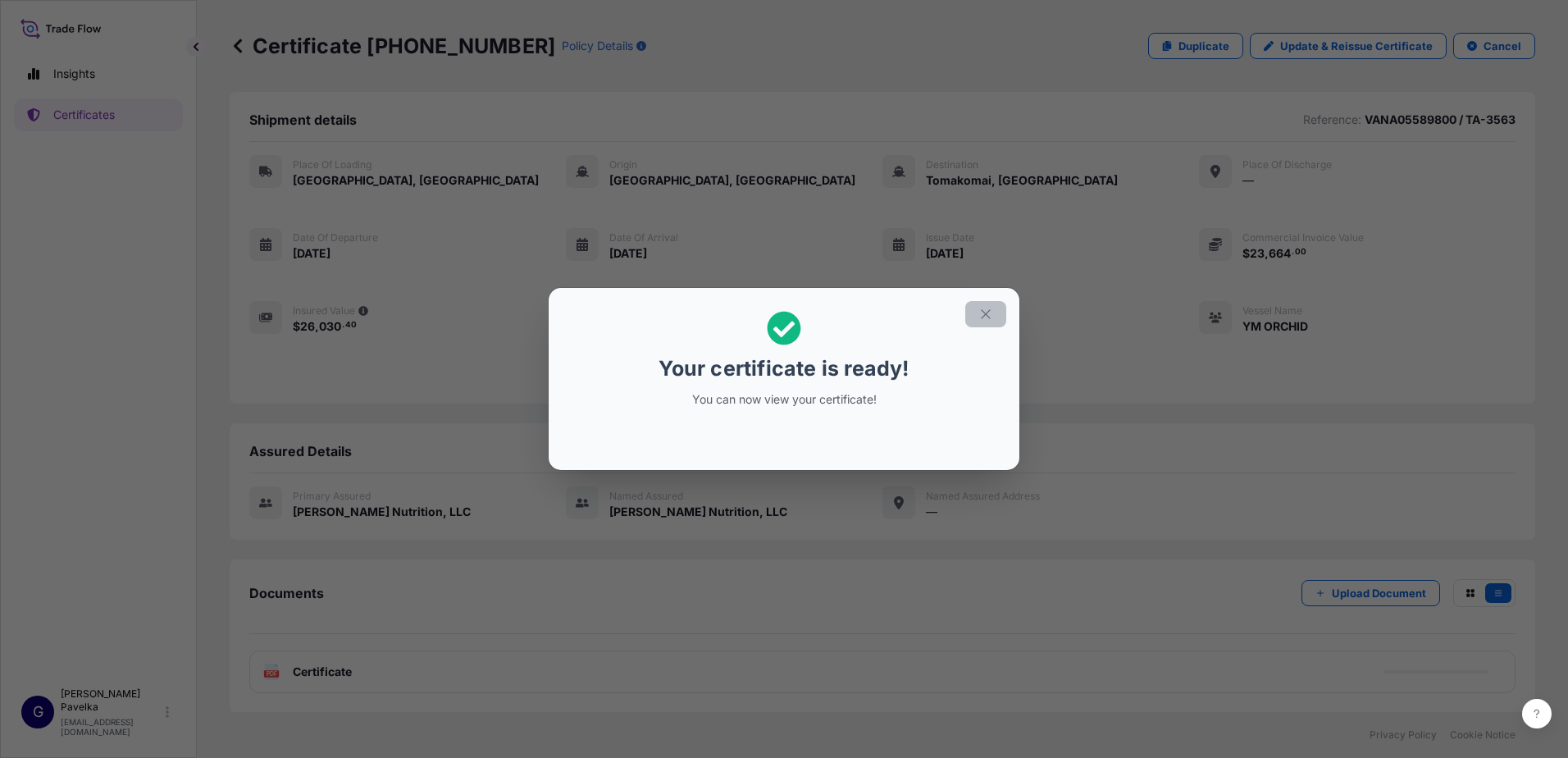
click at [982, 306] on icon "button" at bounding box center [985, 313] width 14 height 14
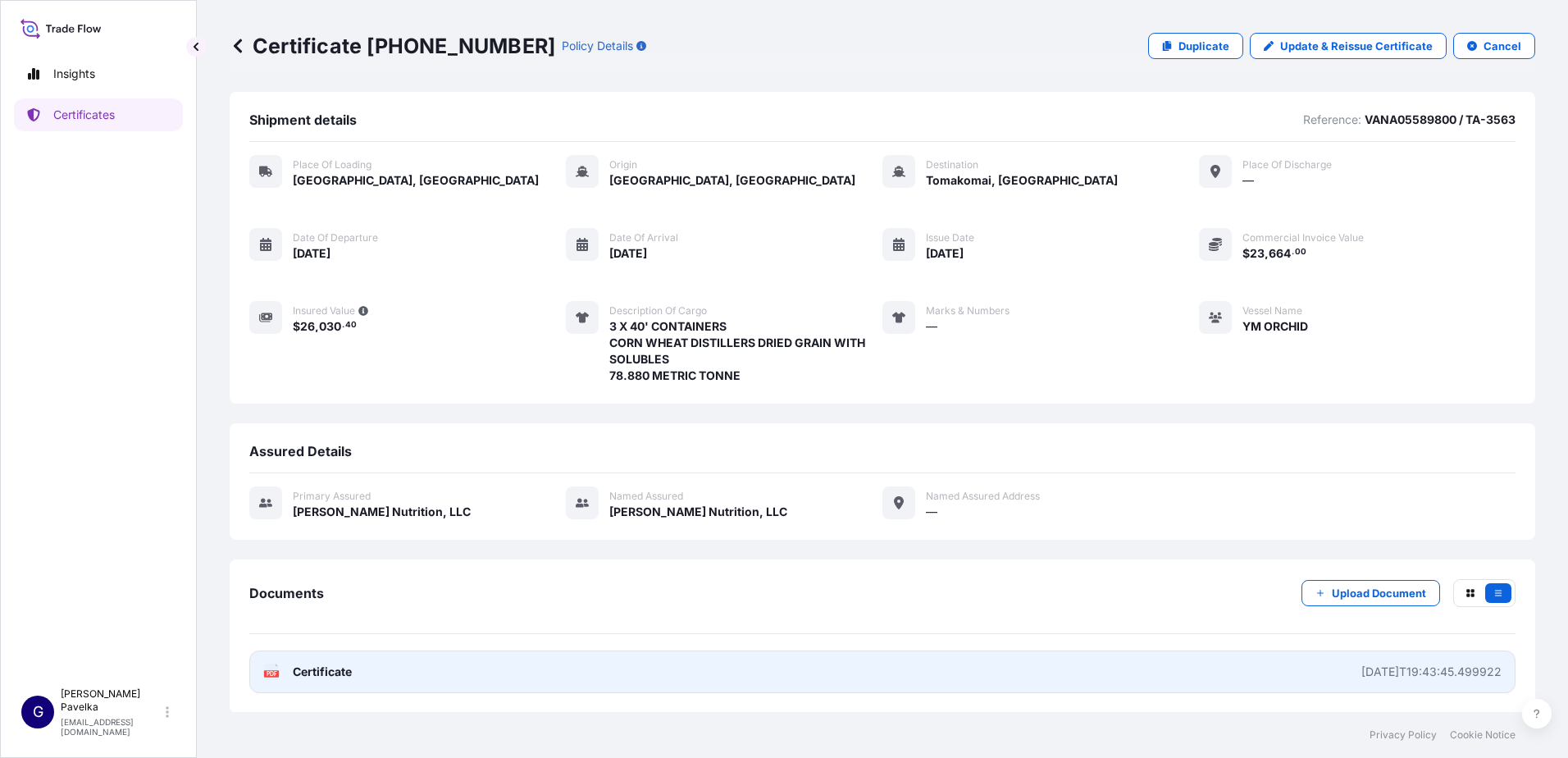
click at [317, 669] on span "Certificate" at bounding box center [322, 671] width 59 height 16
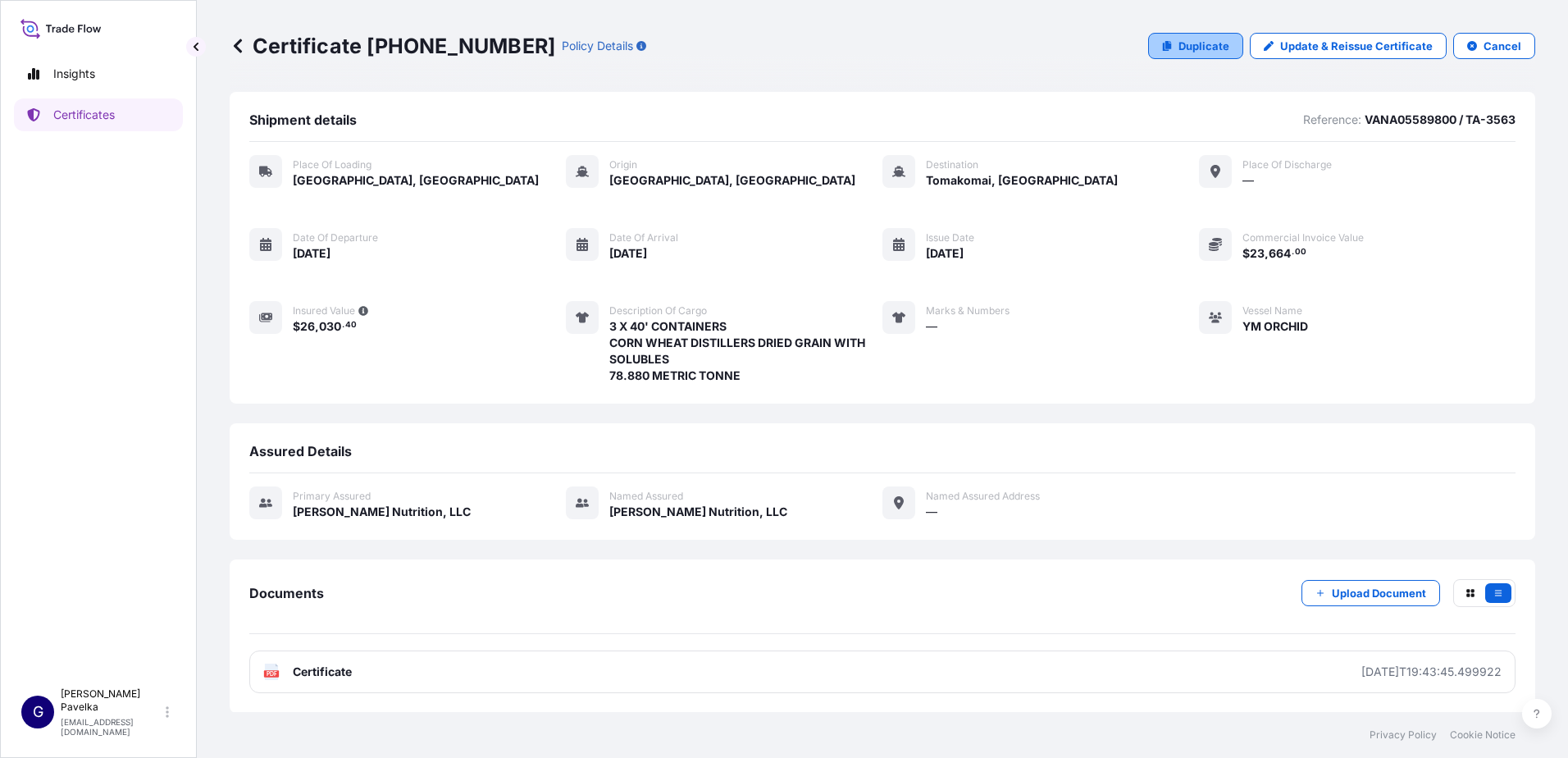
click at [1195, 43] on p "Duplicate" at bounding box center [1204, 45] width 51 height 16
select select "Road / [GEOGRAPHIC_DATA]"
select select "Sea"
select select "31733"
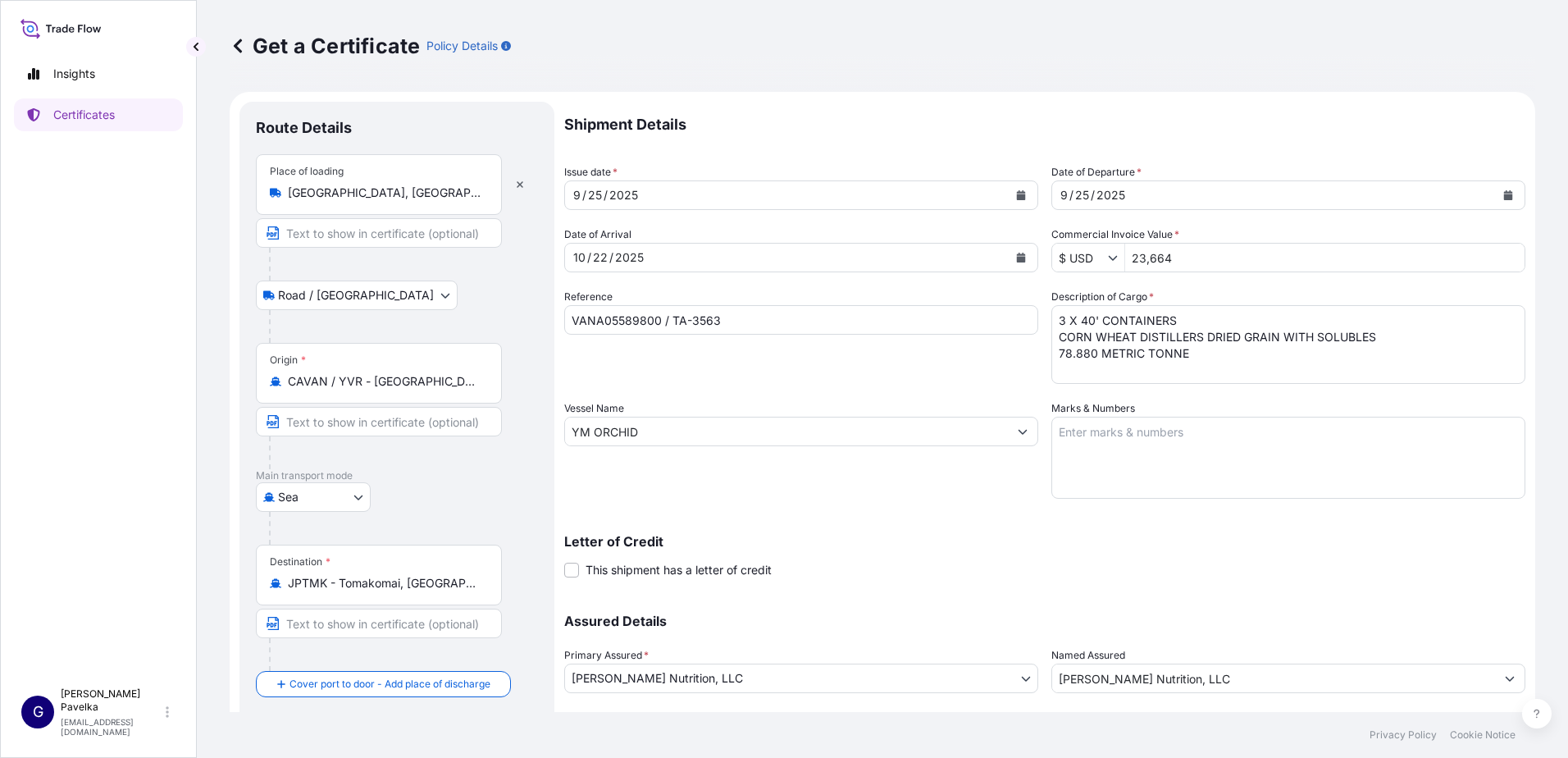
click at [739, 316] on input "VANA05589800 / TA-3563" at bounding box center [801, 320] width 474 height 30
click at [650, 319] on input "VANA05589800 / TA-3563" at bounding box center [801, 320] width 474 height 30
click at [824, 322] on input "VANA83545700 / TA-3563" at bounding box center [801, 320] width 474 height 30
type input "VANA83545700 / TA-3551"
click at [1165, 254] on input "23,664" at bounding box center [1324, 257] width 399 height 30
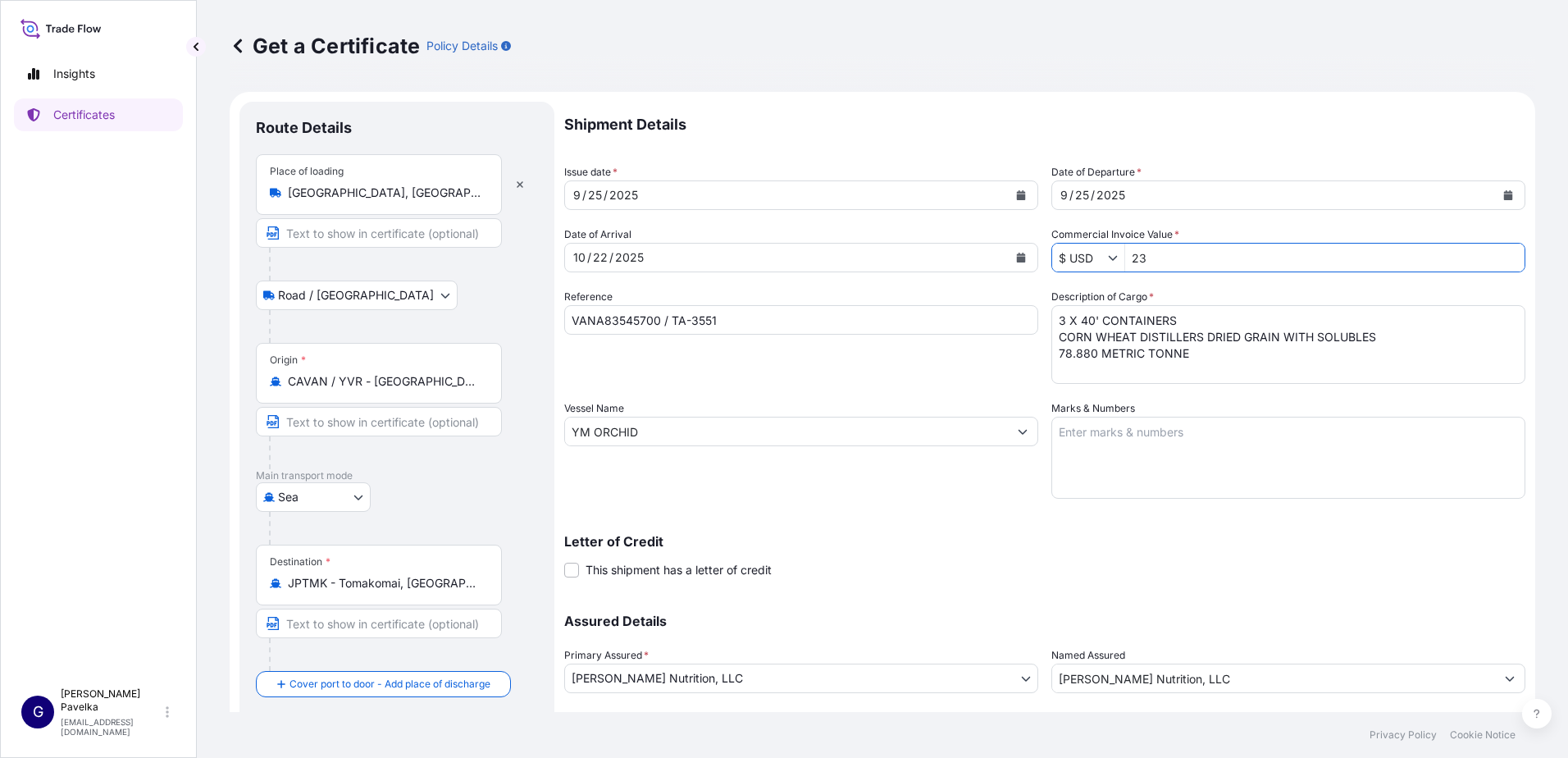
type input "2"
type input "47,331"
drag, startPoint x: 1048, startPoint y: 322, endPoint x: 1058, endPoint y: 322, distance: 10.0
click at [1052, 322] on textarea "3 X 40' CONTAINERS CORN WHEAT DISTILLERS DRIED GRAIN WITH SOLUBLES 78.880 METRI…" at bounding box center [1288, 345] width 474 height 79
click at [1052, 355] on textarea "3 X 40' CONTAINERS CORN WHEAT DISTILLERS DRIED GRAIN WITH SOLUBLES 78.880 METRI…" at bounding box center [1288, 345] width 474 height 79
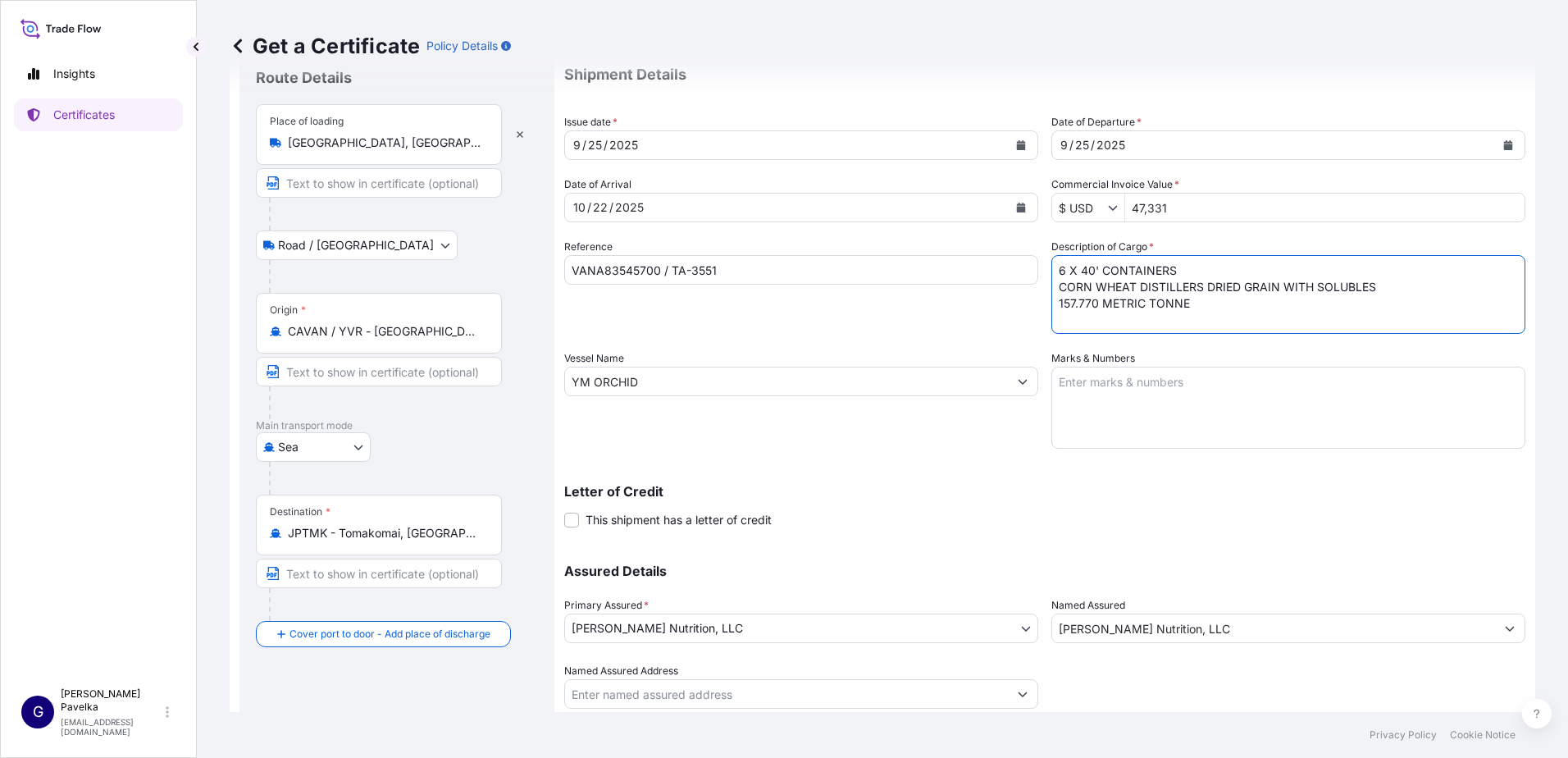
scroll to position [102, 0]
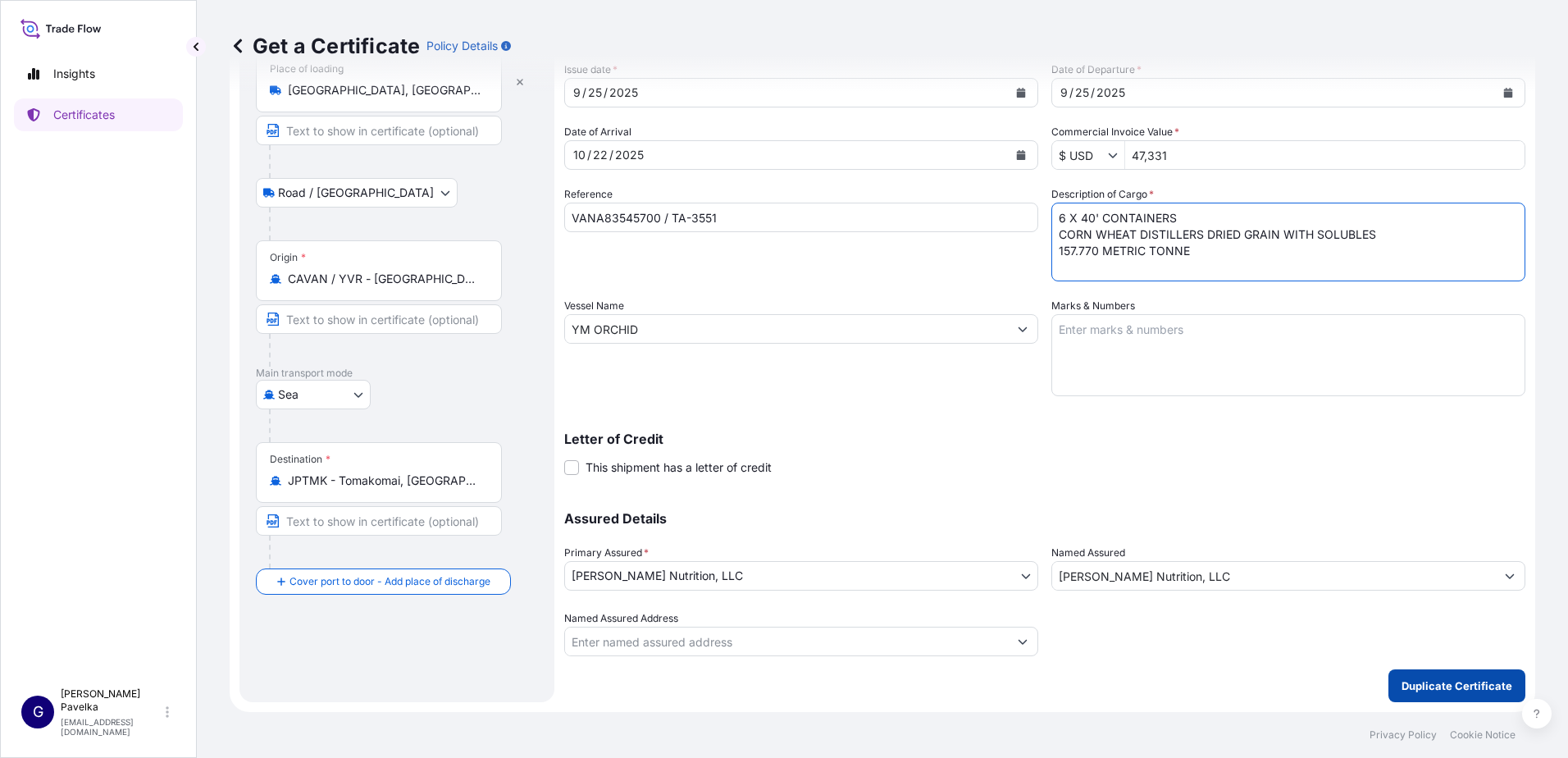
type textarea "6 X 40' CONTAINERS CORN WHEAT DISTILLERS DRIED GRAIN WITH SOLUBLES 157.770 METR…"
click at [1450, 687] on p "Duplicate Certificate" at bounding box center [1457, 685] width 111 height 16
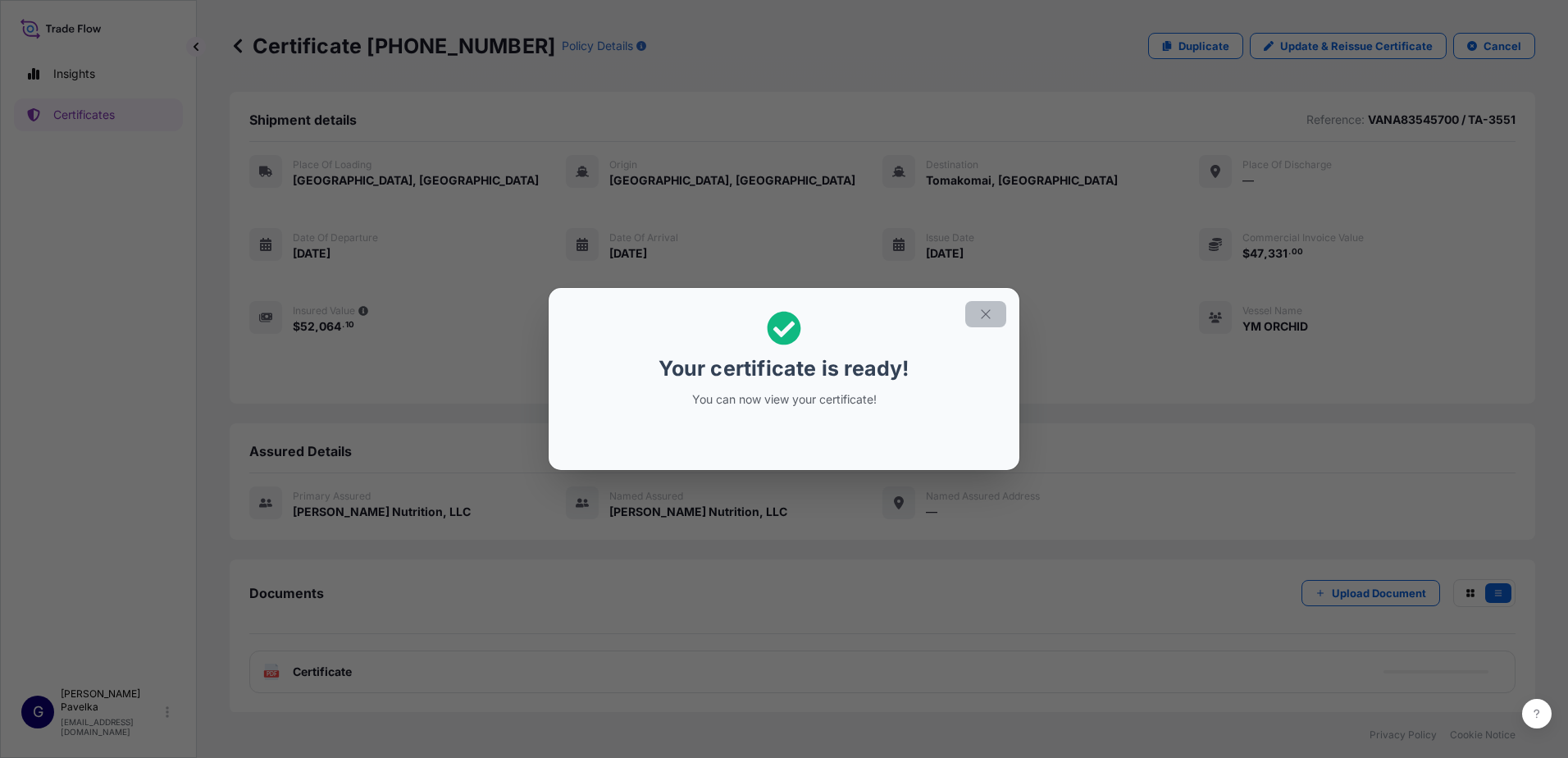
click at [983, 315] on icon "button" at bounding box center [985, 313] width 14 height 14
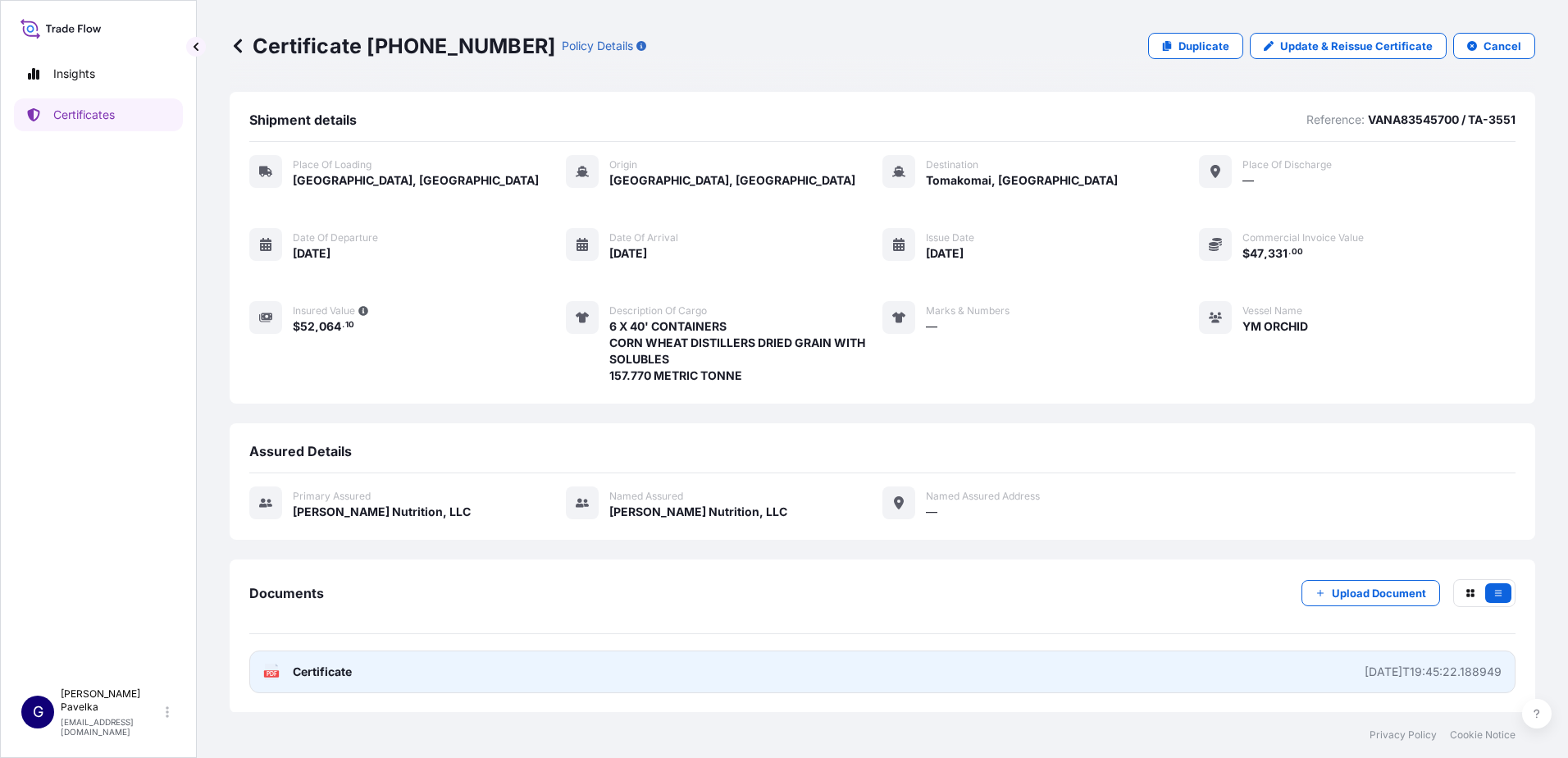
drag, startPoint x: 256, startPoint y: 665, endPoint x: 271, endPoint y: 670, distance: 15.8
click at [271, 670] on icon at bounding box center [271, 671] width 14 height 16
